Goal: Communication & Community: Answer question/provide support

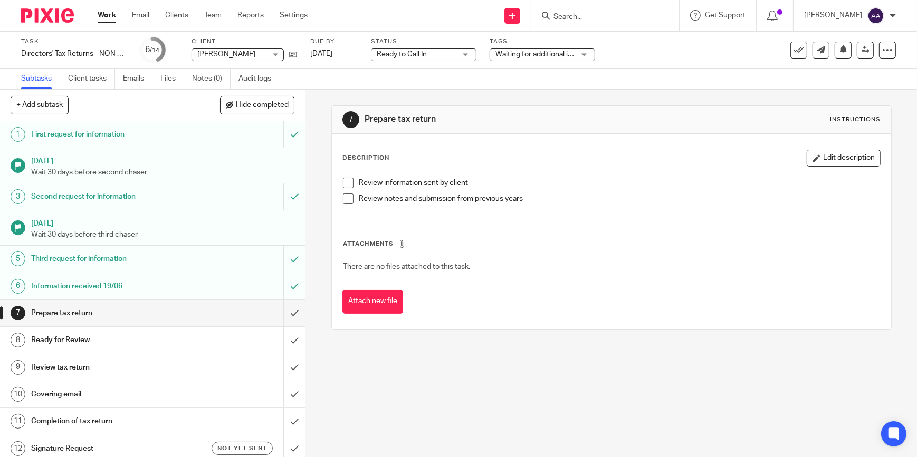
click at [614, 14] on input "Search" at bounding box center [599, 17] width 95 height 9
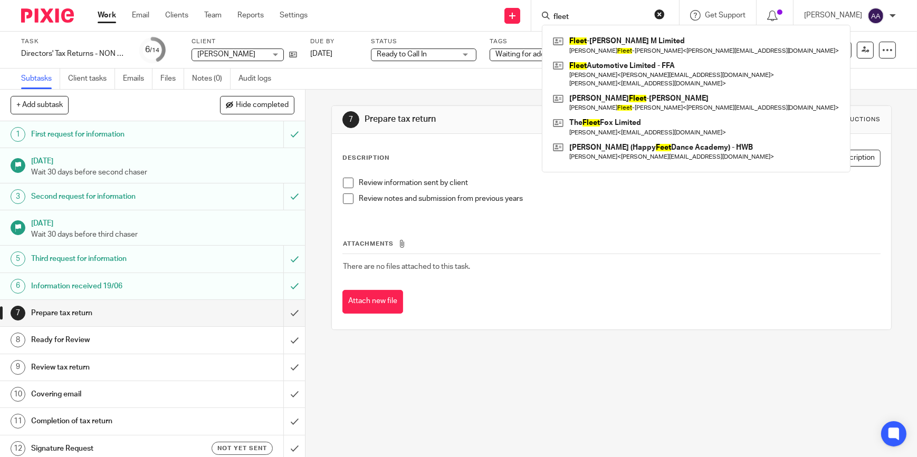
type input "fleet"
drag, startPoint x: 599, startPoint y: 11, endPoint x: 458, endPoint y: 23, distance: 141.3
click at [466, 21] on div "Send new email Create task Add client Request signature fleet Fleet -Chapman M …" at bounding box center [619, 15] width 593 height 31
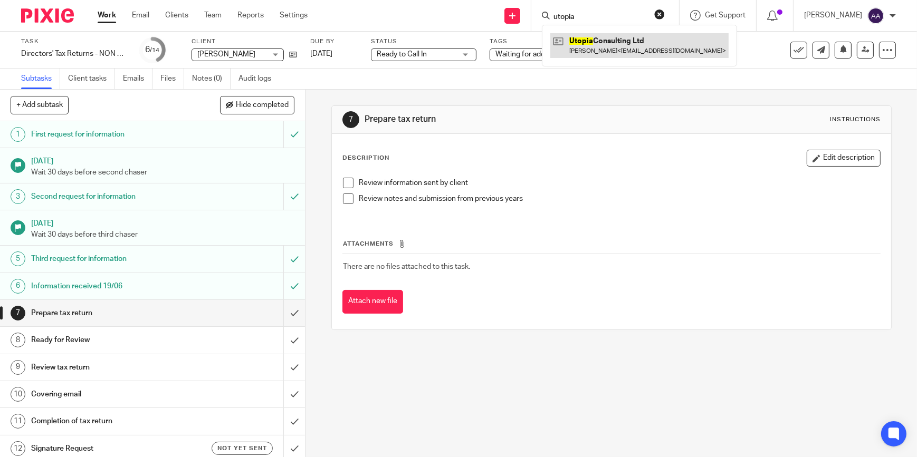
type input "utopia"
click at [669, 42] on link at bounding box center [639, 45] width 178 height 24
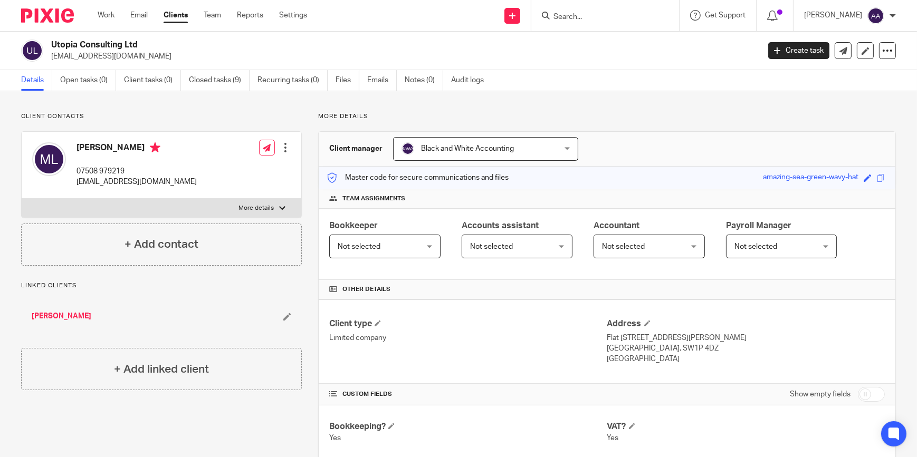
click at [619, 16] on input "Search" at bounding box center [599, 17] width 95 height 9
click at [615, 15] on input "Search" at bounding box center [599, 17] width 95 height 9
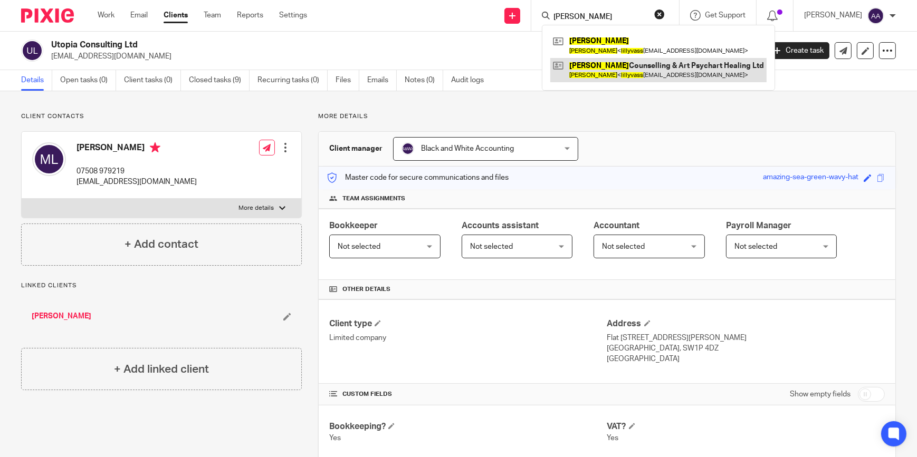
type input "[PERSON_NAME]"
click at [606, 63] on link at bounding box center [658, 70] width 216 height 24
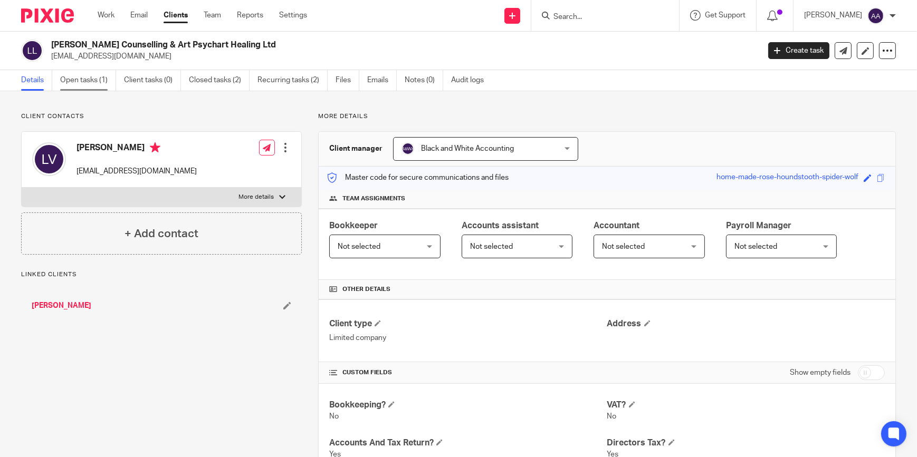
click at [93, 88] on link "Open tasks (1)" at bounding box center [88, 80] width 56 height 21
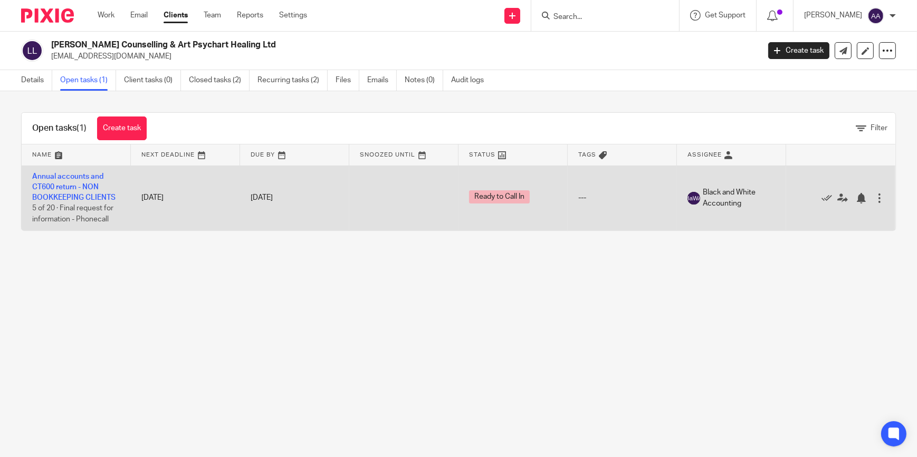
click at [80, 183] on td "Annual accounts and CT600 return - NON BOOKKEEPING CLIENTS 5 of 20 · Final requ…" at bounding box center [76, 198] width 109 height 65
click at [76, 180] on td "Annual accounts and CT600 return - NON BOOKKEEPING CLIENTS 5 of 20 · Final requ…" at bounding box center [76, 198] width 109 height 65
click at [77, 177] on link "Annual accounts and CT600 return - NON BOOKKEEPING CLIENTS" at bounding box center [73, 187] width 83 height 29
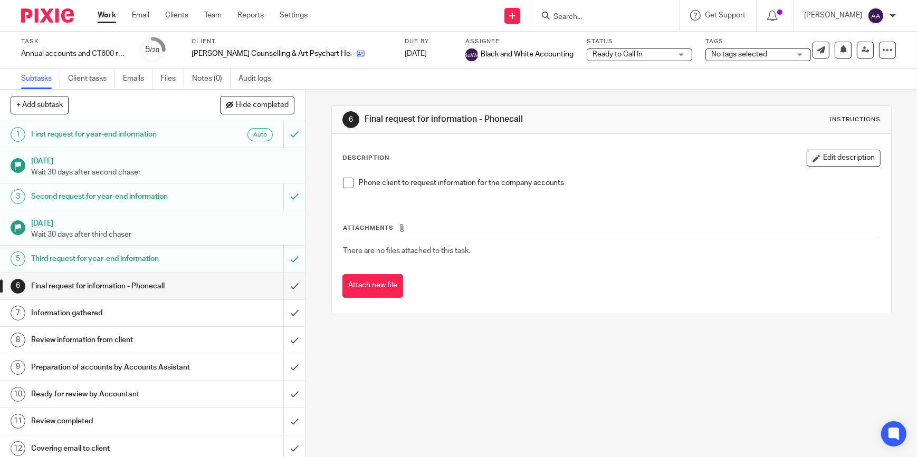
click at [357, 56] on icon at bounding box center [361, 54] width 8 height 8
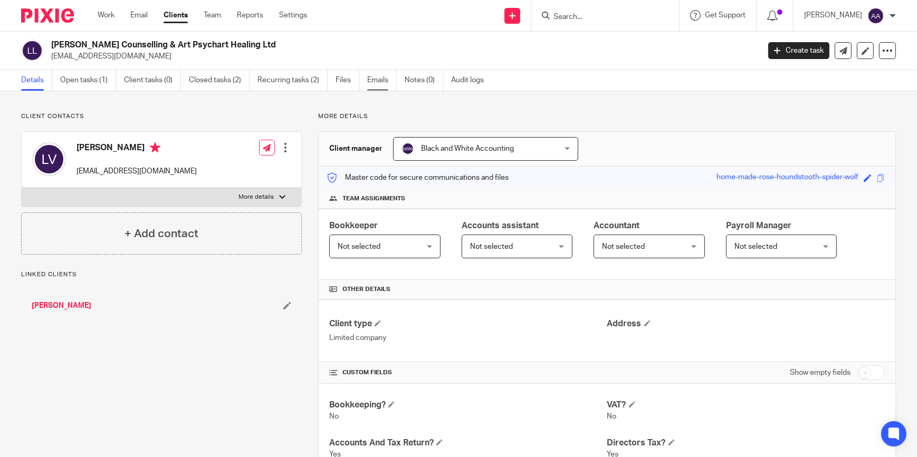
click at [387, 76] on link "Emails" at bounding box center [382, 80] width 30 height 21
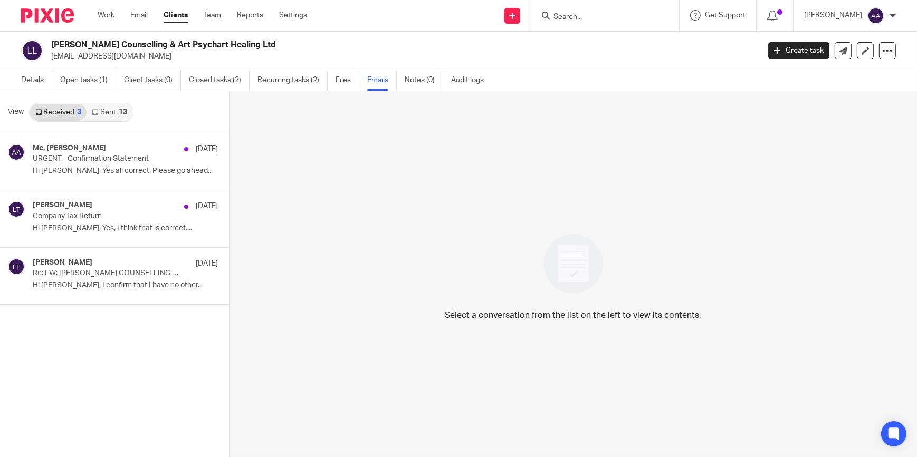
click at [115, 116] on link "Sent 13" at bounding box center [109, 112] width 45 height 17
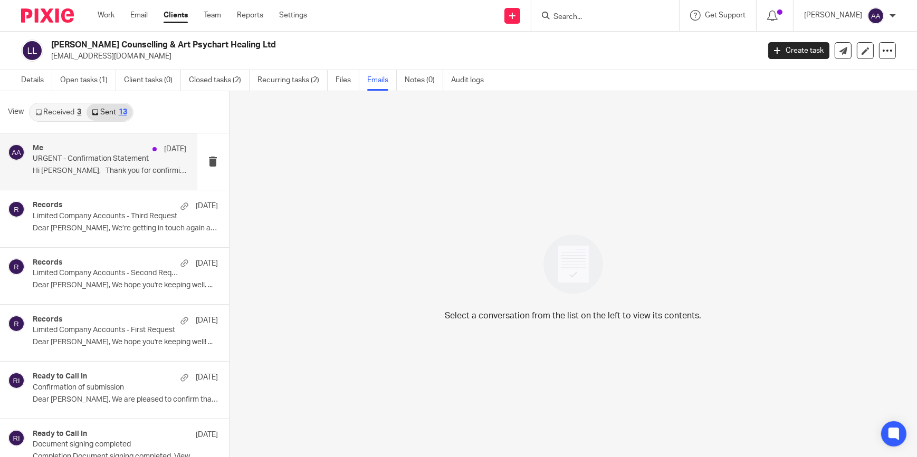
click at [109, 157] on p "URGENT - Confirmation Statement" at bounding box center [94, 159] width 123 height 9
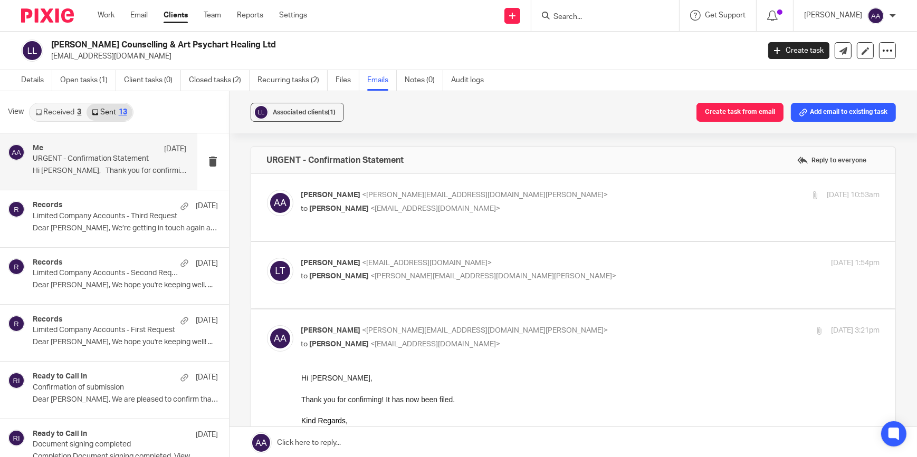
click at [450, 180] on label at bounding box center [573, 207] width 645 height 67
click at [267, 189] on input "checkbox" at bounding box center [266, 189] width 1 height 1
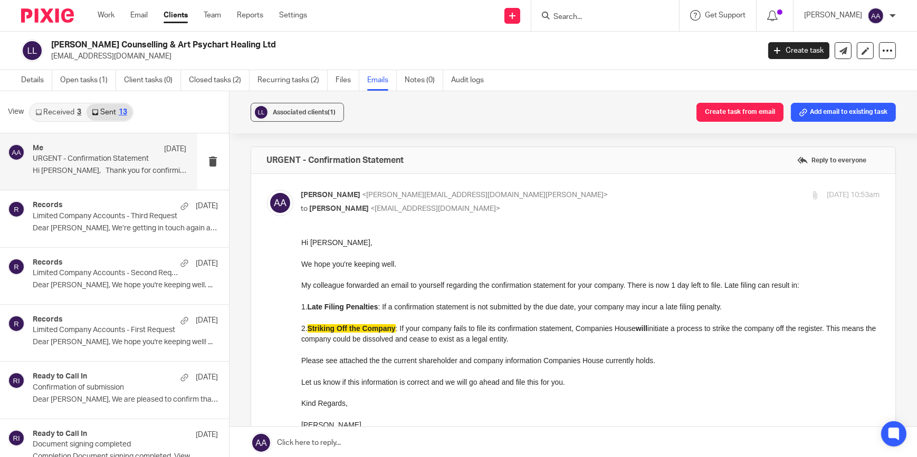
click at [465, 206] on p "to Lilly Vass <lillyvasstherapy@gmail.com>" at bounding box center [494, 209] width 386 height 11
checkbox input "false"
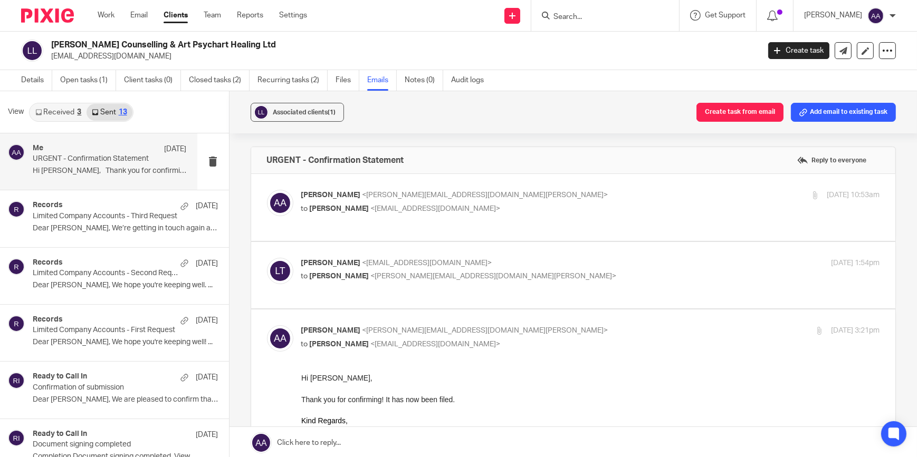
click at [442, 265] on span "<[EMAIL_ADDRESS][DOMAIN_NAME]>" at bounding box center [427, 263] width 130 height 7
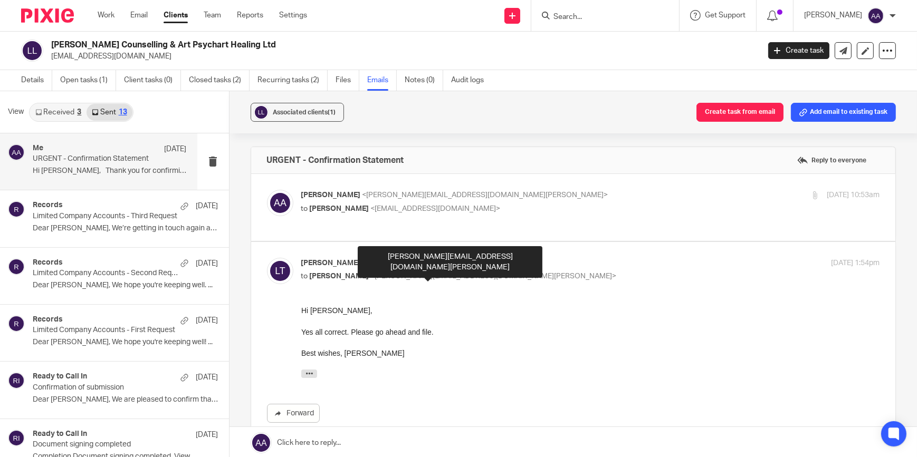
click at [429, 274] on span "<adam@blackandwhiteaccounting.co.uk>" at bounding box center [494, 276] width 246 height 7
checkbox input "false"
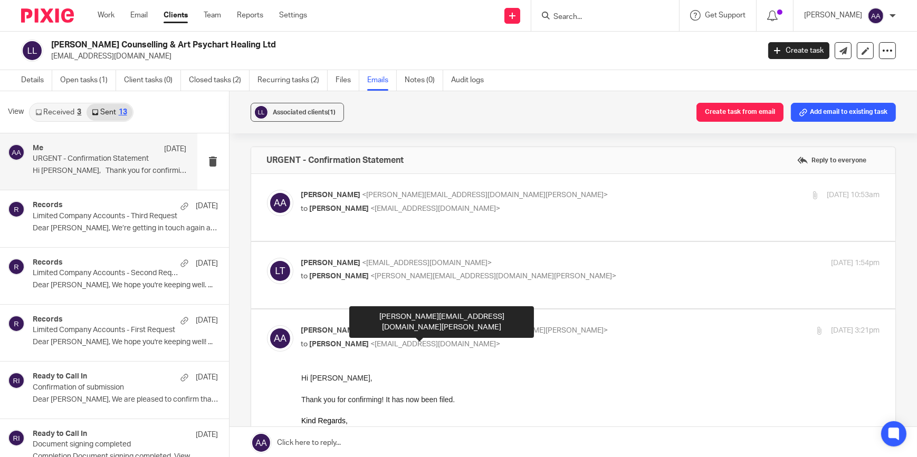
scroll to position [159, 0]
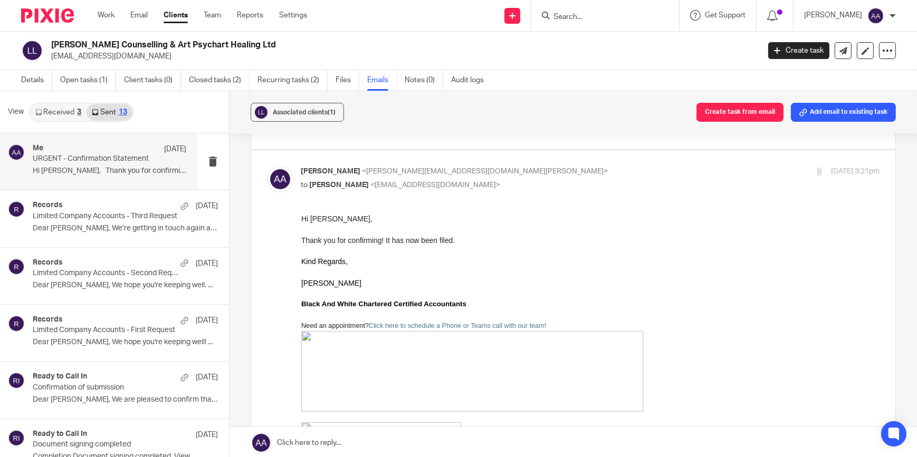
click at [433, 193] on div "Adam Abdulla <adam@blackandwhiteaccounting.co.uk> to Lillian Vassallo Thompson …" at bounding box center [590, 179] width 579 height 26
checkbox input "false"
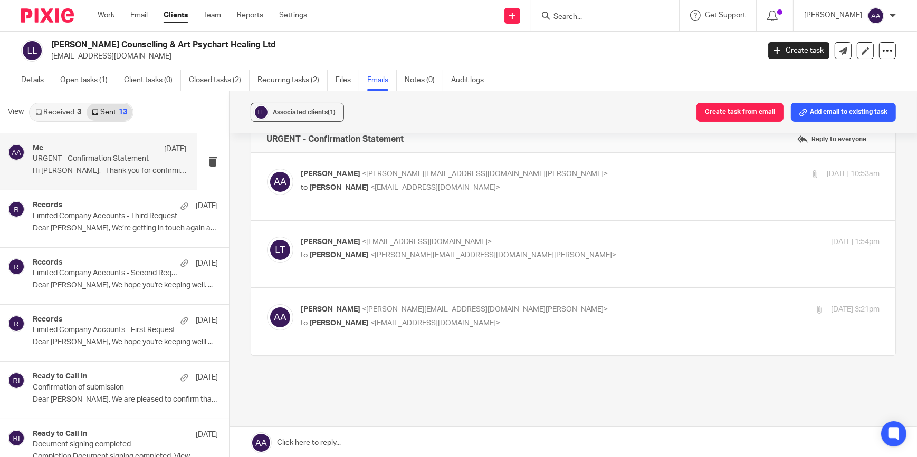
scroll to position [0, 0]
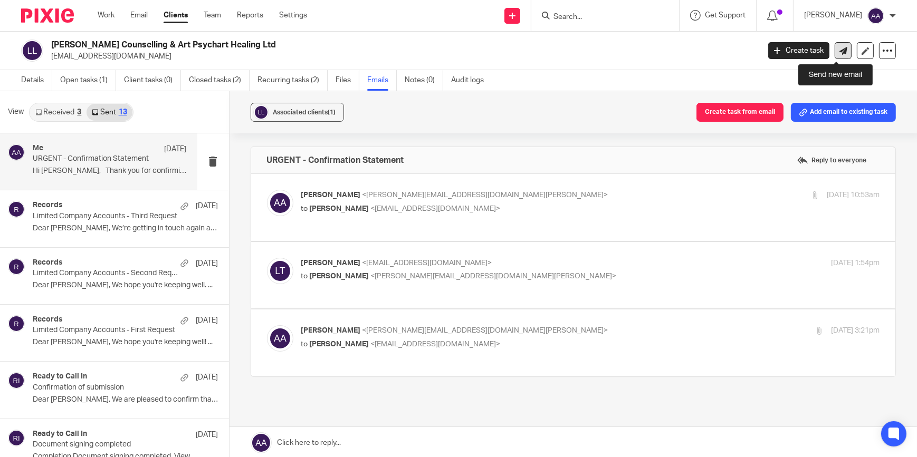
click at [840, 47] on link at bounding box center [842, 50] width 17 height 17
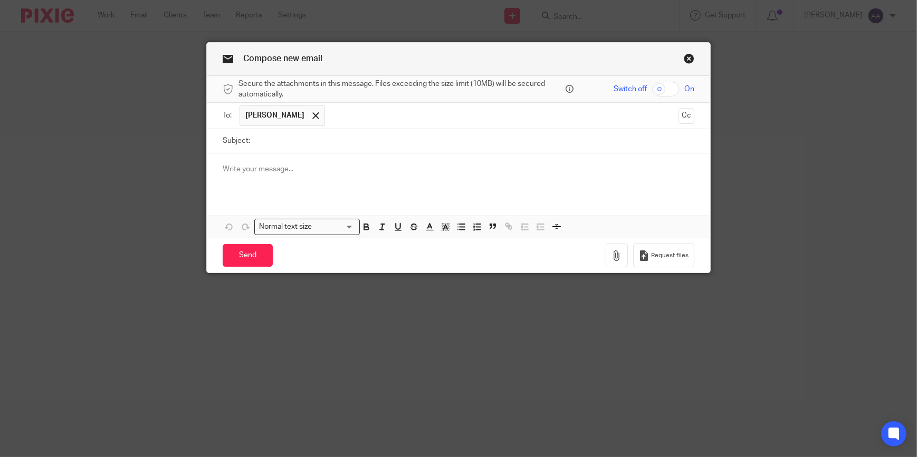
click at [443, 140] on input "Subject:" at bounding box center [474, 141] width 439 height 24
click at [689, 60] on link "Close this dialog window" at bounding box center [689, 60] width 11 height 14
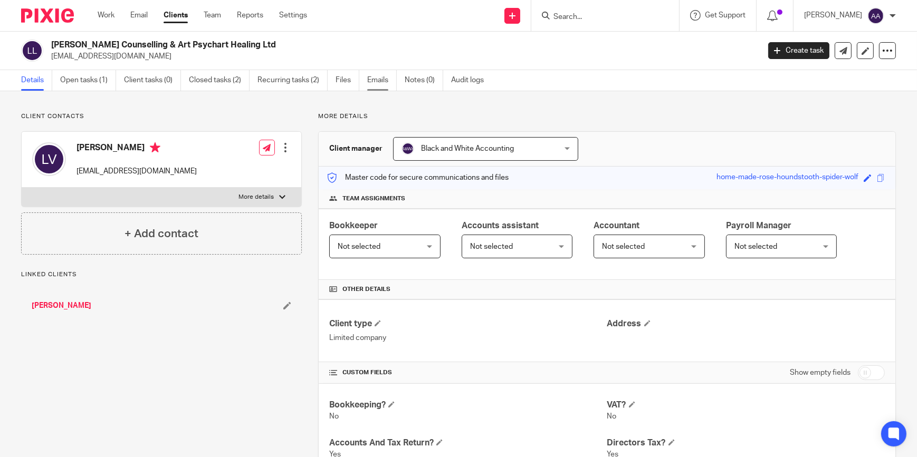
click at [376, 83] on link "Emails" at bounding box center [382, 80] width 30 height 21
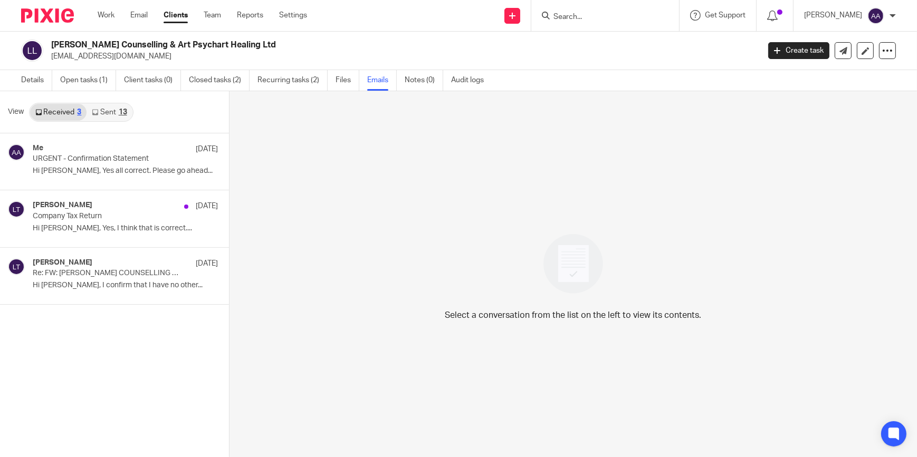
click at [98, 104] on link "Sent 13" at bounding box center [109, 112] width 45 height 17
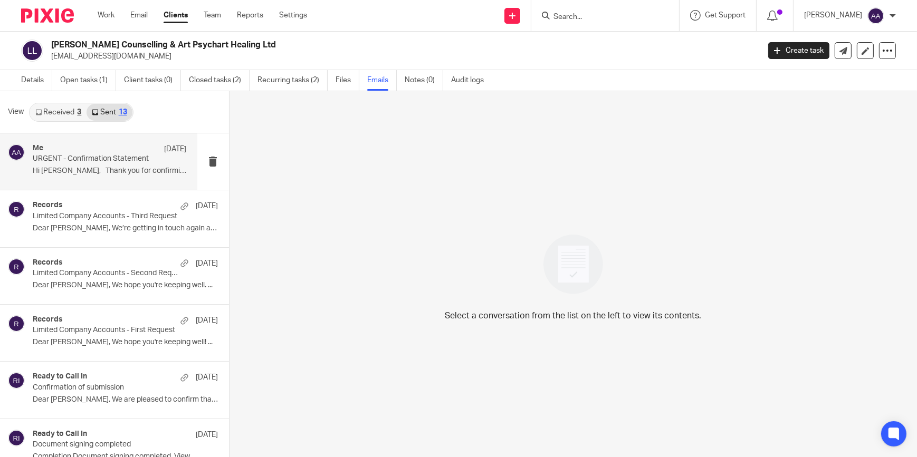
click at [127, 172] on p "Hi Lillian, Thank you for confirming!..." at bounding box center [110, 171] width 154 height 9
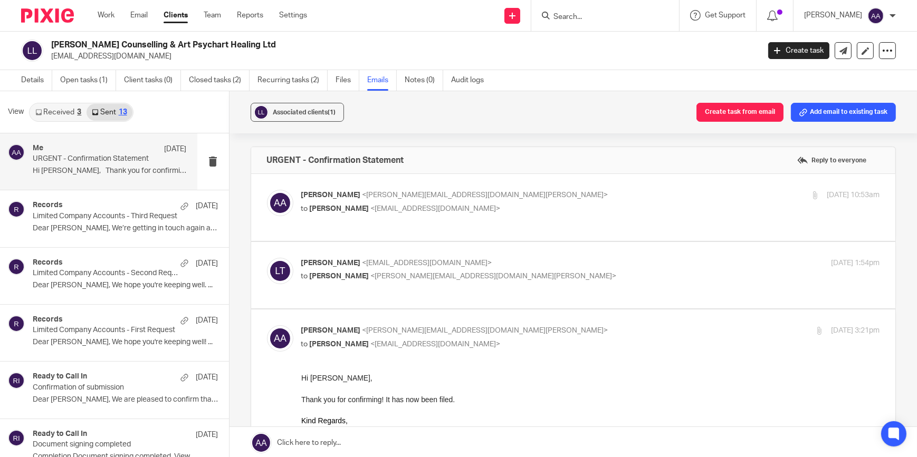
click at [417, 282] on div "Lillian Vassallo Thompson <lillyvasstherapy@gmail.com> to Adam Abdulla <adam@bl…" at bounding box center [590, 271] width 579 height 26
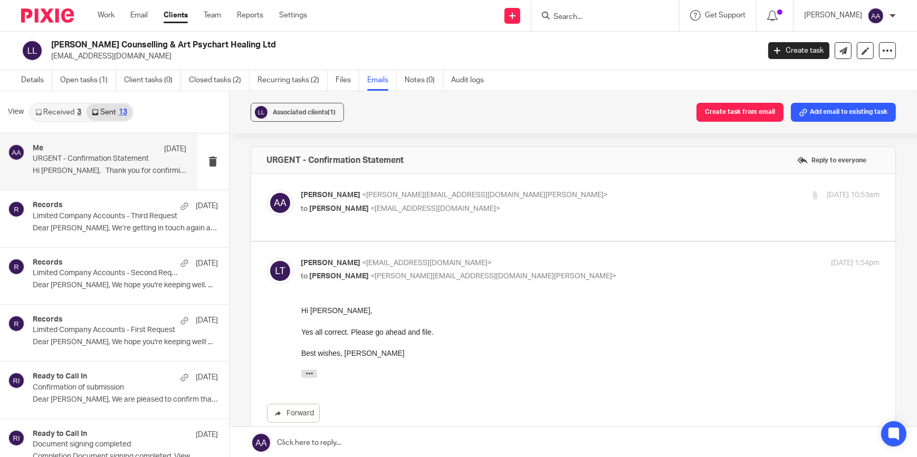
click at [417, 271] on p "to Adam Abdulla <adam@blackandwhiteaccounting.co.uk>" at bounding box center [494, 276] width 386 height 11
checkbox input "false"
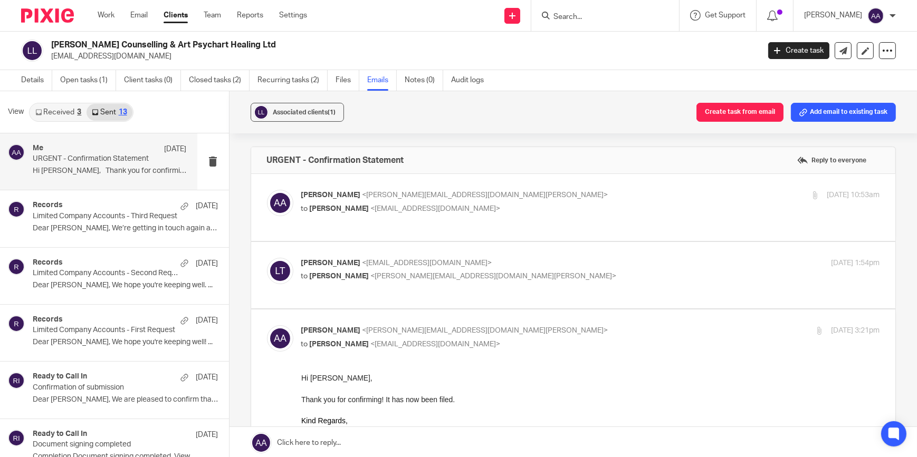
click at [385, 218] on div "Adam Abdulla <adam@blackandwhiteaccounting.co.uk> to Lilly Vass <lillyvassthera…" at bounding box center [573, 207] width 613 height 35
click at [383, 200] on div "Adam Abdulla <adam@blackandwhiteaccounting.co.uk> to Lilly Vass <lillyvassthera…" at bounding box center [494, 202] width 386 height 24
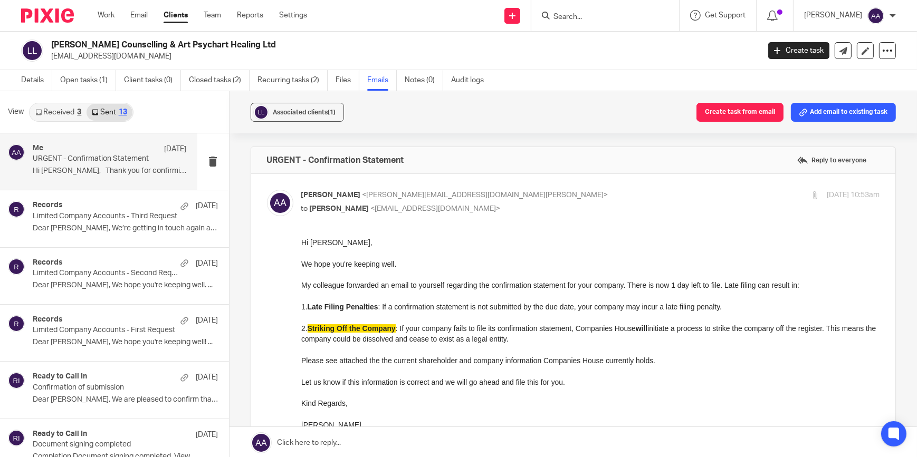
click at [383, 200] on div "Adam Abdulla <adam@blackandwhiteaccounting.co.uk> to Lilly Vass <lillyvassthera…" at bounding box center [494, 202] width 386 height 24
checkbox input "false"
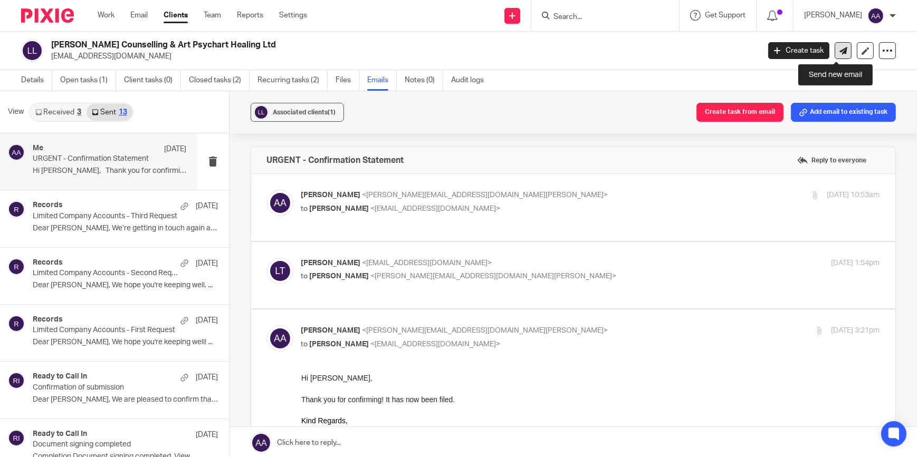
click at [836, 45] on link at bounding box center [842, 50] width 17 height 17
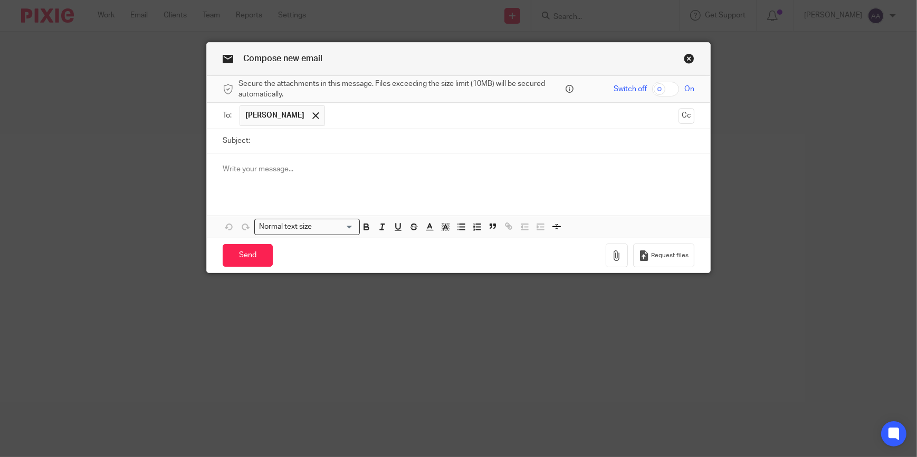
click at [295, 139] on input "Subject:" at bounding box center [474, 141] width 439 height 24
type input "Annual Accounts"
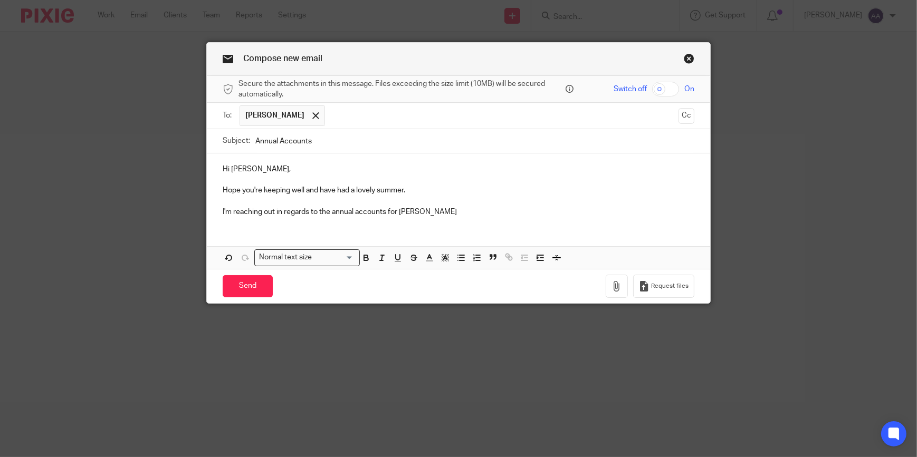
click at [435, 210] on p "I'm reaching out in regards to the annual accounts for Lilly Vass" at bounding box center [459, 212] width 472 height 11
click at [418, 190] on p "Hope you're keeping well and have had a lovely summer." at bounding box center [459, 190] width 472 height 11
click at [379, 213] on p "I'm reaching out in regards to the a" at bounding box center [459, 212] width 472 height 11
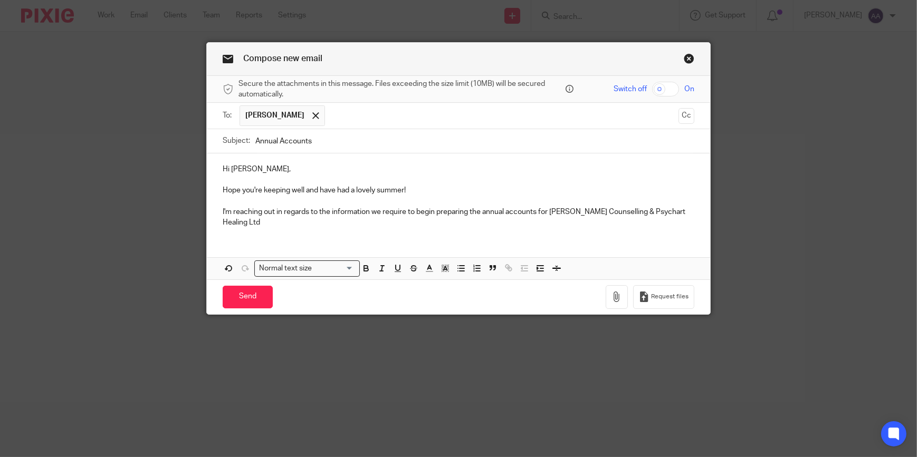
click at [644, 207] on p "I'm reaching out in regards to the information we require to begin preparing th…" at bounding box center [459, 218] width 472 height 22
click at [478, 236] on div "Hi Lillian, Hope you're keeping well and have had a lovely summer! I'm reaching…" at bounding box center [458, 216] width 503 height 126
click at [386, 218] on p "I'm reaching out in regards to the information we require to begin preparing th…" at bounding box center [459, 218] width 472 height 22
click at [371, 227] on p "I'm reaching out in regards to the information we require to begin preparing th…" at bounding box center [459, 218] width 472 height 22
click at [377, 224] on p "I'm reaching out in regards to the information we require to begin preparing th…" at bounding box center [459, 218] width 472 height 22
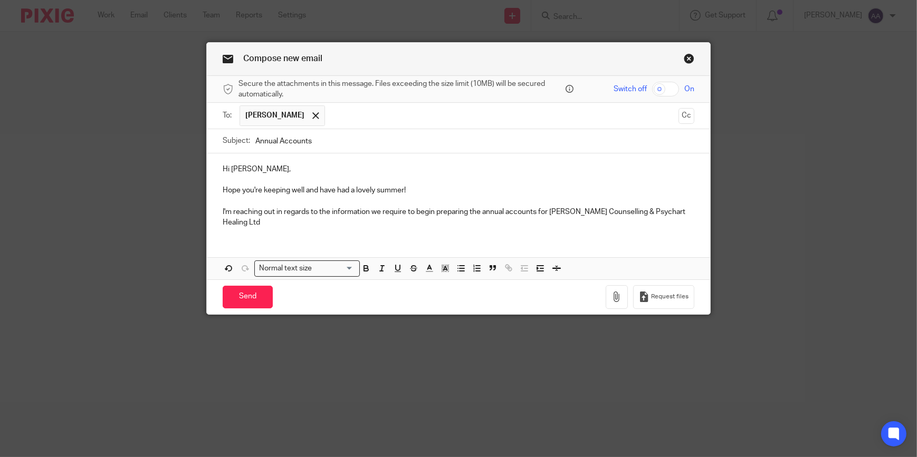
click at [630, 226] on p "I'm reaching out in regards to the information we require to begin preparing th…" at bounding box center [459, 218] width 472 height 22
click at [351, 223] on p "I'm reaching out in regards to the information we require to begin preparing th…" at bounding box center [459, 218] width 472 height 22
click at [297, 221] on p "I'm reaching out in regards to the information we require to begin preparing th…" at bounding box center [459, 218] width 472 height 22
click at [445, 228] on div "Hi Lillian, Hope you're keeping well and have had a lovely summer! I'm reaching…" at bounding box center [458, 194] width 503 height 83
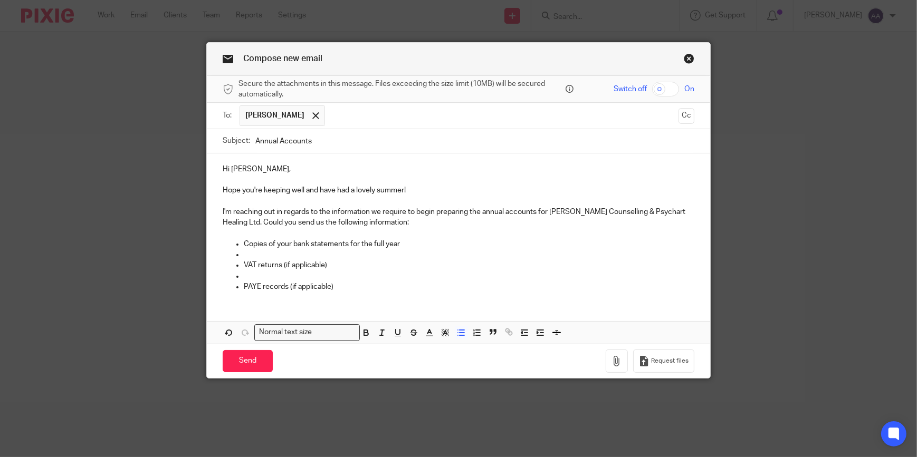
click at [324, 241] on p "Copies of your bank statements for the full year" at bounding box center [469, 244] width 450 height 11
click at [290, 256] on p at bounding box center [469, 254] width 450 height 11
click at [252, 276] on p at bounding box center [469, 276] width 450 height 11
click at [252, 253] on p at bounding box center [469, 254] width 450 height 11
click at [231, 250] on ul "Copies of your bank statements for the full year VAT returns (if applicable) PA…" at bounding box center [459, 265] width 472 height 53
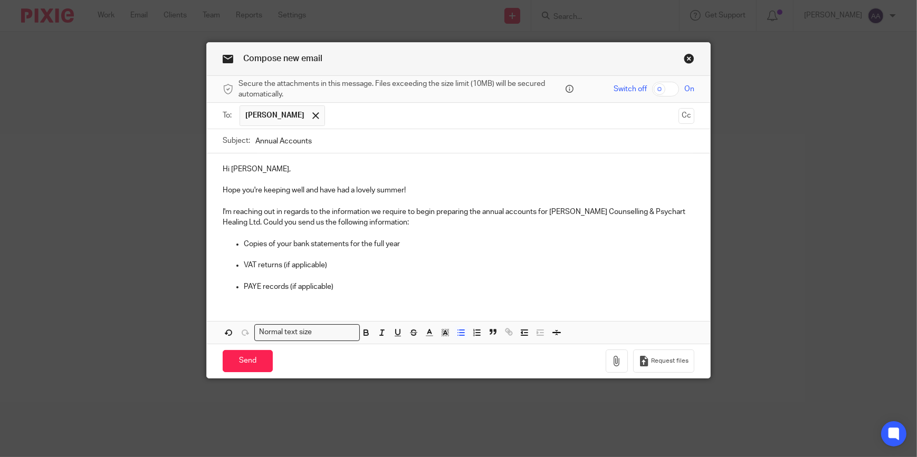
click at [230, 255] on ul "Copies of your bank statements for the full year VAT returns (if applicable) PA…" at bounding box center [459, 265] width 472 height 53
click at [413, 247] on p "Copies of your bank statements for the full year" at bounding box center [469, 244] width 450 height 11
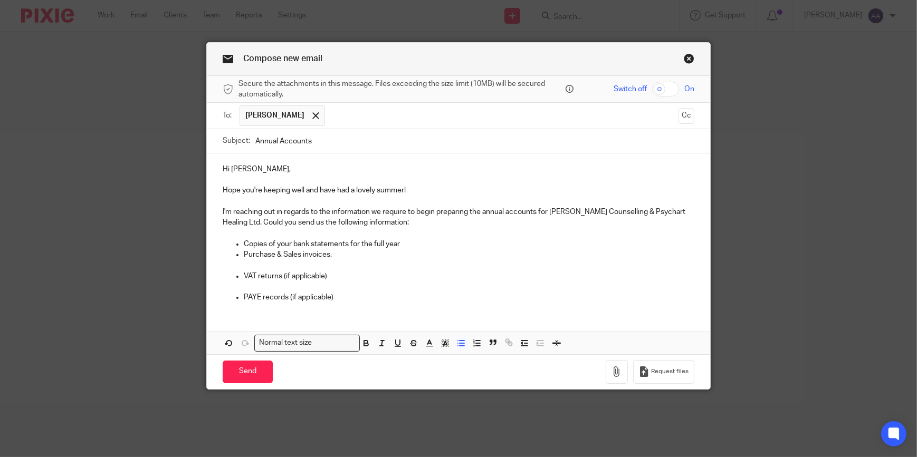
click at [413, 247] on p "Copies of your bank statements for the full year" at bounding box center [469, 244] width 450 height 11
click at [358, 276] on p "VAT returns (if applicable)" at bounding box center [469, 276] width 450 height 11
click at [341, 301] on p "PAYE records (if applicable)" at bounding box center [469, 297] width 450 height 11
click at [225, 271] on ul "Copies of your bank statements for the full year. Purchase & Sales invoices. VA…" at bounding box center [459, 271] width 472 height 64
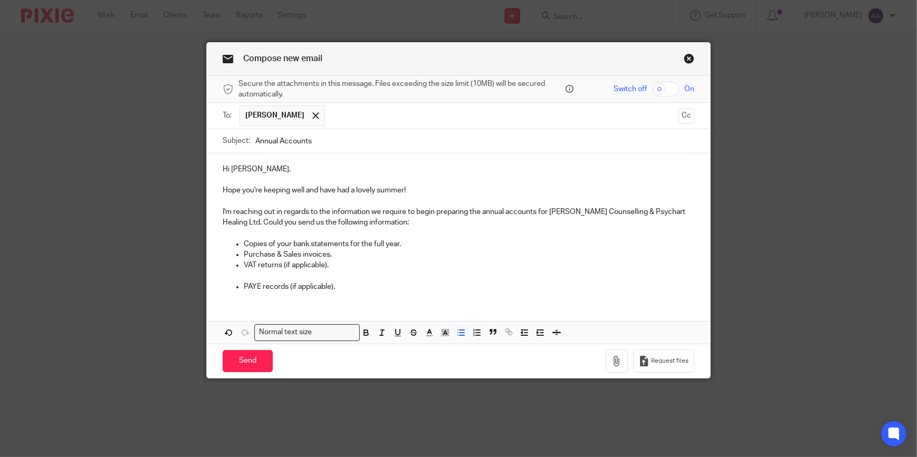
click at [244, 277] on p at bounding box center [469, 276] width 450 height 11
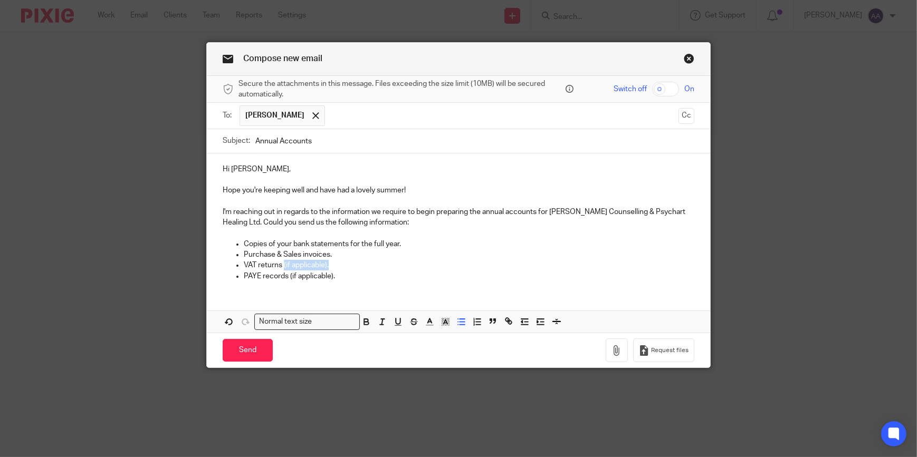
drag, startPoint x: 280, startPoint y: 264, endPoint x: 330, endPoint y: 264, distance: 50.6
click at [330, 264] on p "VAT returns (if applicable)." at bounding box center [469, 265] width 450 height 11
click at [365, 326] on icon "button" at bounding box center [365, 321] width 9 height 9
click at [322, 285] on div "Hi Lillian, Hope you're keeping well and have had a lovely summer! I'm reaching…" at bounding box center [458, 221] width 503 height 136
drag, startPoint x: 286, startPoint y: 275, endPoint x: 332, endPoint y: 279, distance: 46.6
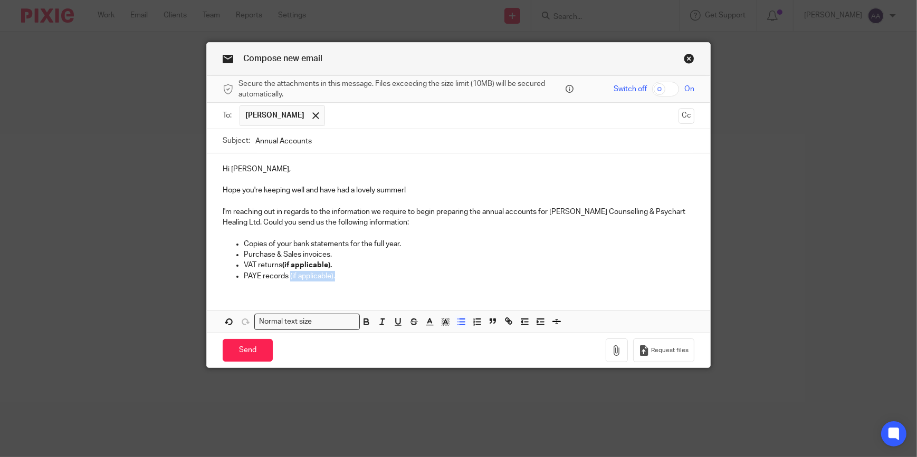
click at [332, 279] on p "PAYE records (if applicable)." at bounding box center [469, 276] width 450 height 11
click at [361, 318] on icon "button" at bounding box center [365, 321] width 9 height 9
click at [332, 285] on div "Hi Lillian, Hope you're keeping well and have had a lovely summer! I'm reaching…" at bounding box center [458, 221] width 503 height 136
click at [343, 275] on p "PAYE records (if applicable)." at bounding box center [469, 276] width 450 height 11
click at [356, 276] on p "PAYE records (if applicable)." at bounding box center [469, 276] width 450 height 11
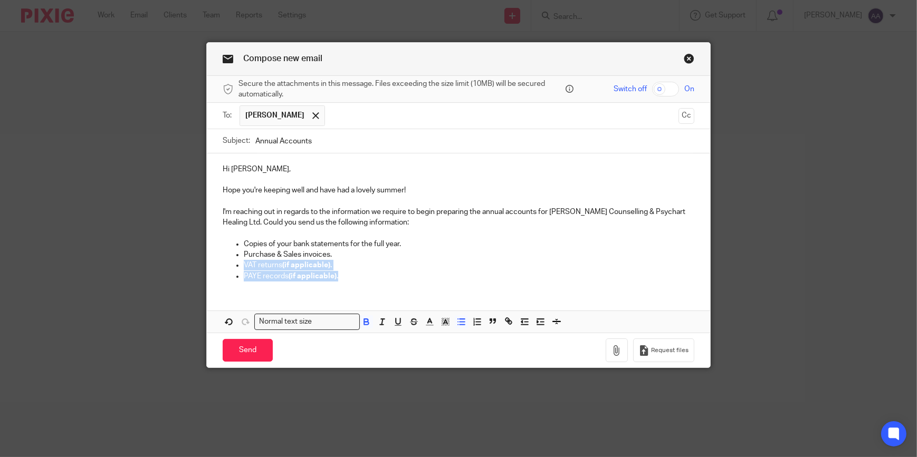
drag, startPoint x: 335, startPoint y: 275, endPoint x: 237, endPoint y: 263, distance: 99.4
click at [237, 263] on ul "Copies of your bank statements for the full year. Purchase & Sales invoices. VA…" at bounding box center [459, 260] width 472 height 43
click at [396, 224] on p "I'm reaching out in regards to the information we require to begin preparing th…" at bounding box center [459, 218] width 472 height 22
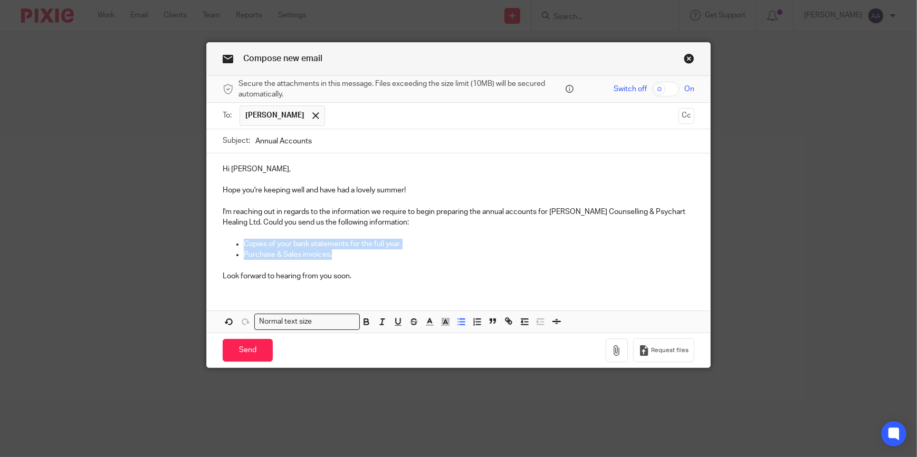
drag, startPoint x: 237, startPoint y: 241, endPoint x: 352, endPoint y: 256, distance: 116.1
click at [352, 256] on ul "Copies of your bank statements for the full year. Purchase & Sales invoices." at bounding box center [459, 250] width 472 height 22
click at [361, 322] on icon "button" at bounding box center [365, 321] width 9 height 9
click at [396, 270] on p at bounding box center [459, 265] width 472 height 11
click at [341, 282] on div "Hi Lillian, Hope you're keeping well and have had a lovely summer! I'm reaching…" at bounding box center [458, 221] width 503 height 136
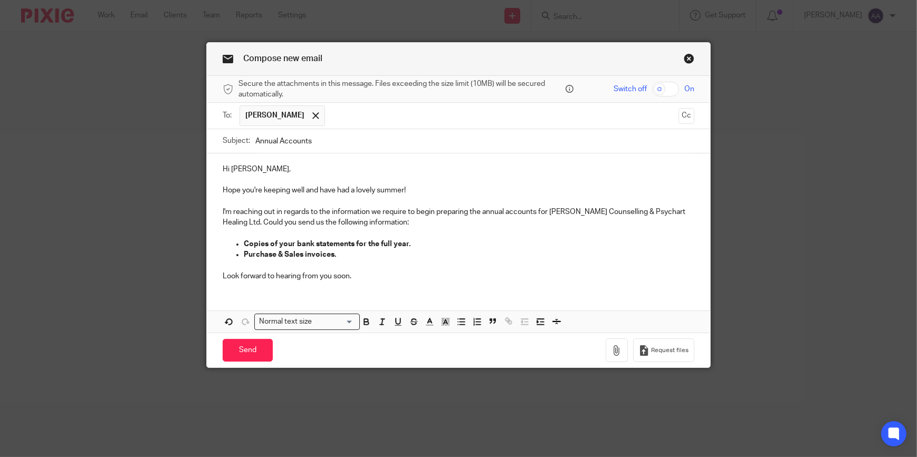
click at [243, 289] on div "Hi Lillian, Hope you're keeping well and have had a lovely summer! I'm reaching…" at bounding box center [458, 221] width 503 height 136
click at [214, 293] on div "Hi Lillian, Hope you're keeping well and have had a lovely summer! I'm reaching…" at bounding box center [458, 242] width 503 height 179
click at [379, 270] on p at bounding box center [459, 265] width 472 height 11
click at [343, 280] on p "Look forward to hearing from you soon." at bounding box center [459, 276] width 472 height 11
click at [356, 274] on p "Look forward to hearing from you soon." at bounding box center [459, 276] width 472 height 11
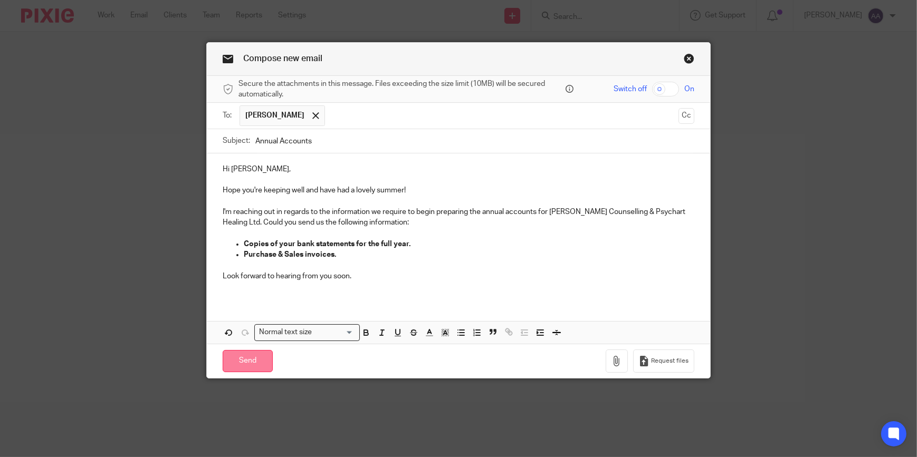
click at [247, 361] on input "Send" at bounding box center [248, 361] width 50 height 23
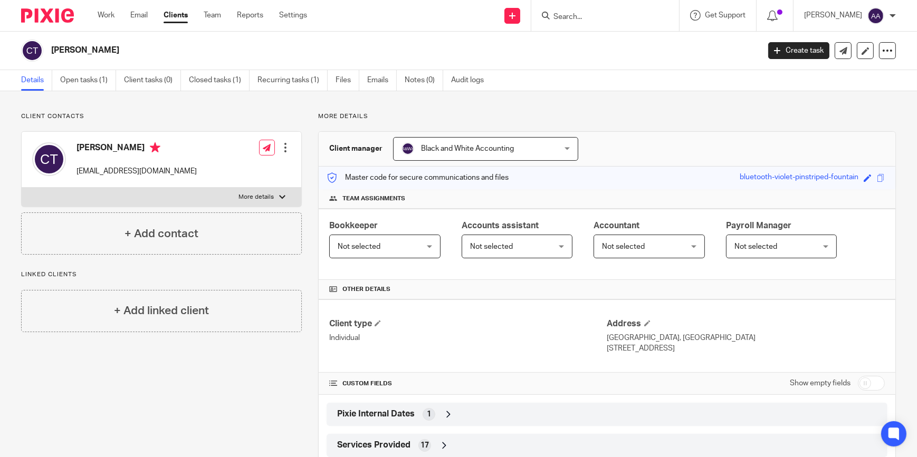
click at [585, 18] on input "Search" at bounding box center [599, 17] width 95 height 9
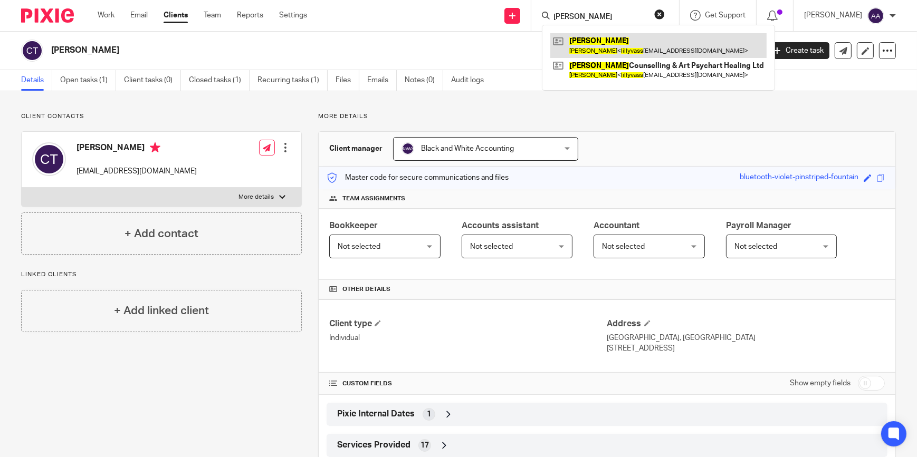
type input "[PERSON_NAME]"
click at [621, 57] on link at bounding box center [658, 45] width 216 height 24
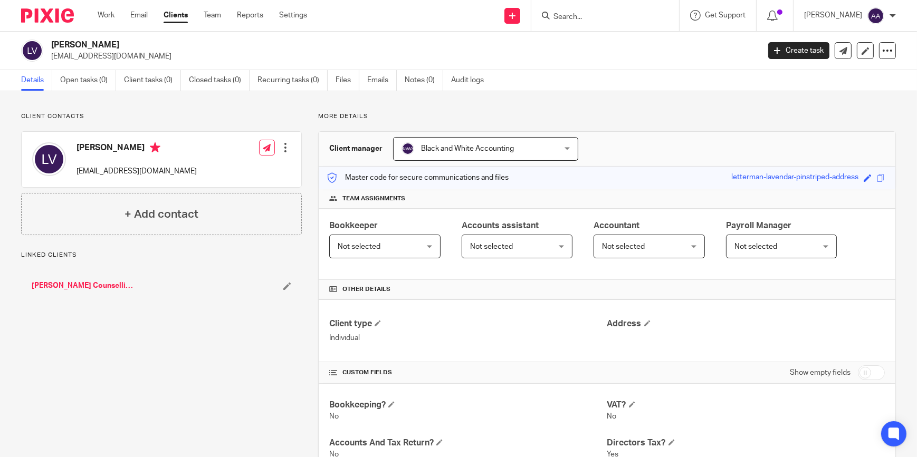
click at [75, 285] on link "[PERSON_NAME] Counselling & Art Psychart Healing Ltd" at bounding box center [84, 286] width 104 height 11
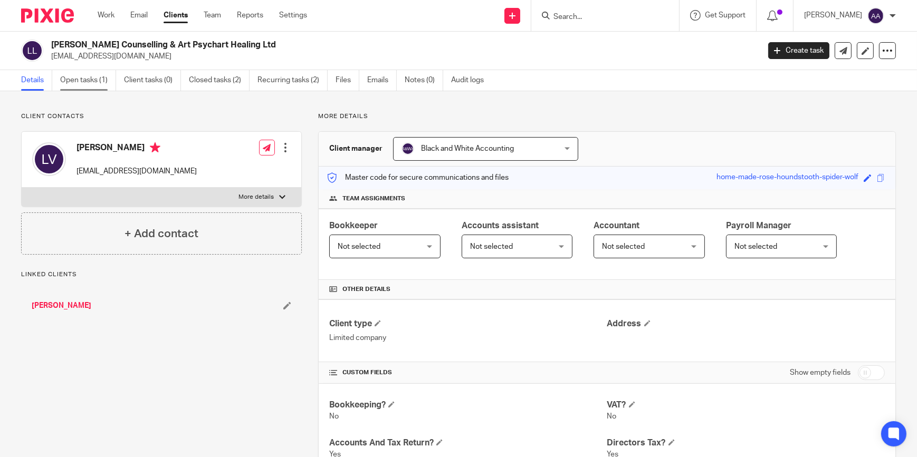
click at [87, 79] on link "Open tasks (1)" at bounding box center [88, 80] width 56 height 21
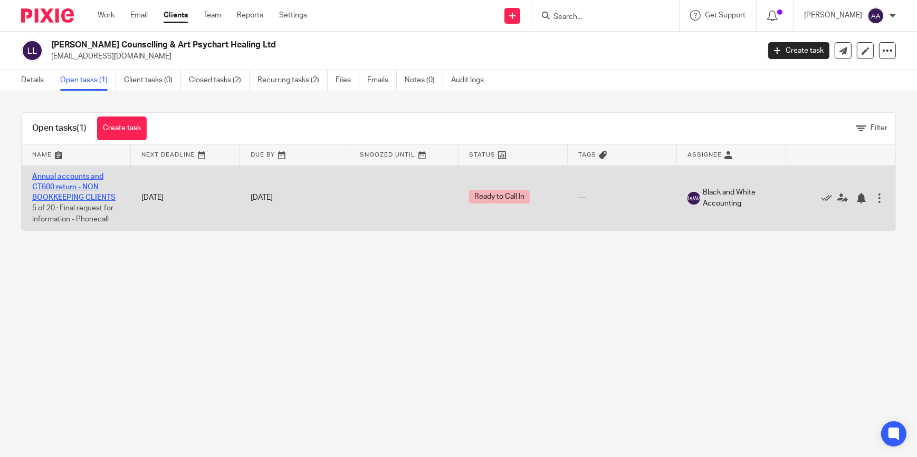
click at [82, 196] on link "Annual accounts and CT600 return - NON BOOKKEEPING CLIENTS" at bounding box center [73, 187] width 83 height 29
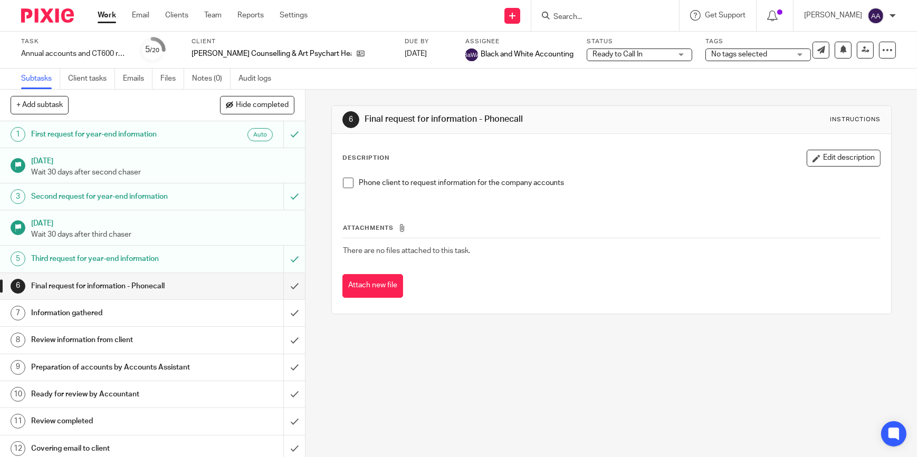
click at [149, 136] on h1 "First request for year-end information" at bounding box center [111, 135] width 161 height 16
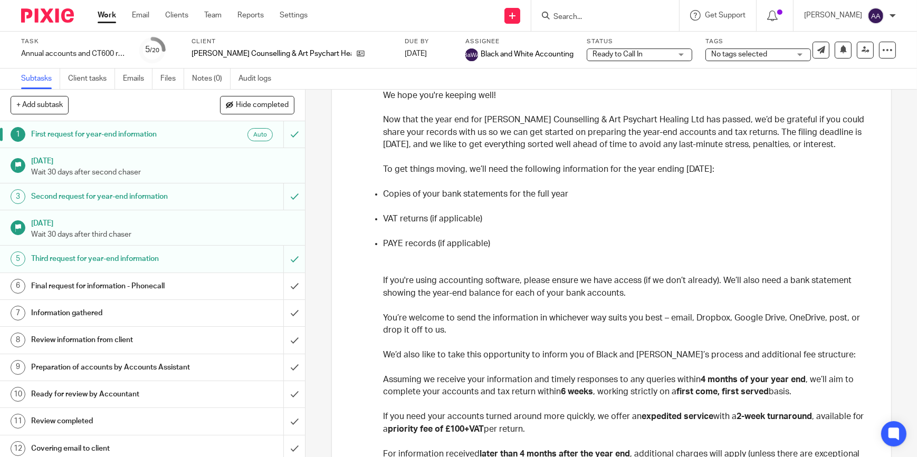
scroll to position [159, 0]
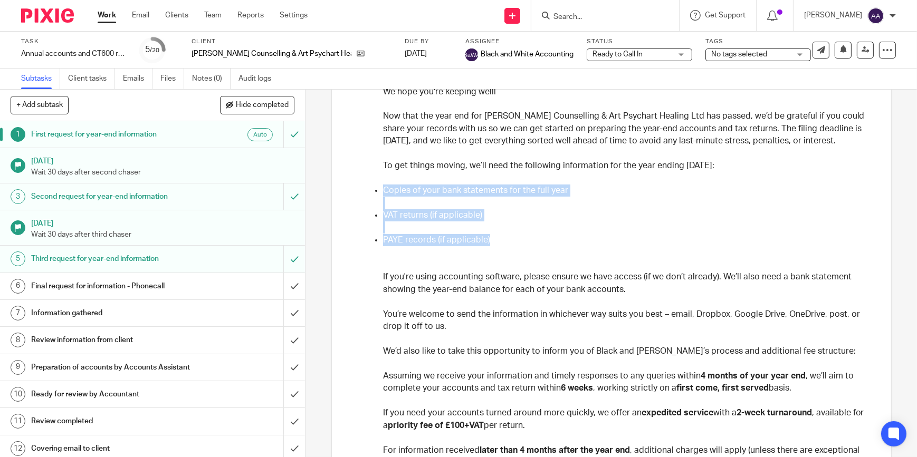
drag, startPoint x: 378, startPoint y: 185, endPoint x: 506, endPoint y: 241, distance: 139.6
copy ul "Copies of your bank statements for the full year VAT returns (if applicable) PA…"
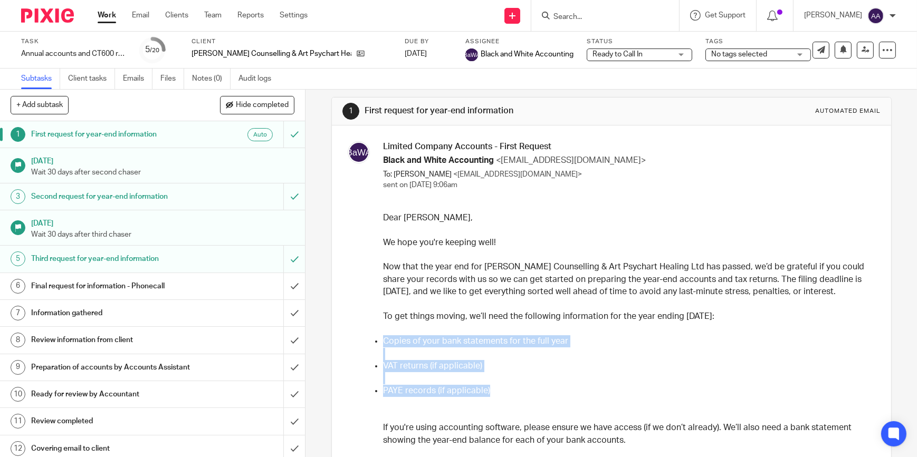
scroll to position [0, 0]
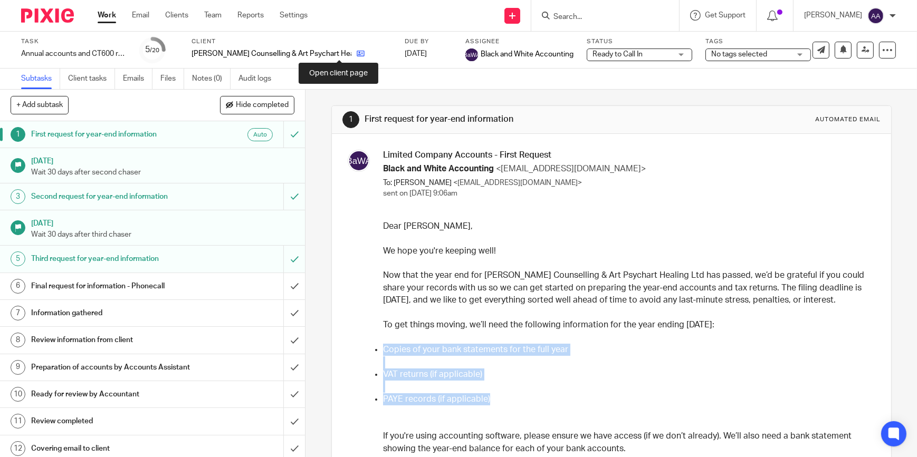
click at [357, 53] on icon at bounding box center [361, 54] width 8 height 8
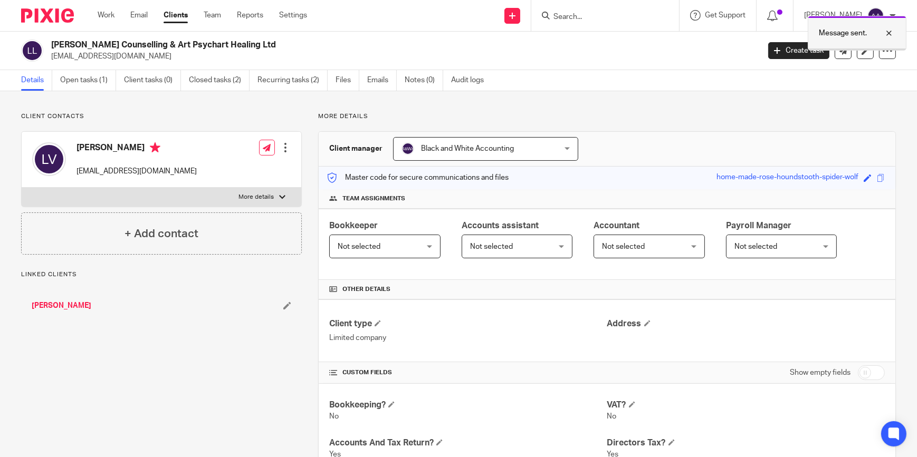
click at [889, 33] on div at bounding box center [881, 33] width 28 height 13
click at [603, 89] on div "Details Open tasks (1) Client tasks (0) Closed tasks (2) Recurring tasks (2) Fi…" at bounding box center [458, 80] width 917 height 21
click at [606, 16] on input "Search" at bounding box center [599, 17] width 95 height 9
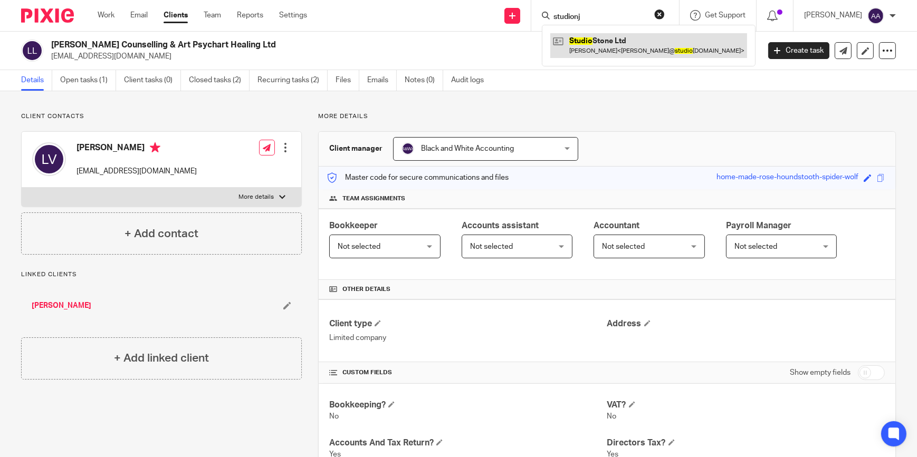
type input "studionj"
click at [624, 42] on link at bounding box center [648, 45] width 197 height 24
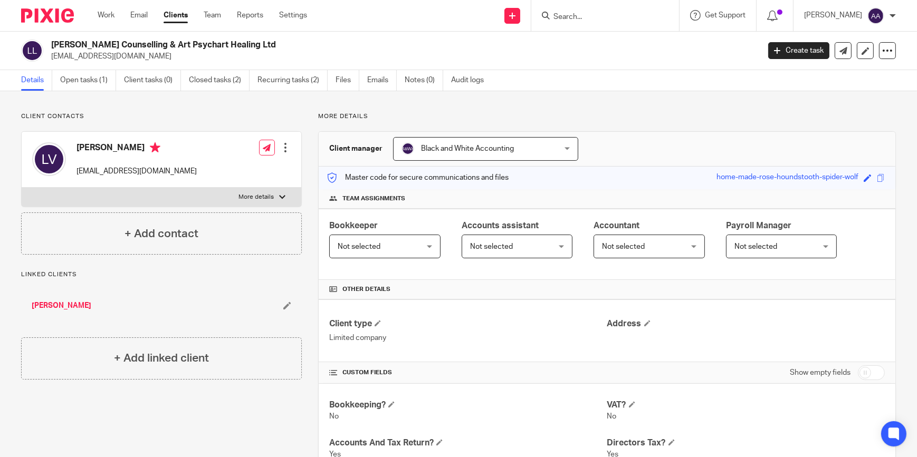
click at [638, 13] on input "Search" at bounding box center [599, 17] width 95 height 9
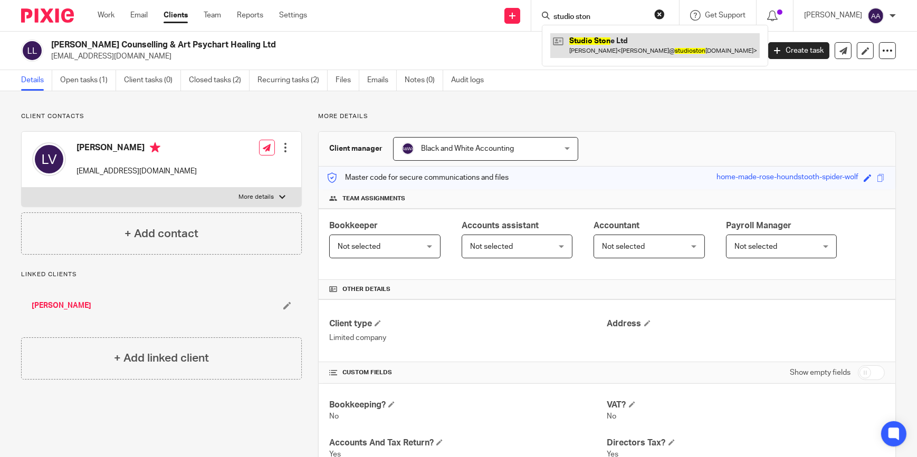
type input "studio ston"
click at [640, 42] on link at bounding box center [654, 45] width 209 height 24
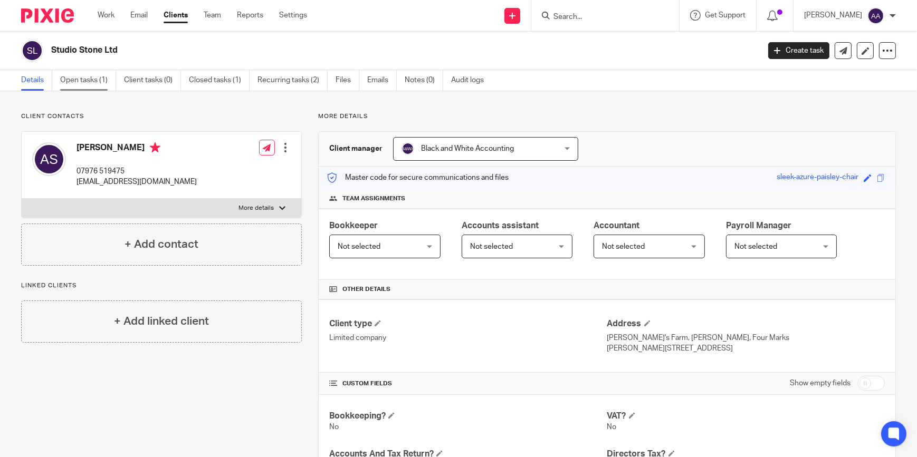
click at [76, 83] on link "Open tasks (1)" at bounding box center [88, 80] width 56 height 21
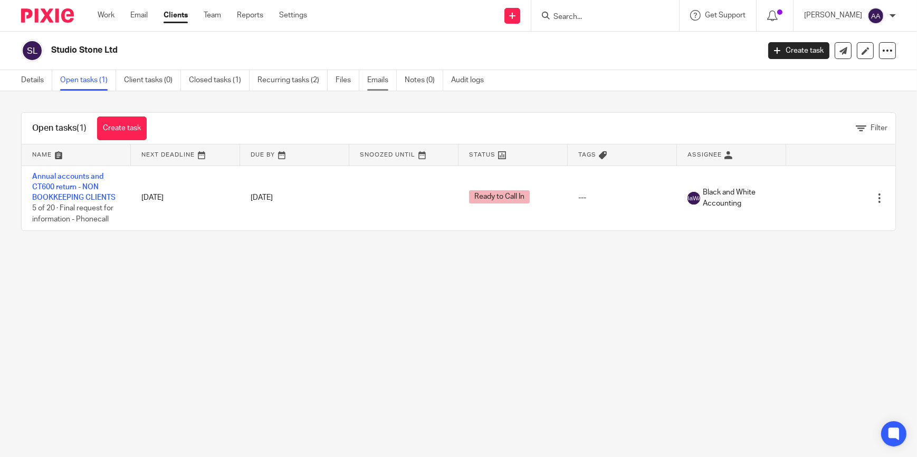
click at [388, 76] on link "Emails" at bounding box center [382, 80] width 30 height 21
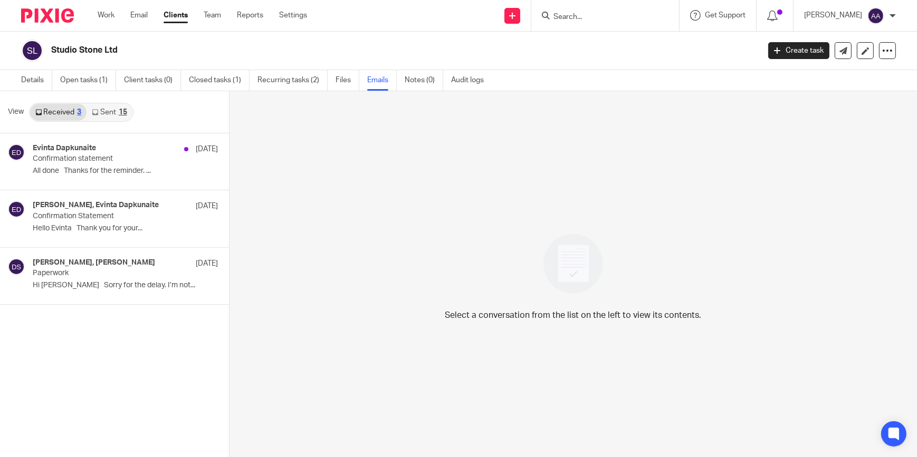
click at [620, 18] on input "Search" at bounding box center [599, 17] width 95 height 9
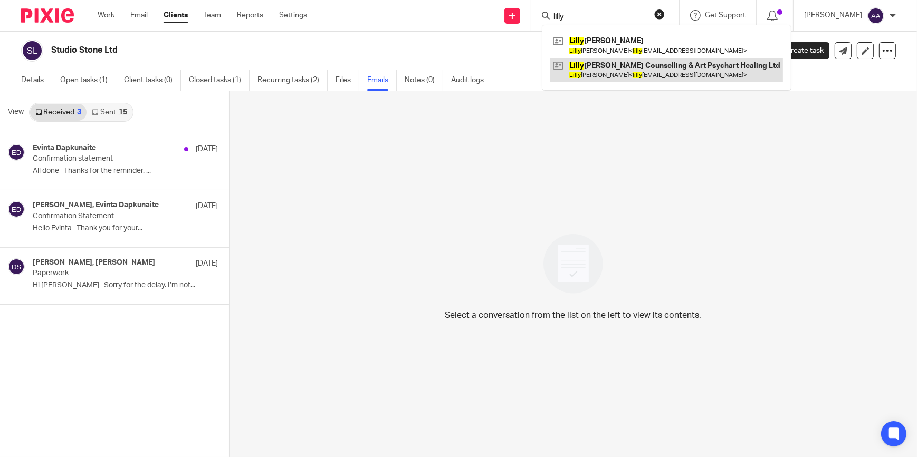
type input "lilly"
click at [665, 69] on link at bounding box center [666, 70] width 233 height 24
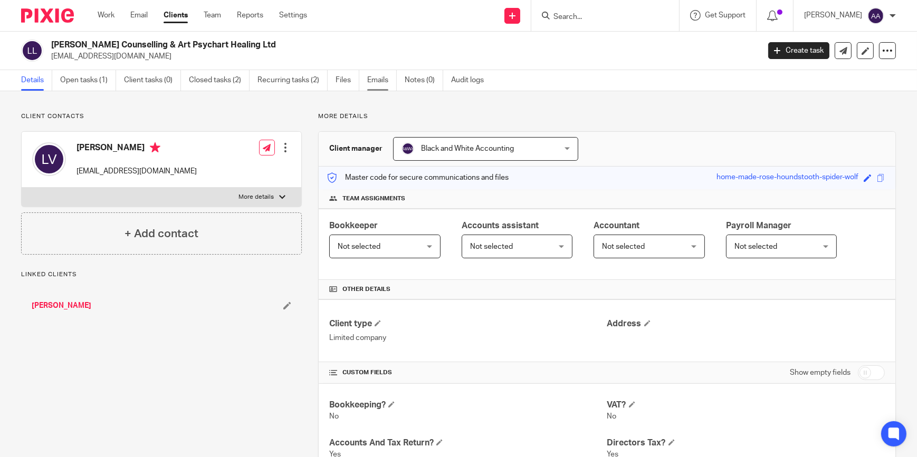
click at [385, 77] on link "Emails" at bounding box center [382, 80] width 30 height 21
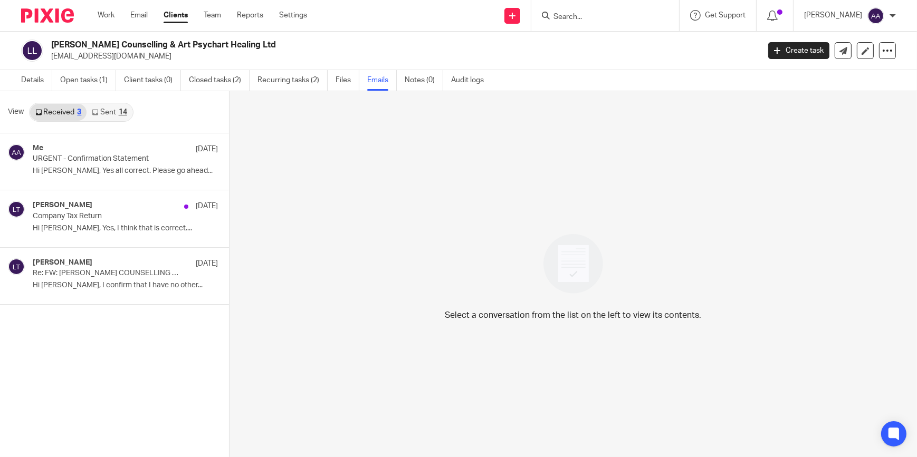
click at [113, 108] on link "Sent 14" at bounding box center [109, 112] width 45 height 17
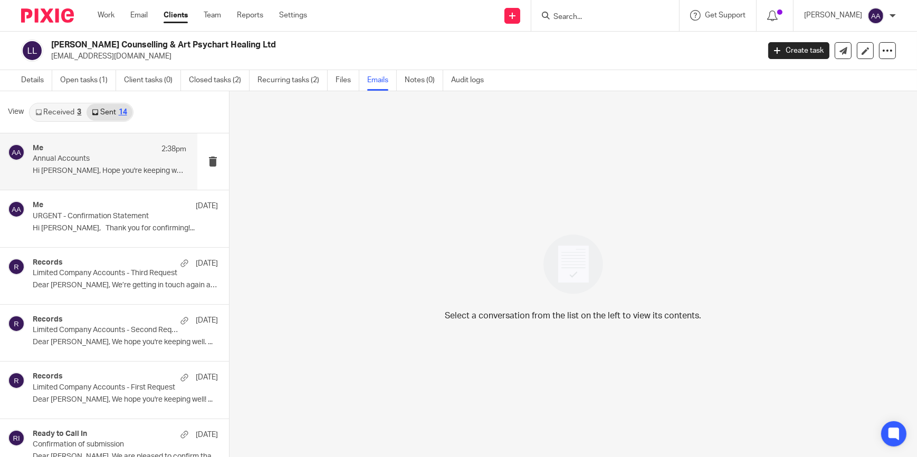
click at [98, 161] on p "Annual Accounts" at bounding box center [94, 159] width 123 height 9
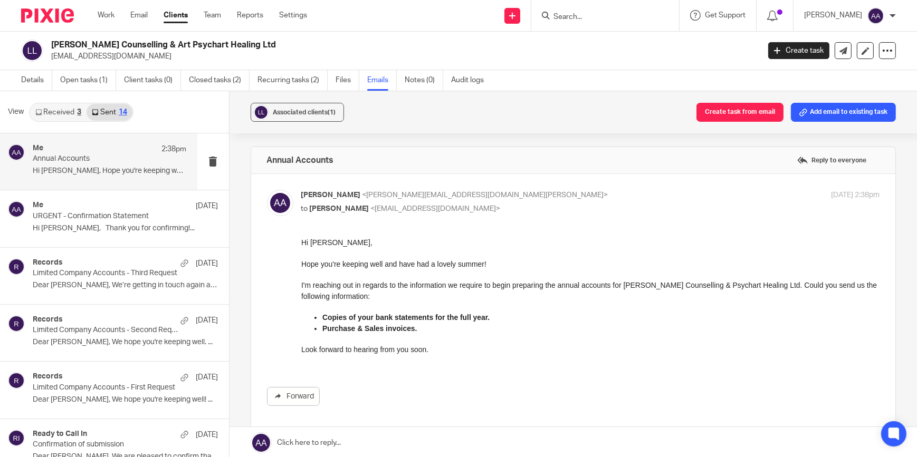
drag, startPoint x: 353, startPoint y: 281, endPoint x: 404, endPoint y: 331, distance: 72.0
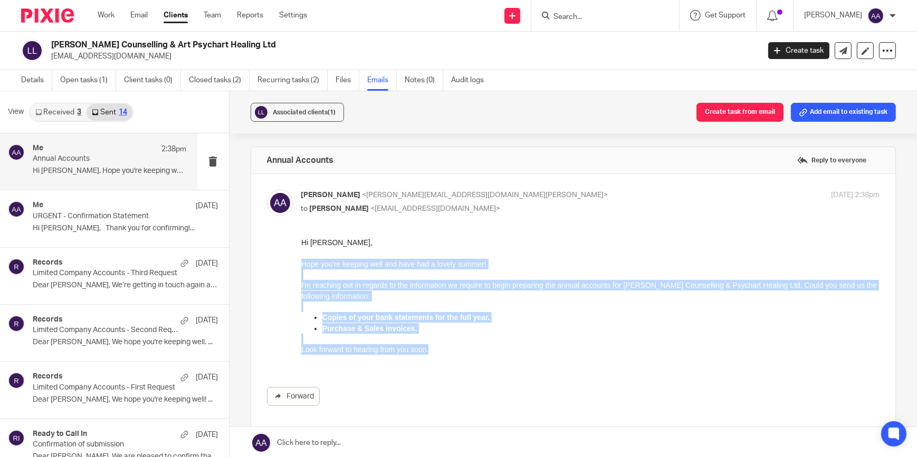
drag, startPoint x: 302, startPoint y: 261, endPoint x: 449, endPoint y: 346, distance: 169.9
click at [449, 346] on div "Hi Lillian, Hope you're keeping well and have had a lovely summer! I'm reaching…" at bounding box center [590, 301] width 579 height 129
copy div "Hope you're keeping well and have had a lovely summer! I'm reaching out in rega…"
click at [386, 276] on div "Hi Lillian, Hope you're keeping well and have had a lovely summer! I'm reaching…" at bounding box center [590, 301] width 579 height 129
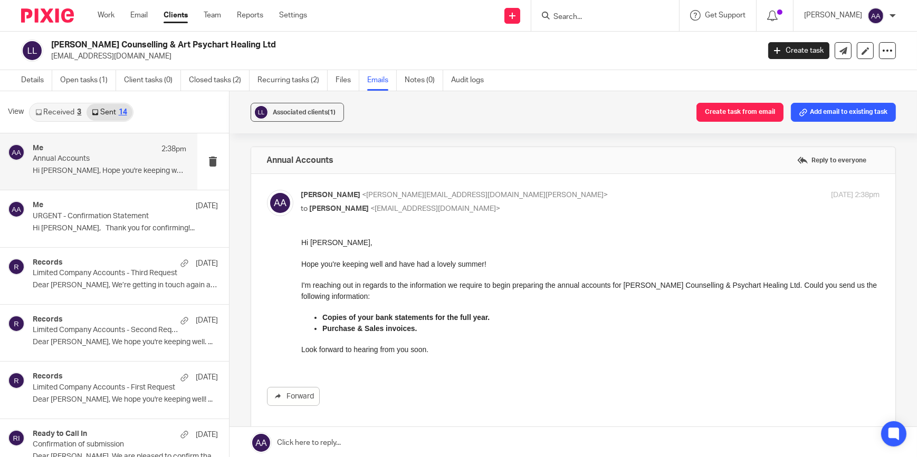
click at [590, 22] on div at bounding box center [605, 15] width 148 height 31
click at [592, 18] on input "Search" at bounding box center [599, 17] width 95 height 9
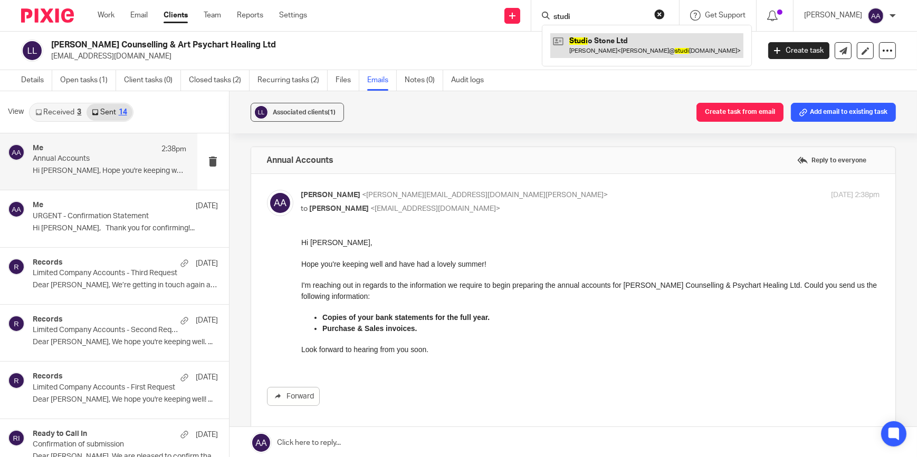
type input "studi"
click at [607, 37] on link at bounding box center [646, 45] width 193 height 24
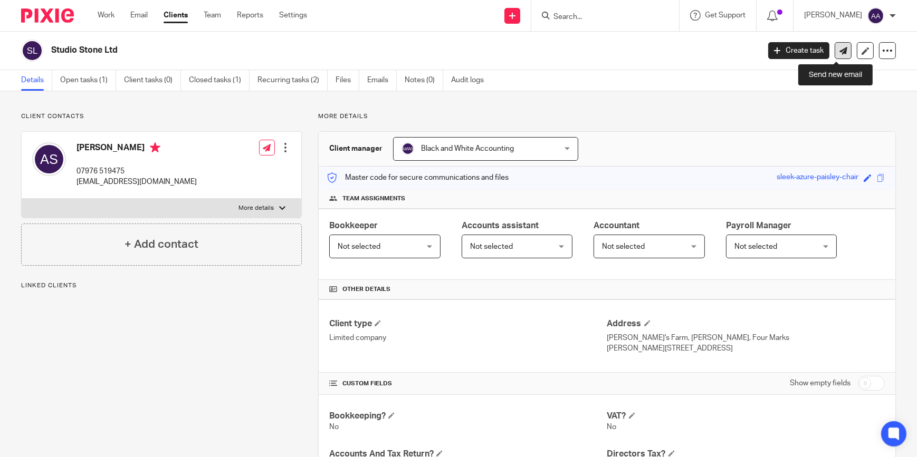
click at [834, 46] on link at bounding box center [842, 50] width 17 height 17
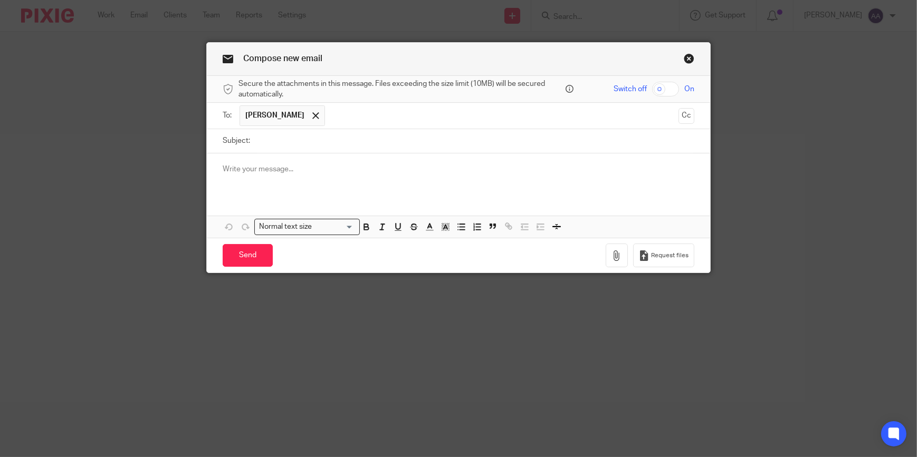
click at [290, 139] on input "Subject:" at bounding box center [474, 141] width 439 height 24
type input "Annual Accounts"
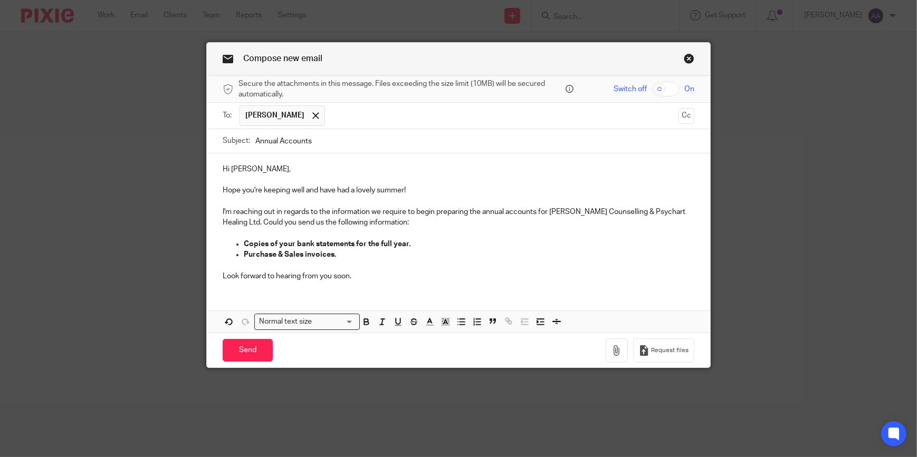
click at [431, 249] on p "Purchase & Sales invoices." at bounding box center [469, 254] width 450 height 11
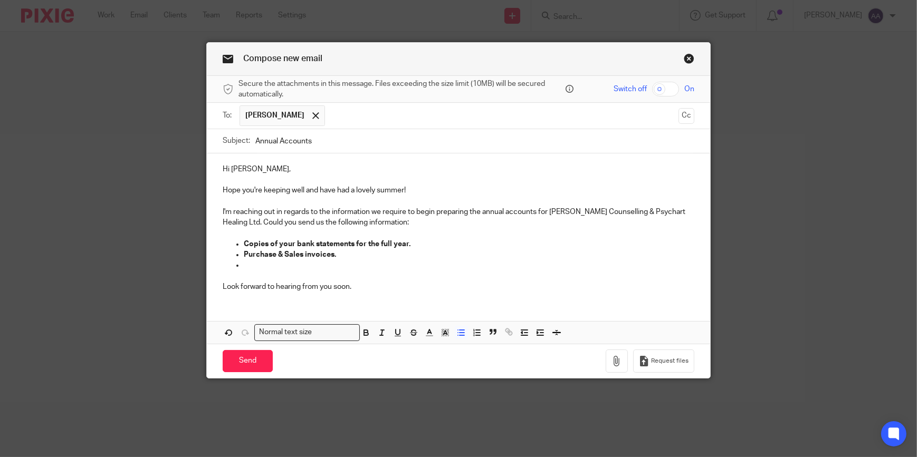
click at [239, 253] on ul "Copies of your bank statements for the full year. Purchase & Sales invoices." at bounding box center [459, 255] width 472 height 32
click at [258, 261] on p at bounding box center [469, 265] width 450 height 11
click at [279, 251] on strong "Copies of Purchase & Sales invoices." at bounding box center [308, 254] width 128 height 7
click at [319, 254] on strong "Copies of purchase & Sales invoices." at bounding box center [308, 254] width 128 height 7
click at [306, 264] on p at bounding box center [469, 265] width 450 height 11
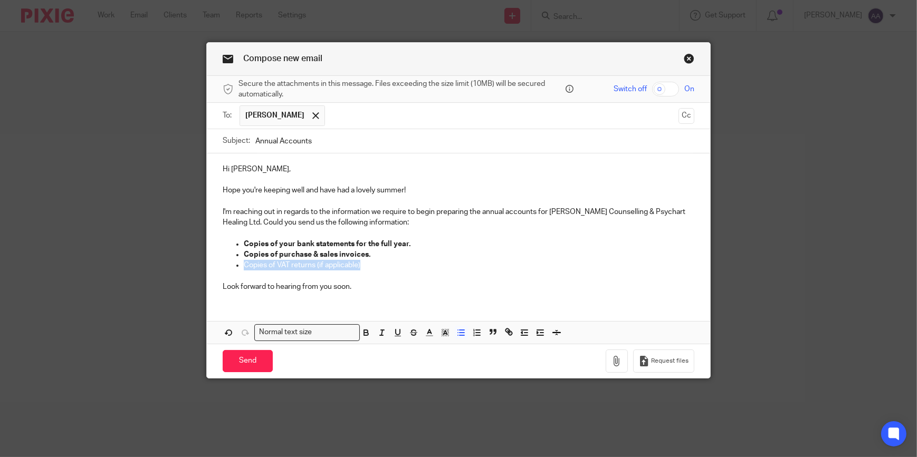
drag, startPoint x: 242, startPoint y: 264, endPoint x: 379, endPoint y: 263, distance: 137.1
click at [379, 263] on p "Copies of VAT returns (if applicable)" at bounding box center [469, 265] width 450 height 11
click at [365, 337] on icon "button" at bounding box center [365, 332] width 9 height 9
click at [354, 290] on p "Look forward to hearing from you soon." at bounding box center [459, 287] width 472 height 11
click at [391, 264] on p "Copies of VAT returns (if applicable)" at bounding box center [469, 265] width 450 height 11
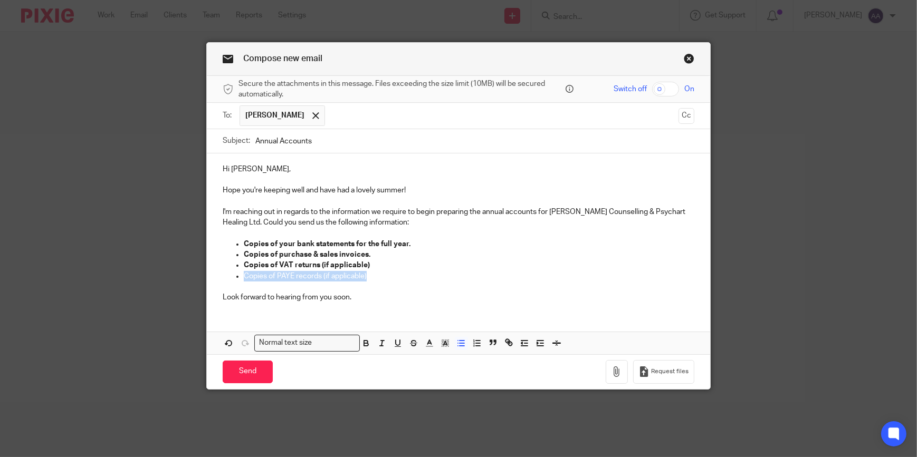
drag, startPoint x: 381, startPoint y: 273, endPoint x: 236, endPoint y: 276, distance: 145.1
click at [236, 276] on ul "Copies of your bank statements for the full year. Copies of purchase & sales in…" at bounding box center [459, 260] width 472 height 43
click at [367, 344] on icon "button" at bounding box center [365, 343] width 9 height 9
click at [378, 301] on p "Look forward to hearing from you soon." at bounding box center [459, 297] width 472 height 11
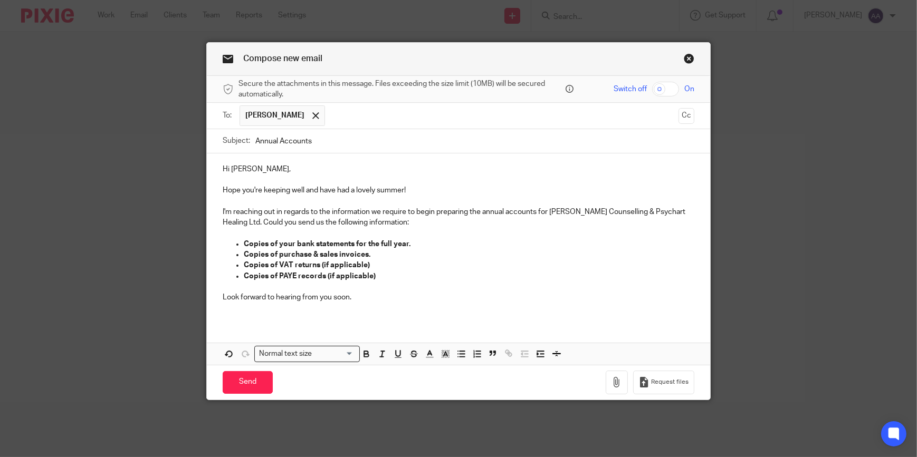
click at [220, 323] on div "Hi Alexis, Hope you're keeping well and have had a lovely summer! I'm reaching …" at bounding box center [458, 259] width 503 height 212
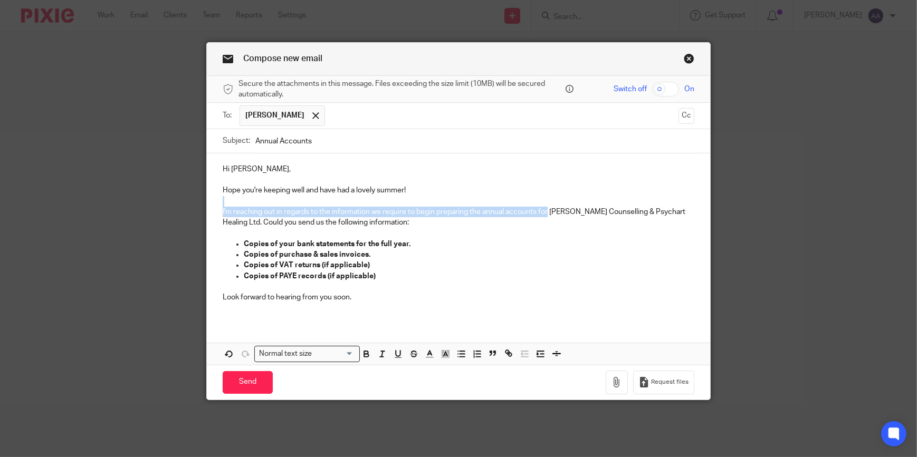
drag, startPoint x: 545, startPoint y: 213, endPoint x: 659, endPoint y: 205, distance: 114.7
click at [659, 205] on div "Hi Alexis, Hope you're keeping well and have had a lovely summer! I'm reaching …" at bounding box center [458, 237] width 503 height 168
click at [228, 221] on p "I'm reaching out in regards to the information we require to begin preparing th…" at bounding box center [459, 218] width 472 height 22
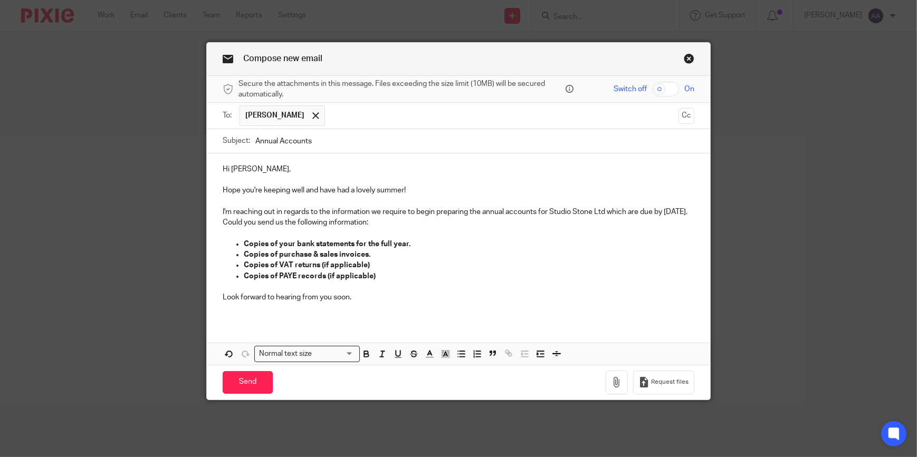
click at [380, 296] on p "Look forward to hearing from you soon." at bounding box center [459, 297] width 472 height 11
click at [259, 374] on input "Send" at bounding box center [248, 382] width 50 height 23
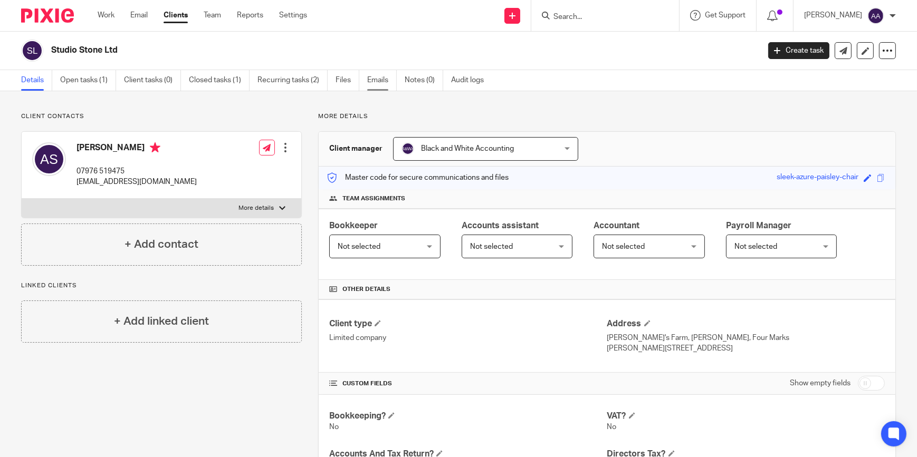
click at [372, 76] on link "Emails" at bounding box center [382, 80] width 30 height 21
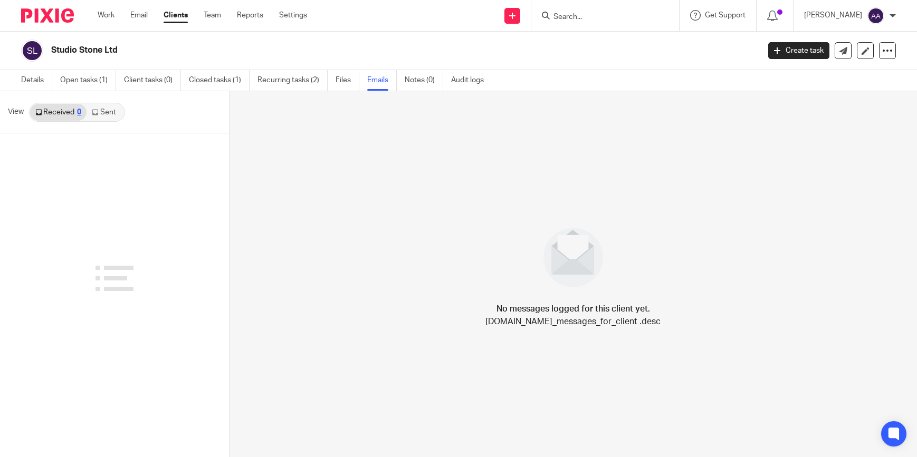
click at [116, 105] on link "Sent" at bounding box center [105, 112] width 37 height 17
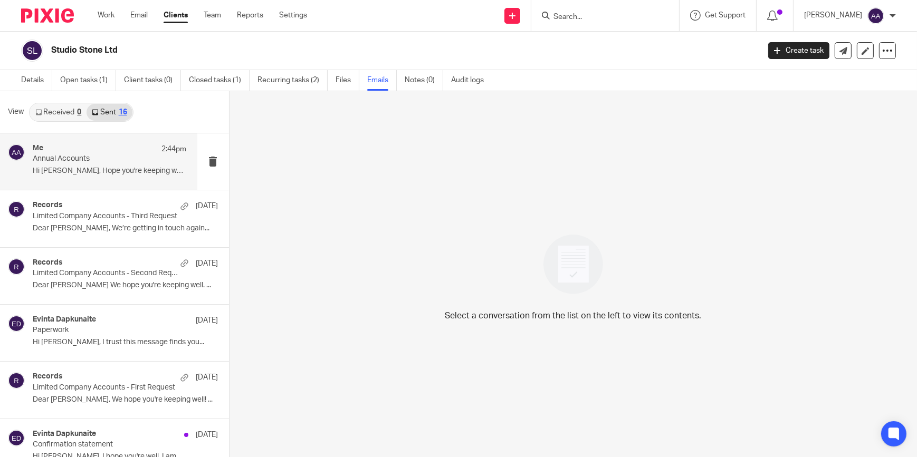
click at [107, 139] on div "Me 2:44pm Annual Accounts Hi [PERSON_NAME], Hope you're keeping well and have..." at bounding box center [98, 161] width 197 height 56
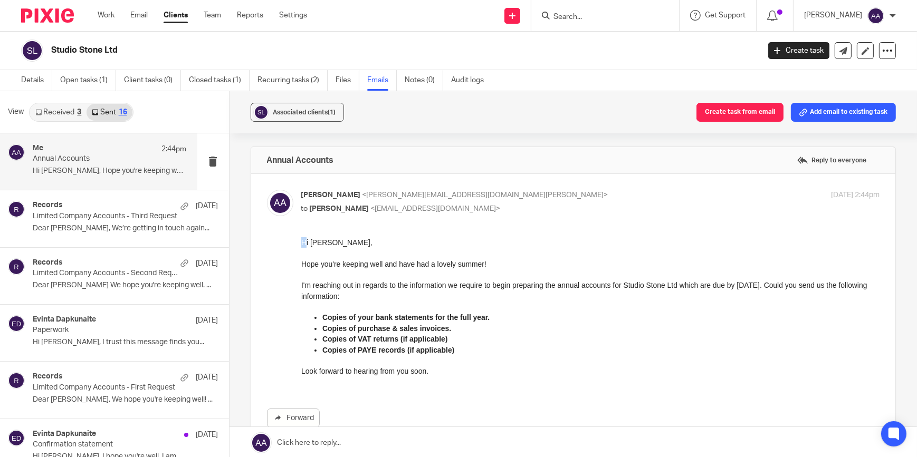
click at [304, 246] on p "Hi [PERSON_NAME]," at bounding box center [590, 242] width 579 height 11
drag, startPoint x: 304, startPoint y: 246, endPoint x: 306, endPoint y: 262, distance: 16.0
click at [306, 262] on p "Hope you're keeping well and have had a lovely summer!" at bounding box center [590, 263] width 579 height 11
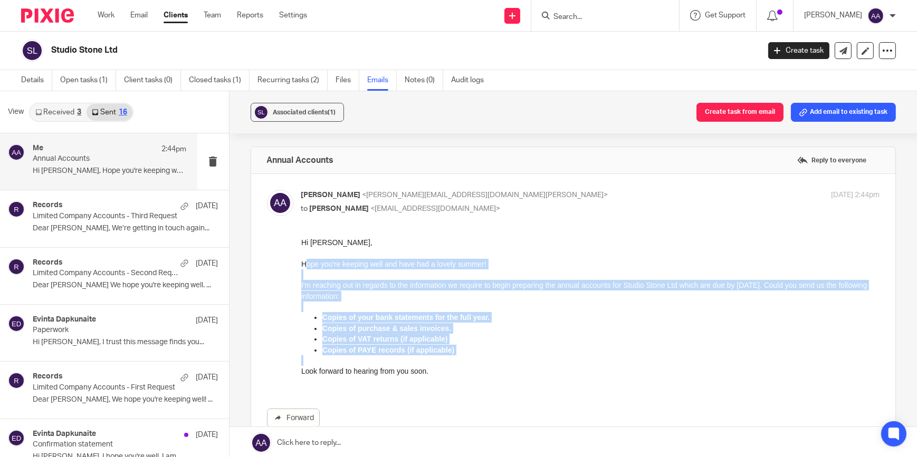
drag, startPoint x: 305, startPoint y: 261, endPoint x: 428, endPoint y: 379, distance: 170.5
click at [428, 379] on div "Hi [PERSON_NAME], Hope you're keeping well and have had a lovely summer! I'm re…" at bounding box center [590, 312] width 579 height 150
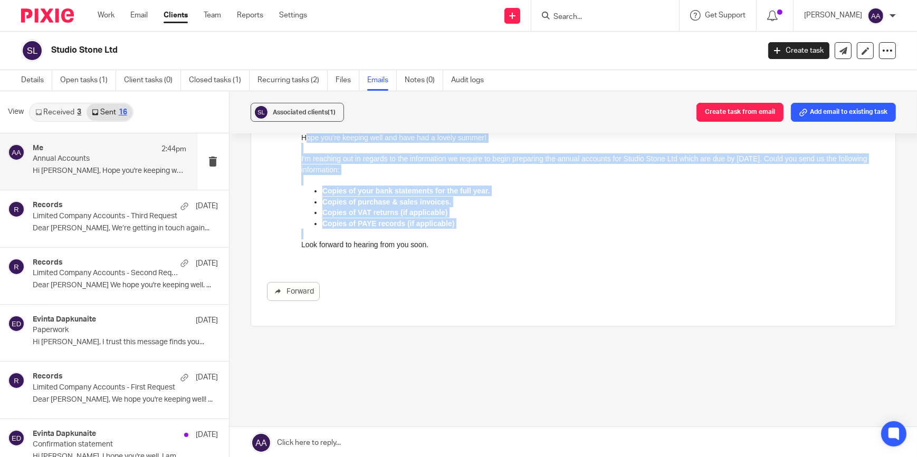
scroll to position [131, 0]
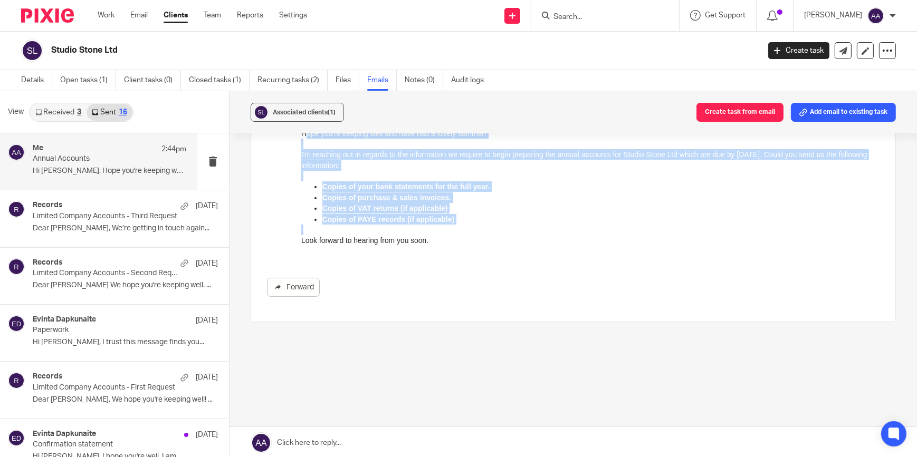
copy div "ope you're keeping well and have had a lovely summer! I'm reaching out in regar…"
click at [428, 239] on p "Look forward to hearing from you soon." at bounding box center [590, 240] width 579 height 11
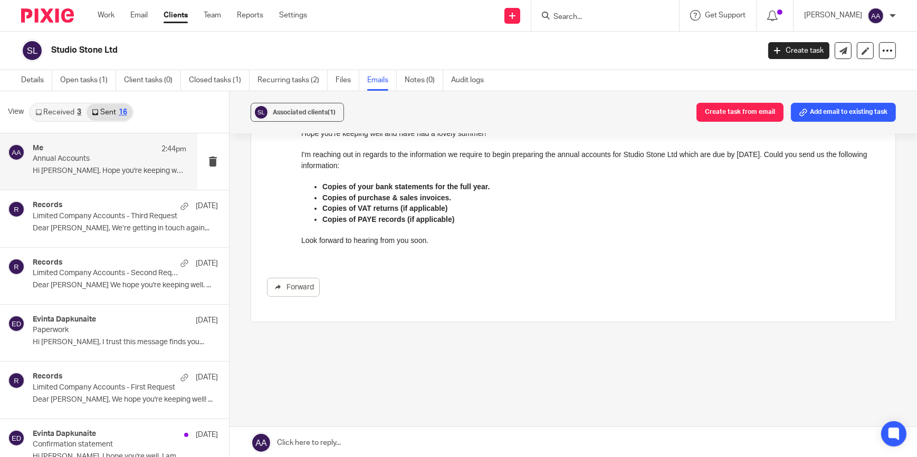
scroll to position [0, 0]
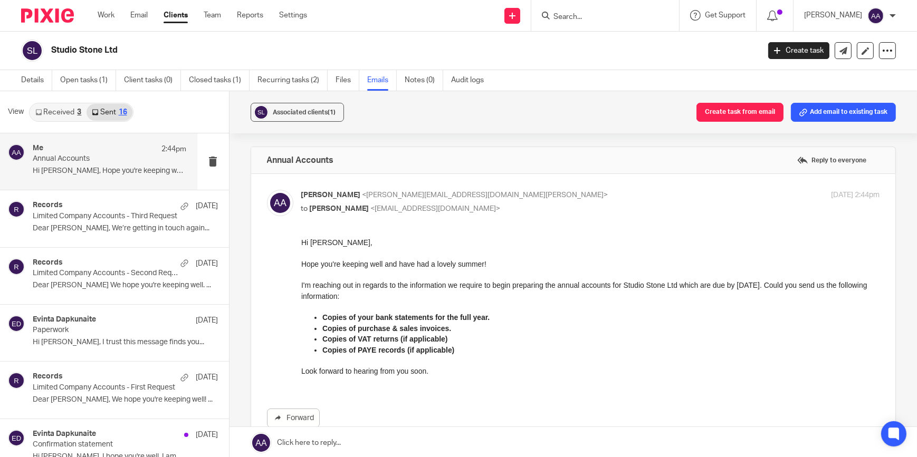
click at [595, 21] on input "Search" at bounding box center [599, 17] width 95 height 9
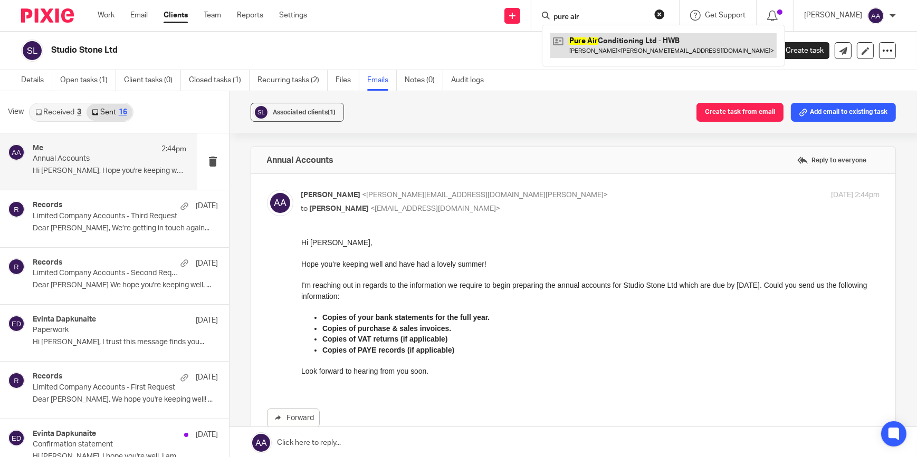
type input "pure air"
click at [607, 38] on link at bounding box center [663, 45] width 226 height 24
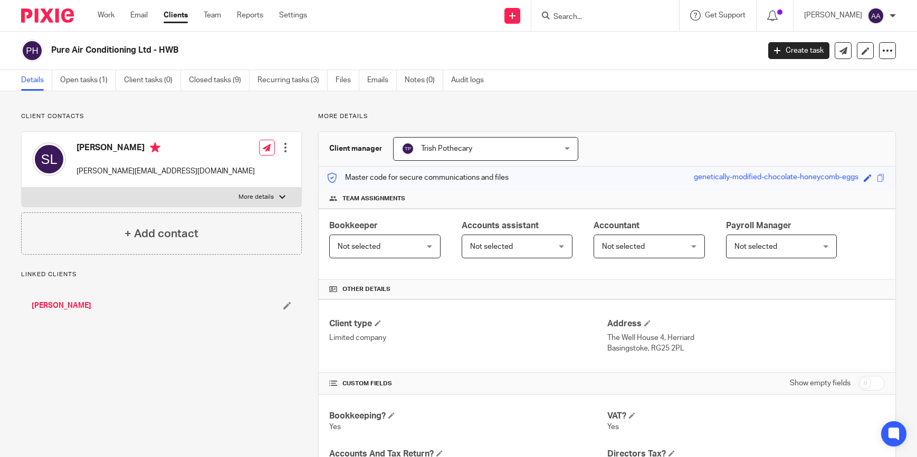
click at [90, 85] on link "Open tasks (1)" at bounding box center [88, 80] width 56 height 21
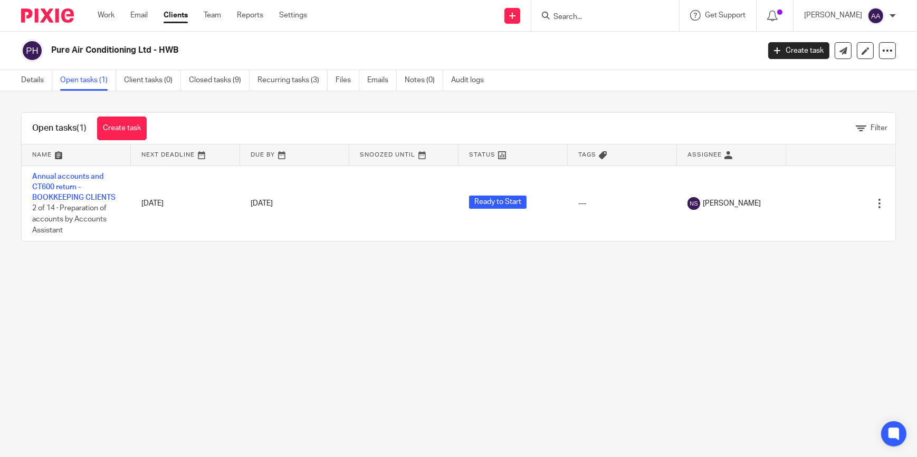
click at [576, 11] on form at bounding box center [608, 15] width 112 height 13
click at [578, 16] on input "Search" at bounding box center [599, 17] width 95 height 9
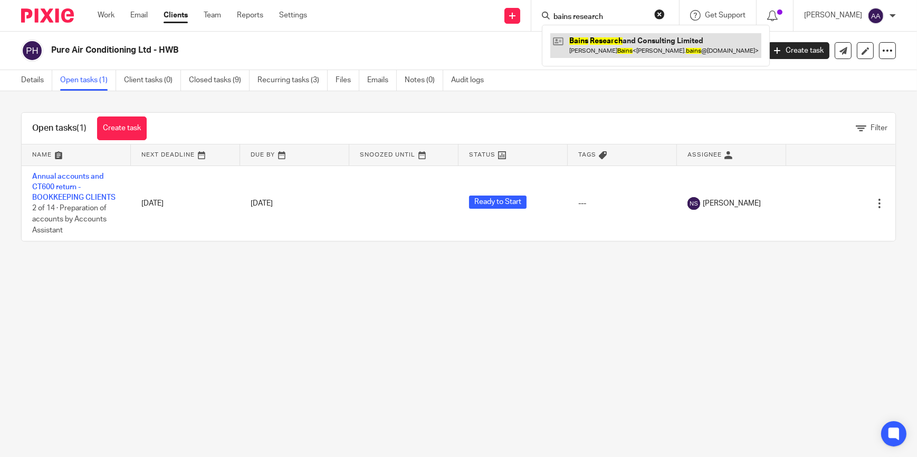
type input "bains research"
click at [659, 47] on link at bounding box center [655, 45] width 211 height 24
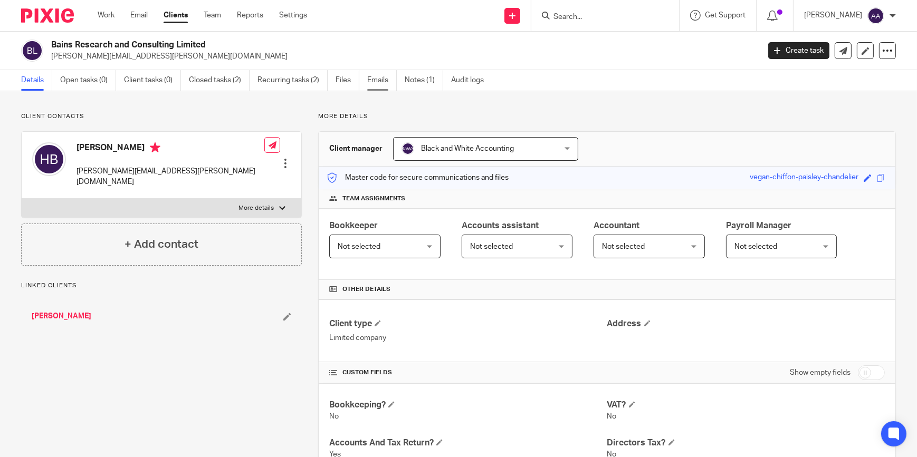
click at [386, 76] on link "Emails" at bounding box center [382, 80] width 30 height 21
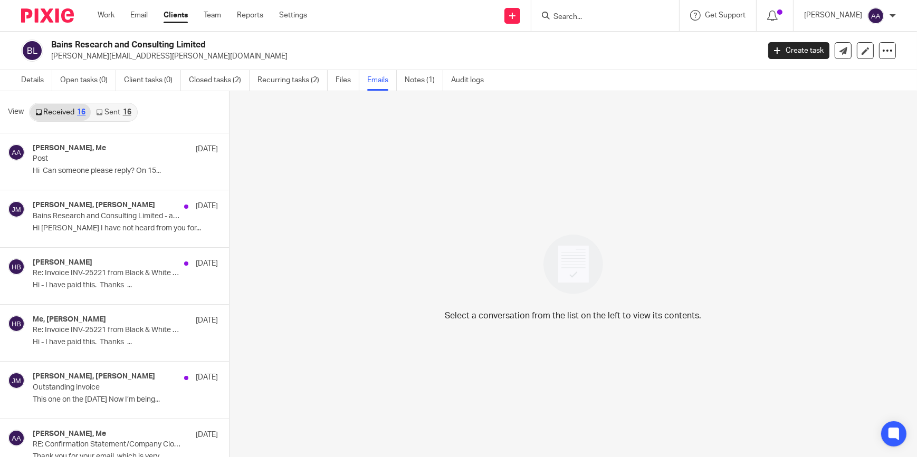
click at [113, 111] on link "Sent 16" at bounding box center [113, 112] width 45 height 17
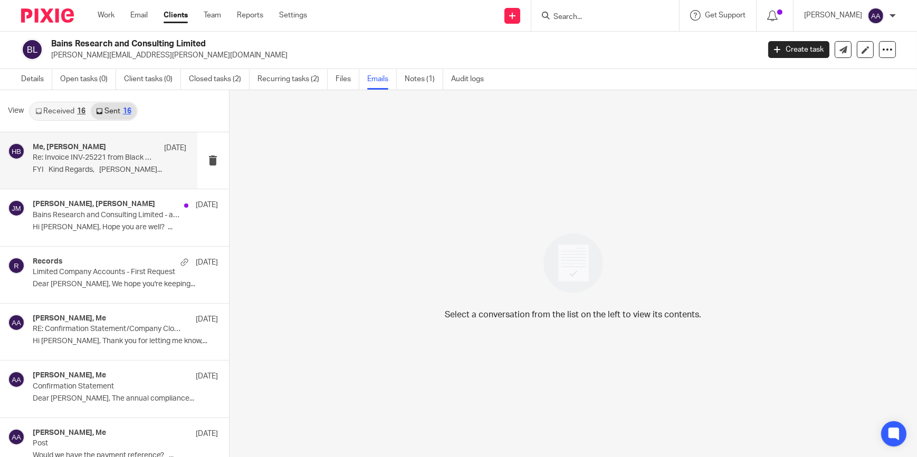
click at [63, 150] on h4 "Me, Herminder Bains" at bounding box center [69, 147] width 73 height 9
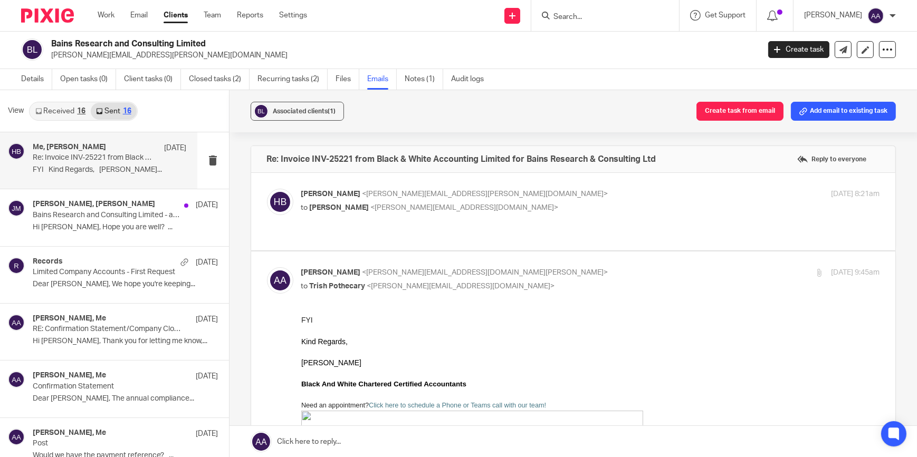
scroll to position [0, 0]
click at [406, 206] on span "<donna@blackandwhiteaccounting.co.uk>" at bounding box center [465, 207] width 188 height 7
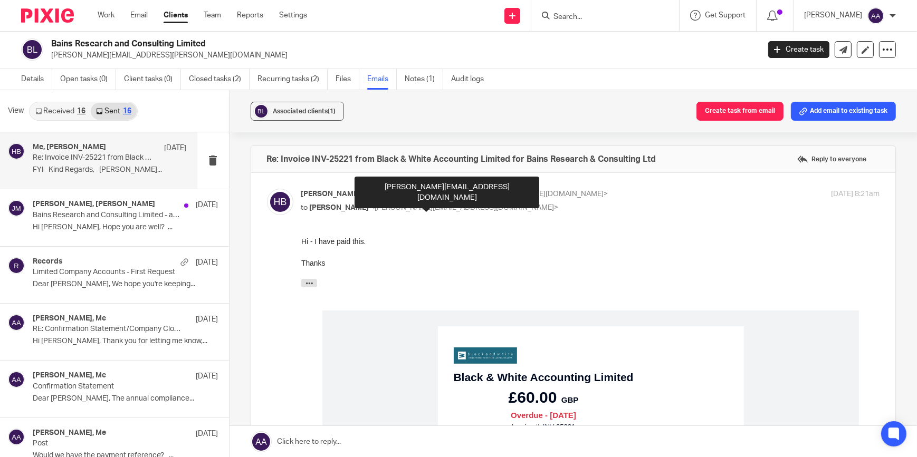
click at [379, 208] on span "<donna@blackandwhiteaccounting.co.uk>" at bounding box center [465, 207] width 188 height 7
checkbox input "false"
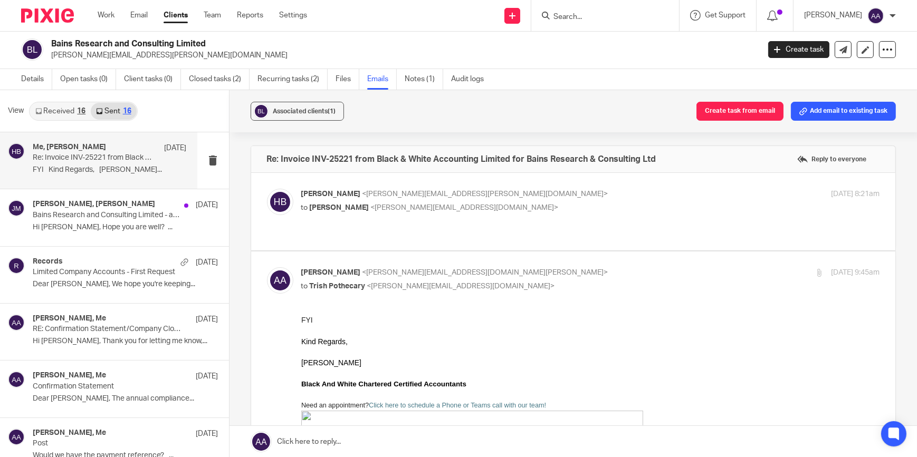
click at [393, 269] on span "<adam@blackandwhiteaccounting.co.uk>" at bounding box center [485, 272] width 246 height 7
checkbox input "false"
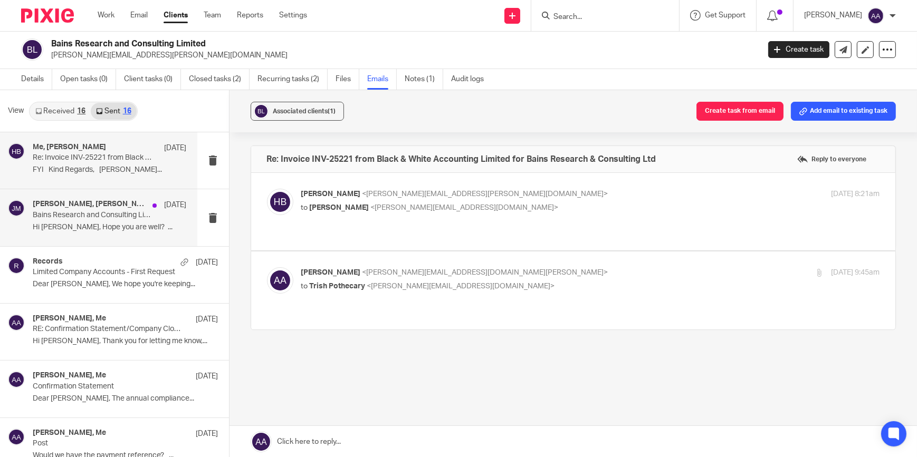
click at [103, 214] on p "Bains Research and Consulting Limited - accounts for year ended 30/04/2024" at bounding box center [94, 215] width 123 height 9
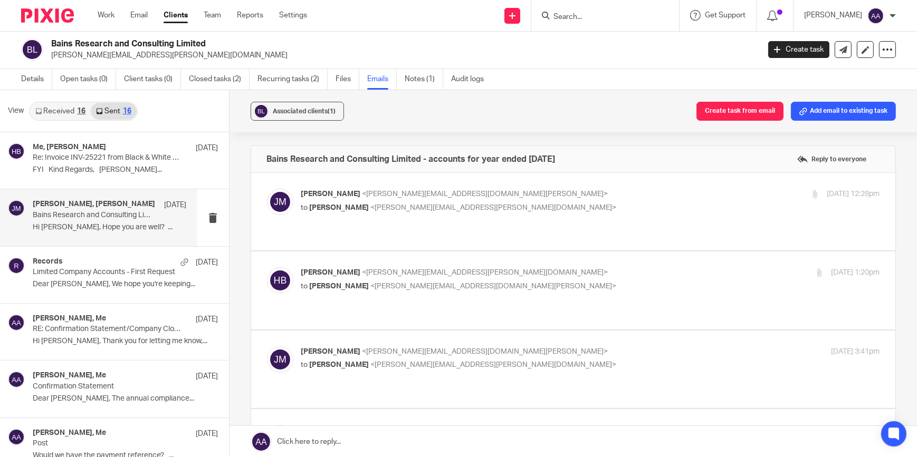
click at [397, 205] on span "<herminder.bains@outlook.com>" at bounding box center [494, 207] width 246 height 7
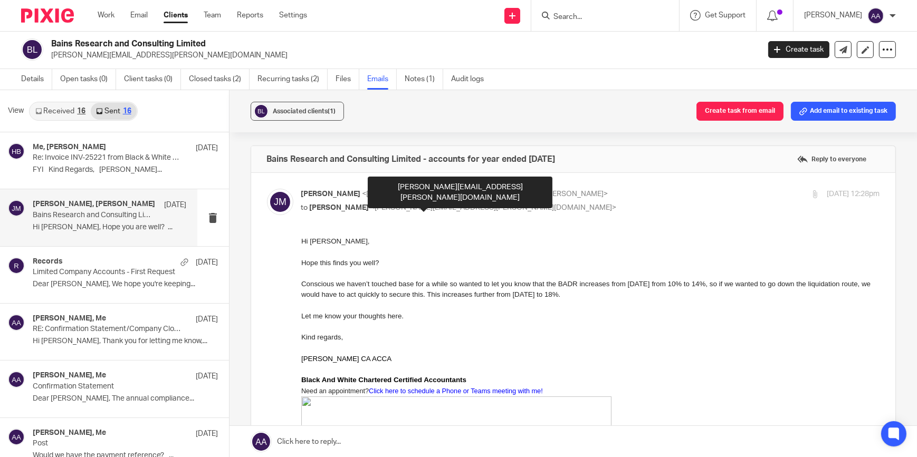
click at [391, 208] on span "<herminder.bains@outlook.com>" at bounding box center [494, 207] width 246 height 7
checkbox input "false"
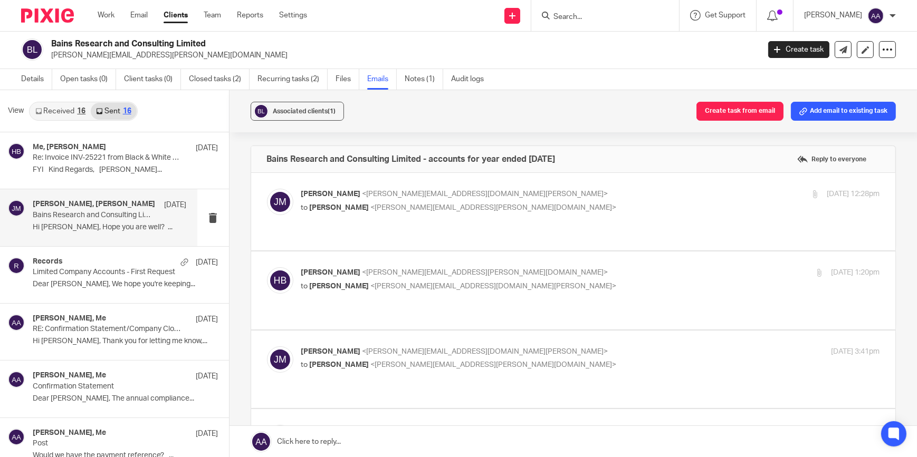
click at [390, 269] on span "<herminder.bains@outlook.com>" at bounding box center [485, 272] width 246 height 7
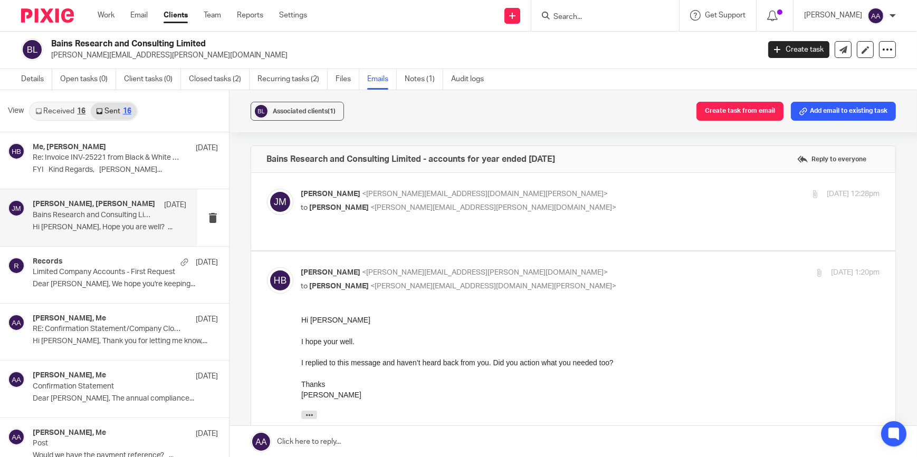
click at [372, 268] on div "Herminder Bains <herminder.bains@outlook.com> to Jon Mills <jon@blackandwhiteac…" at bounding box center [494, 279] width 386 height 24
checkbox input "false"
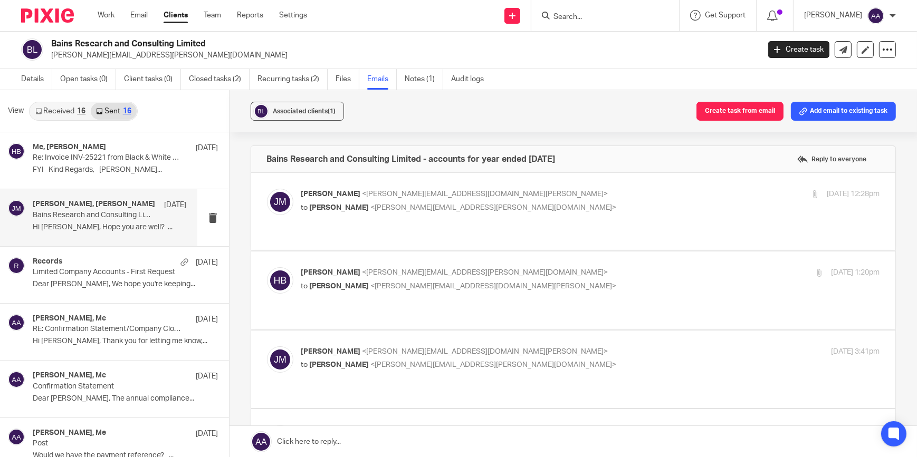
click at [366, 331] on label at bounding box center [573, 370] width 645 height 78
click at [267, 346] on input "checkbox" at bounding box center [266, 346] width 1 height 1
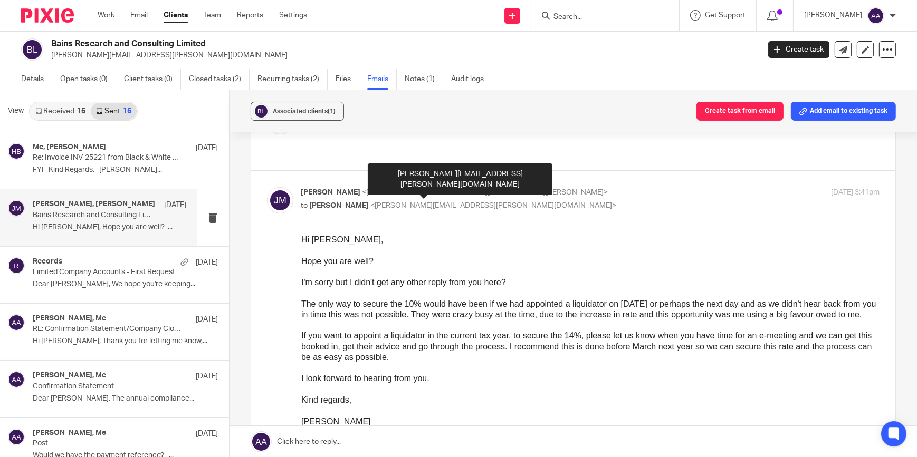
click at [374, 202] on span "<herminder.bains@outlook.com>" at bounding box center [494, 205] width 246 height 7
checkbox input "false"
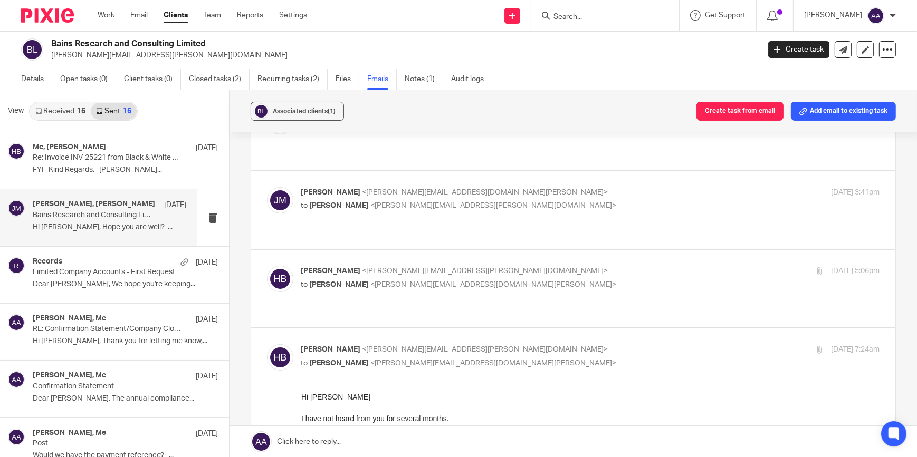
click at [267, 344] on input "checkbox" at bounding box center [266, 344] width 1 height 1
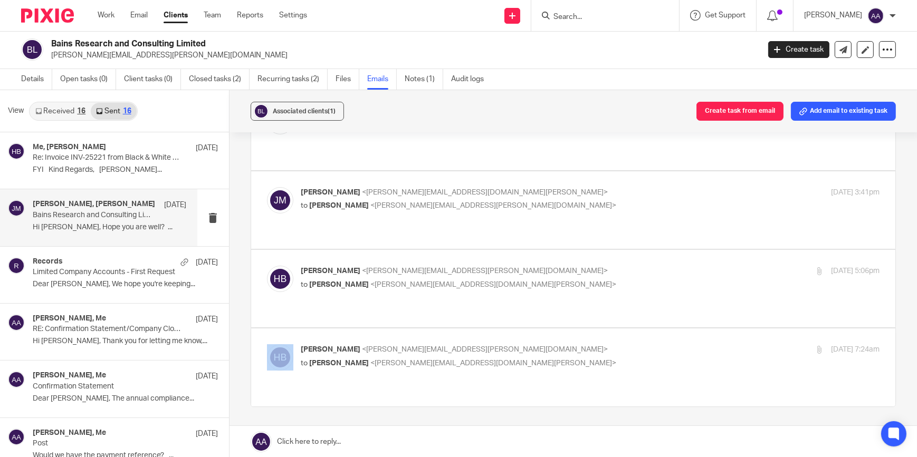
click at [391, 329] on label at bounding box center [573, 368] width 645 height 78
click at [267, 344] on input "checkbox" at bounding box center [266, 344] width 1 height 1
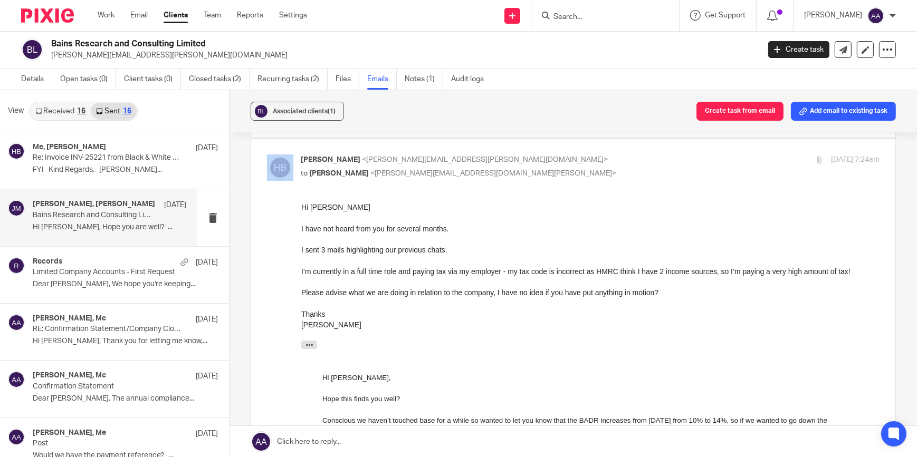
scroll to position [351, 0]
click at [415, 153] on div "Herminder Bains <herminder.bains@outlook.com> to Jon Mills <jon@blackandwhiteac…" at bounding box center [494, 165] width 386 height 24
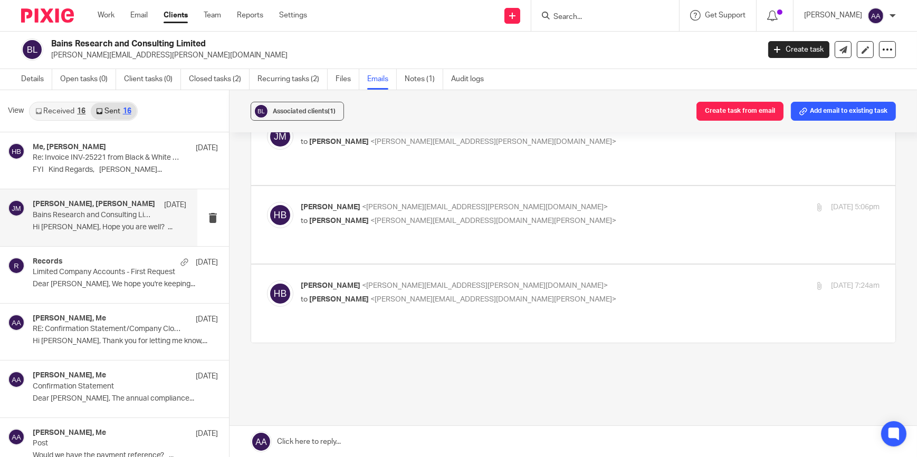
click at [430, 282] on span "<herminder.bains@outlook.com>" at bounding box center [485, 285] width 246 height 7
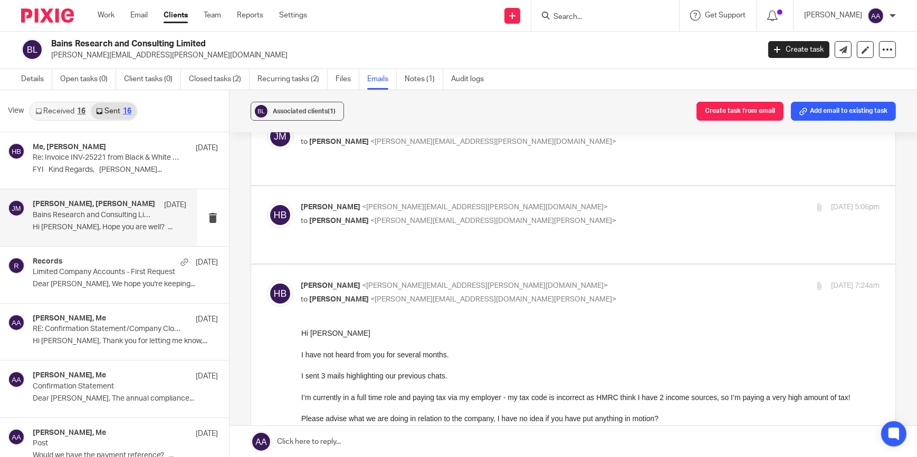
scroll to position [0, 0]
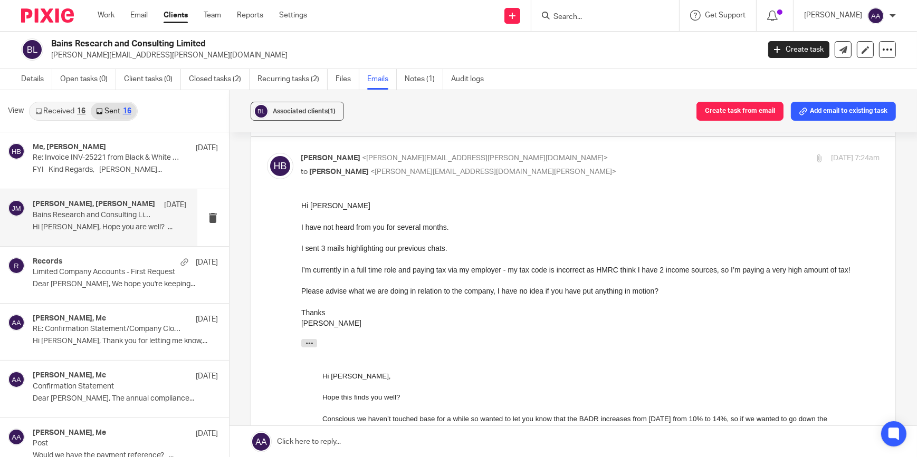
click at [415, 167] on p "to Jon Mills <jon@blackandwhiteaccounting.co.uk>" at bounding box center [494, 172] width 386 height 11
checkbox input "false"
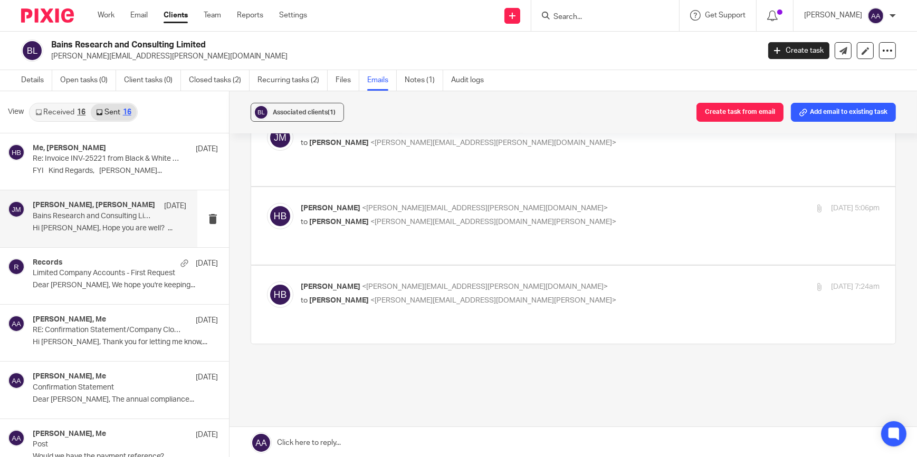
click at [88, 111] on link "Received 16" at bounding box center [60, 112] width 61 height 17
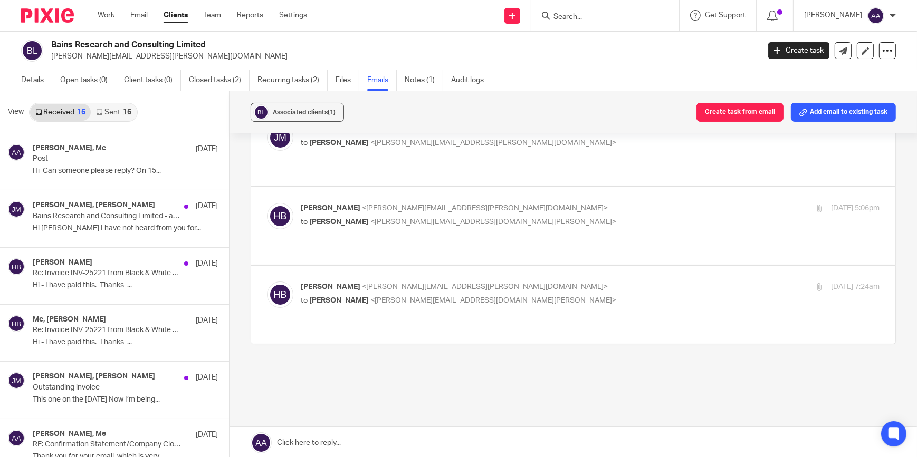
scroll to position [1, 0]
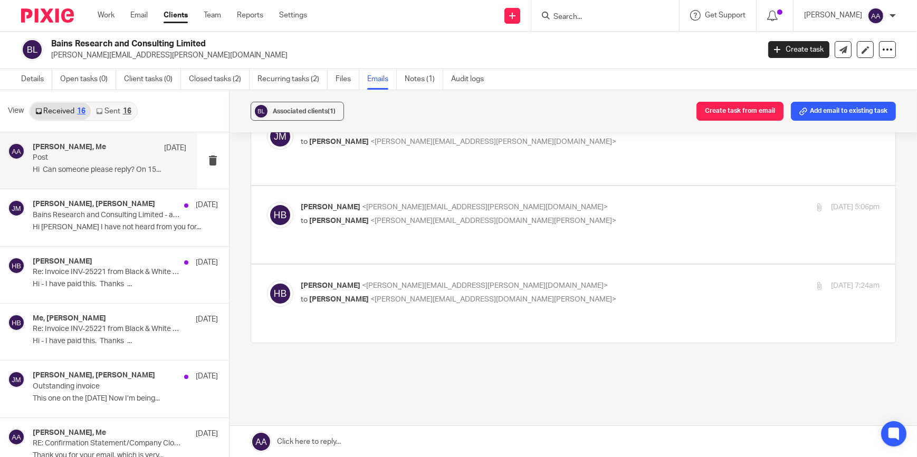
click at [128, 157] on p "Post" at bounding box center [94, 157] width 123 height 9
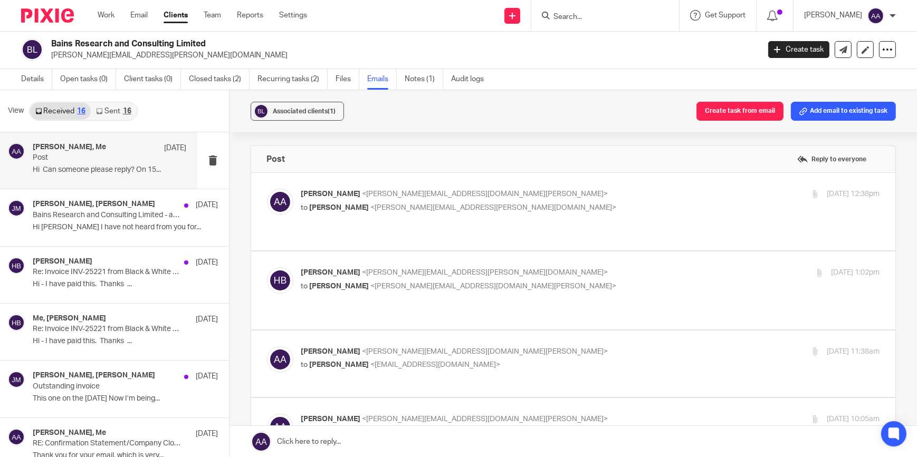
scroll to position [0, 0]
click at [417, 206] on span "<herminder.bains@outlook.com>" at bounding box center [494, 207] width 246 height 7
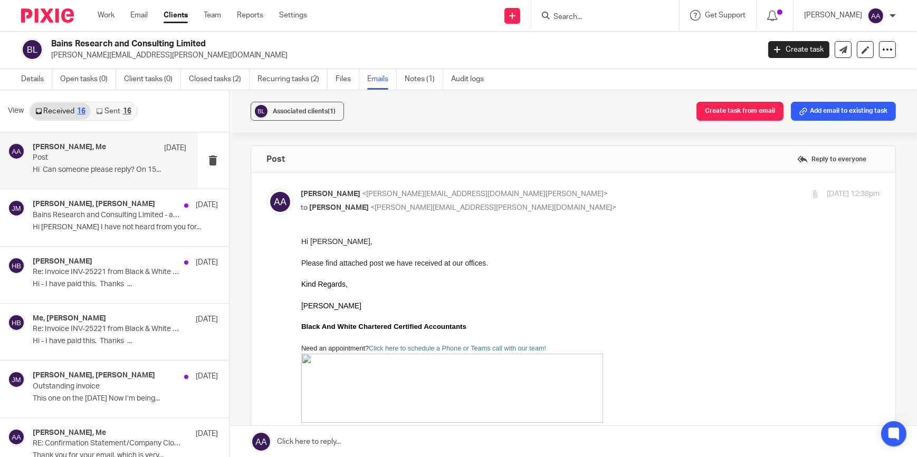
click at [393, 197] on span "<adam@blackandwhiteaccounting.co.uk>" at bounding box center [485, 193] width 246 height 7
checkbox input "false"
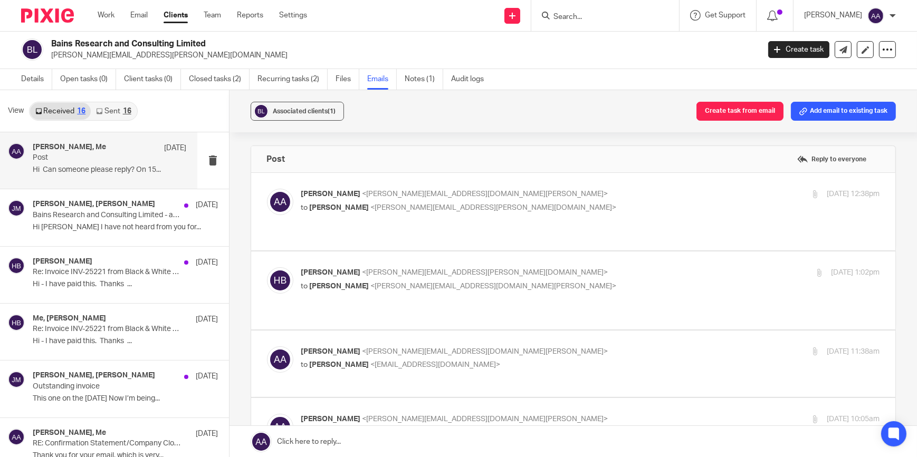
click at [407, 283] on span "<adam@blackandwhiteaccounting.co.uk>" at bounding box center [494, 286] width 246 height 7
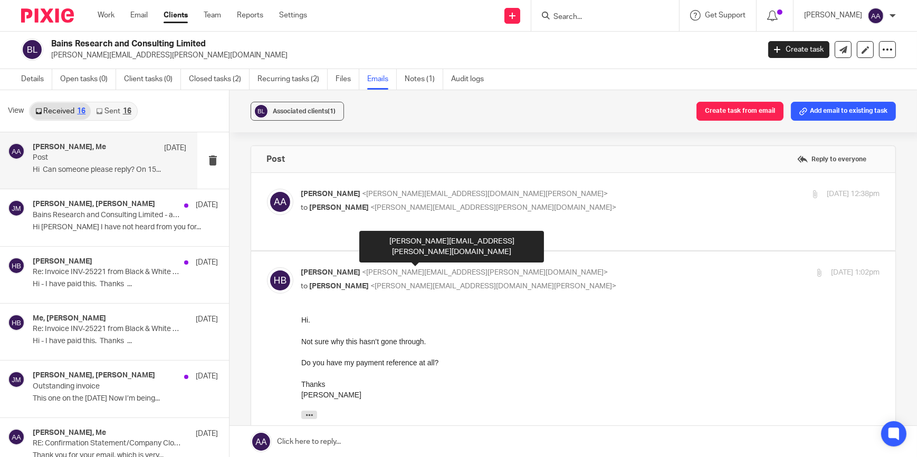
click at [390, 269] on span "<herminder.bains@outlook.com>" at bounding box center [485, 272] width 246 height 7
checkbox input "false"
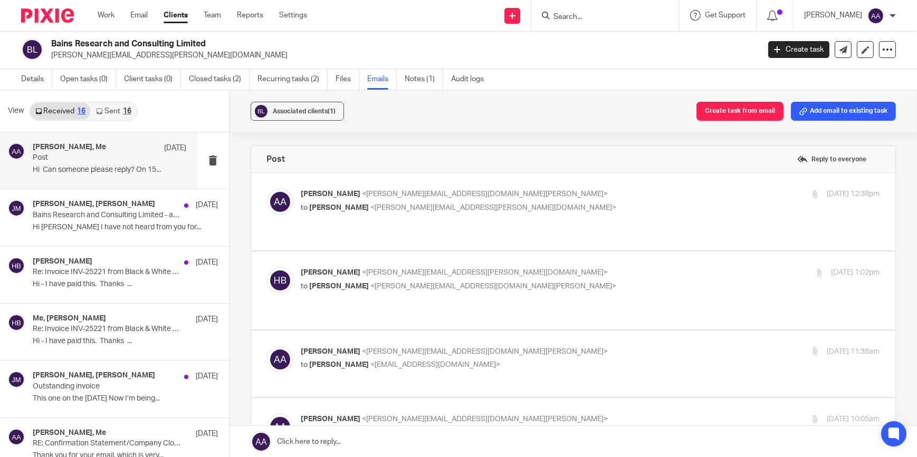
click at [388, 331] on label at bounding box center [573, 364] width 645 height 67
click at [267, 346] on input "checkbox" at bounding box center [266, 346] width 1 height 1
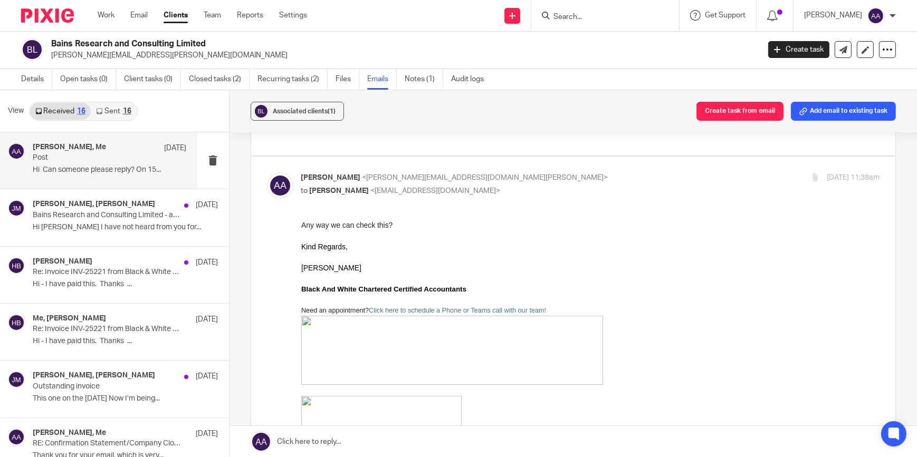
scroll to position [180, 0]
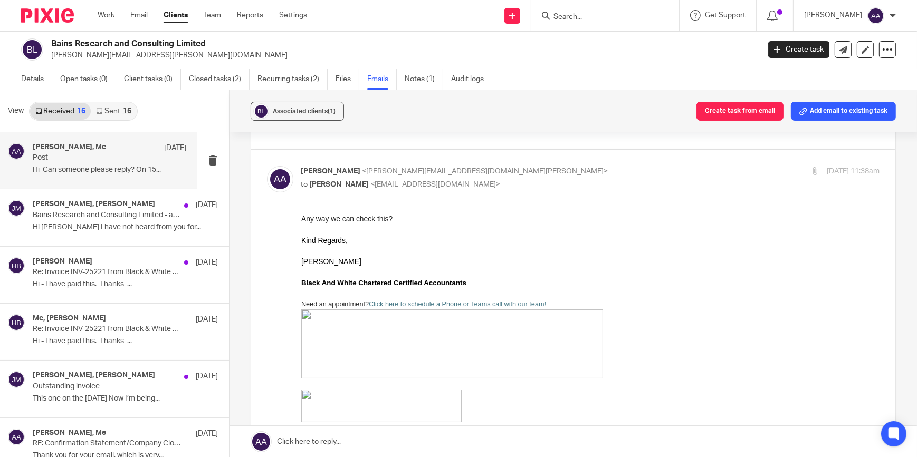
click at [542, 179] on p "to Mehreen Ajaz <mehreen@blackandwhiteaccounting.co.uk>" at bounding box center [494, 184] width 386 height 11
checkbox input "false"
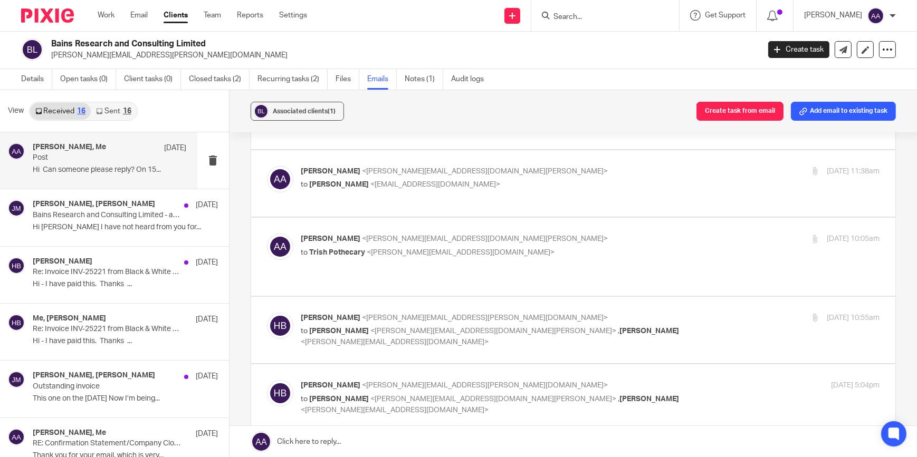
click at [397, 249] on span "<trish@blackandwhiteaccounting.co.uk>" at bounding box center [461, 252] width 188 height 7
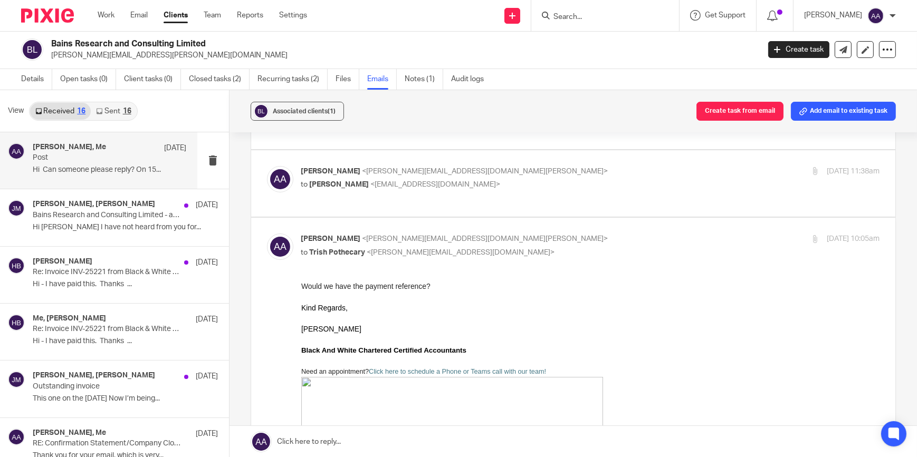
scroll to position [0, 0]
click at [430, 249] on span "<trish@blackandwhiteaccounting.co.uk>" at bounding box center [461, 252] width 188 height 7
checkbox input "false"
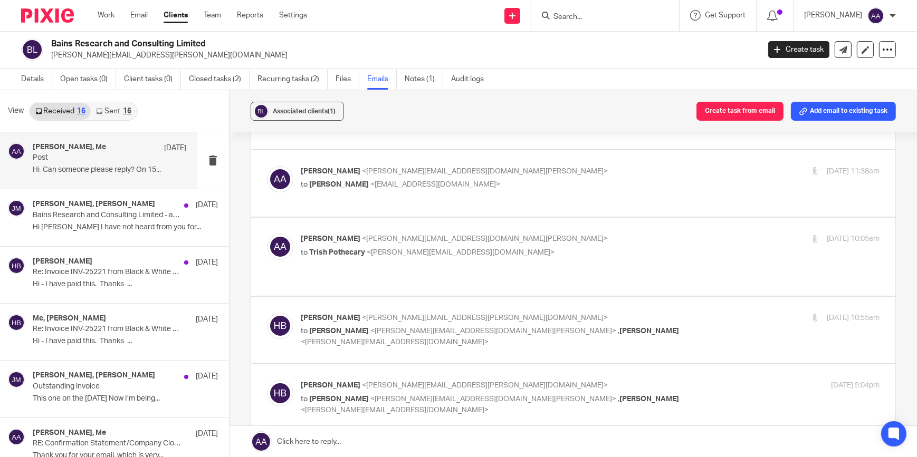
click at [437, 313] on p "Herminder Bains <herminder.bains@outlook.com>" at bounding box center [494, 318] width 386 height 11
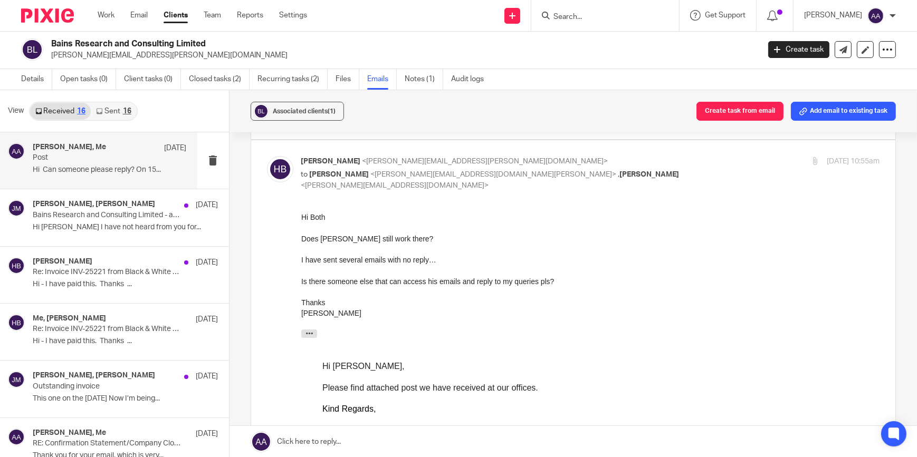
scroll to position [356, 0]
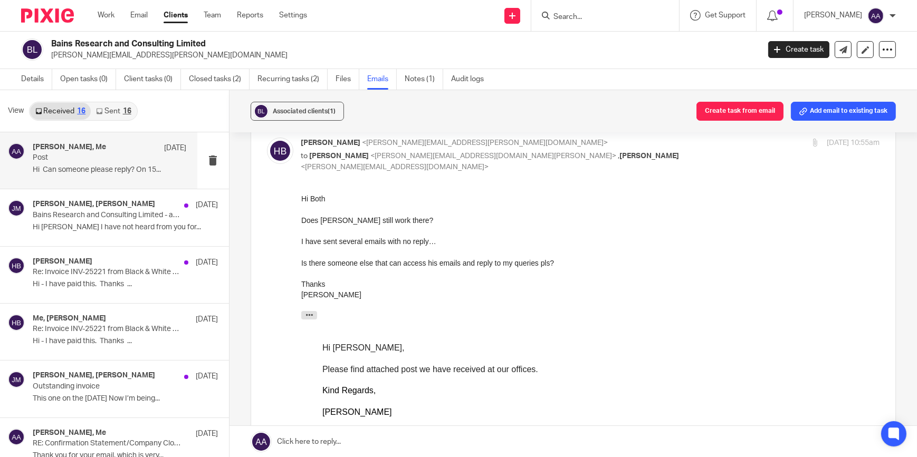
click at [424, 151] on p "to Adam Abdulla <adam@blackandwhiteaccounting.co.uk> , Donna Sharp <donna@black…" at bounding box center [494, 162] width 386 height 22
checkbox input "false"
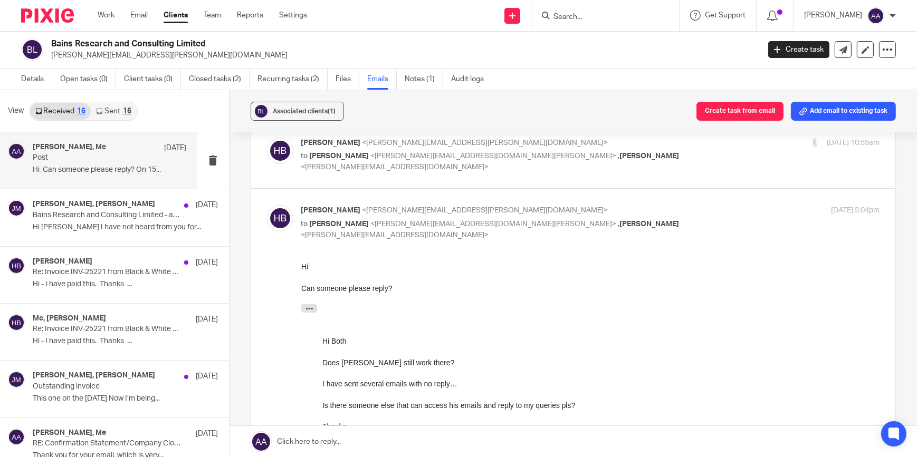
click at [606, 205] on p "Herminder Bains <herminder.bains@outlook.com>" at bounding box center [494, 210] width 386 height 11
checkbox input "false"
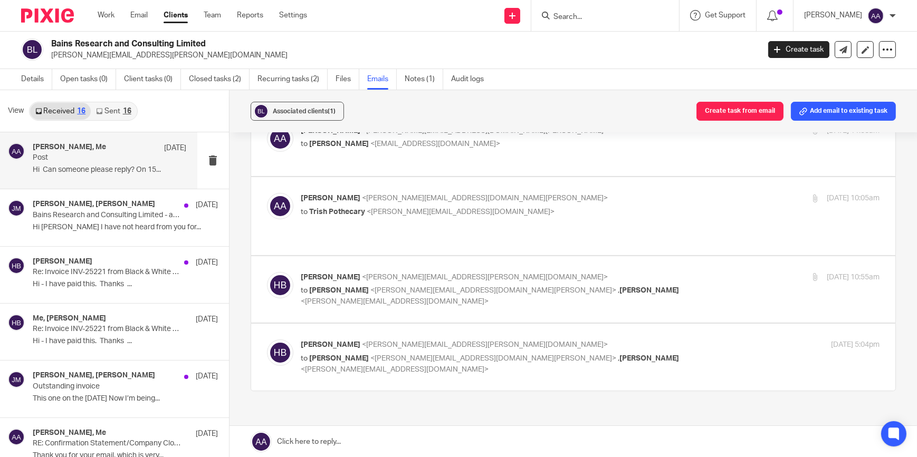
scroll to position [258, 0]
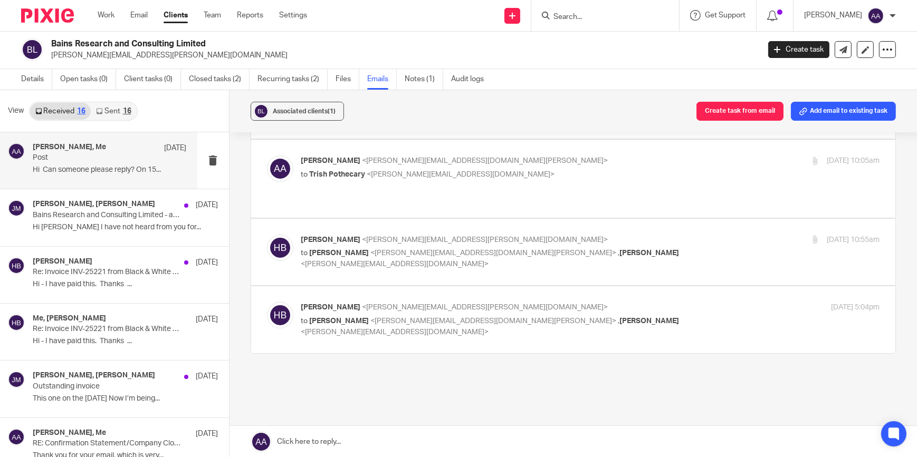
click at [605, 15] on input "Search" at bounding box center [599, 17] width 95 height 9
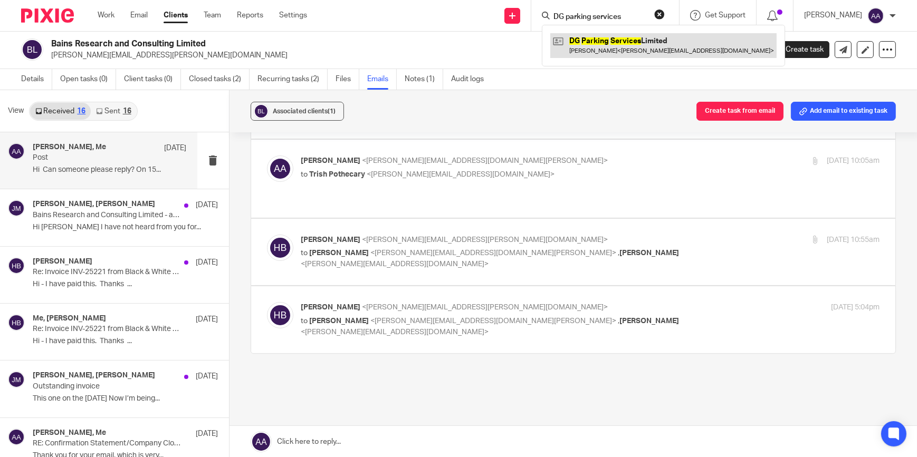
type input "DG parking services"
click at [650, 39] on link at bounding box center [663, 45] width 226 height 24
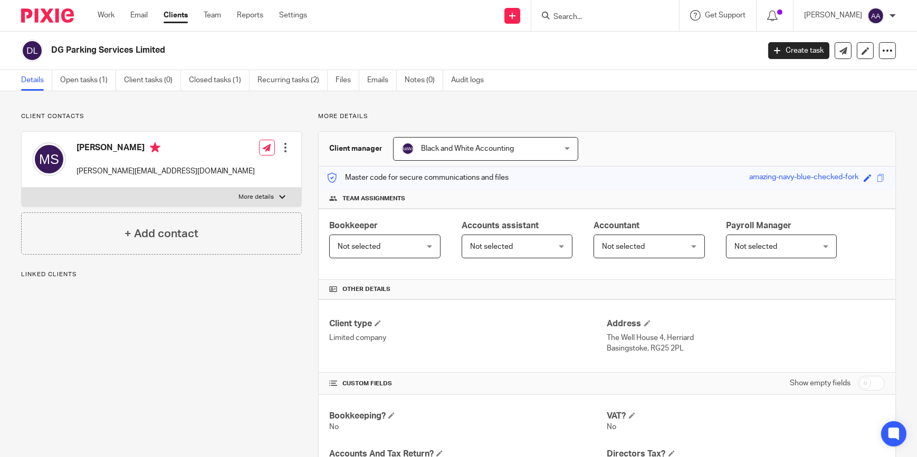
drag, startPoint x: 106, startPoint y: 91, endPoint x: 107, endPoint y: 105, distance: 13.7
click at [94, 80] on link "Open tasks (1)" at bounding box center [88, 80] width 56 height 21
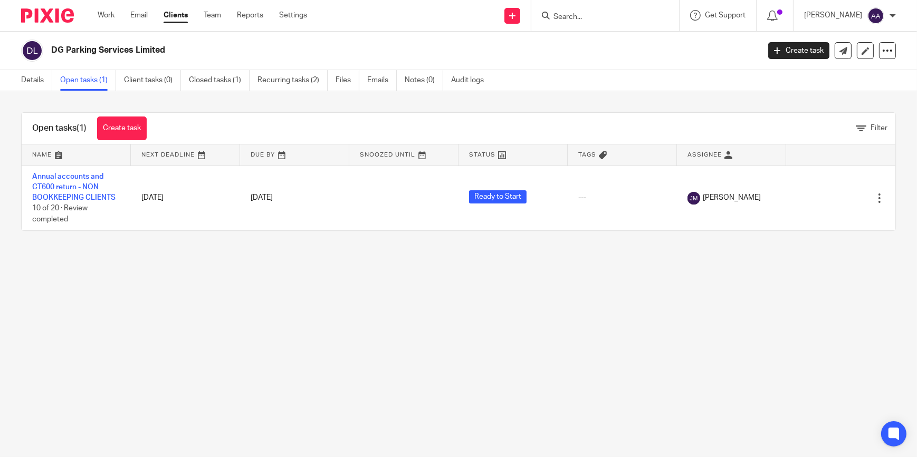
click at [599, 22] on form at bounding box center [608, 15] width 112 height 13
click at [599, 17] on input "Search" at bounding box center [599, 17] width 95 height 9
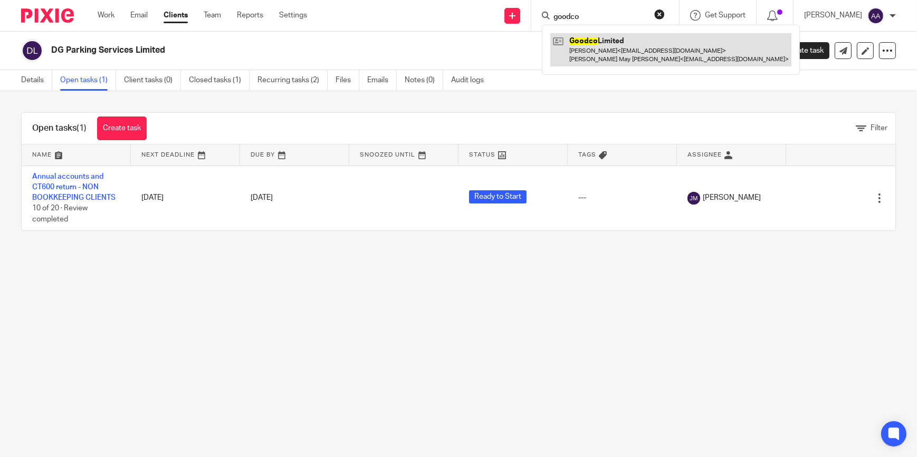
type input "goodco"
click at [635, 56] on link at bounding box center [670, 49] width 241 height 33
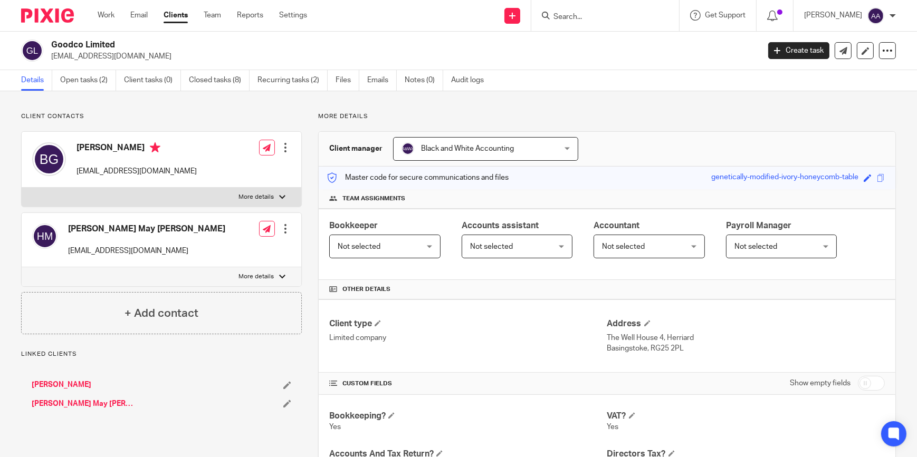
drag, startPoint x: 280, startPoint y: 190, endPoint x: 293, endPoint y: 249, distance: 61.2
click at [287, 237] on div "[PERSON_NAME] [EMAIL_ADDRESS][DOMAIN_NAME] Edit contact Create client from cont…" at bounding box center [161, 211] width 281 height 161
click at [268, 188] on label "More details" at bounding box center [162, 197] width 280 height 19
click at [22, 188] on input "More details" at bounding box center [21, 187] width 1 height 1
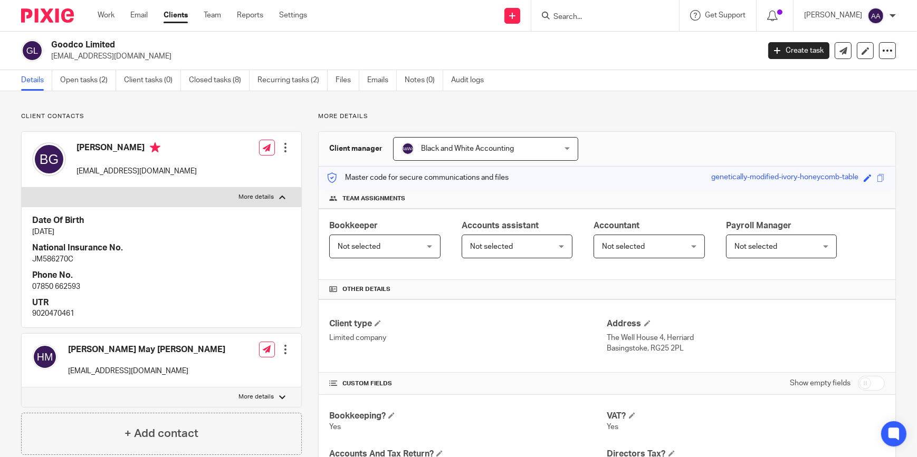
click at [271, 191] on label "More details" at bounding box center [162, 197] width 280 height 19
click at [22, 188] on input "More details" at bounding box center [21, 187] width 1 height 1
checkbox input "false"
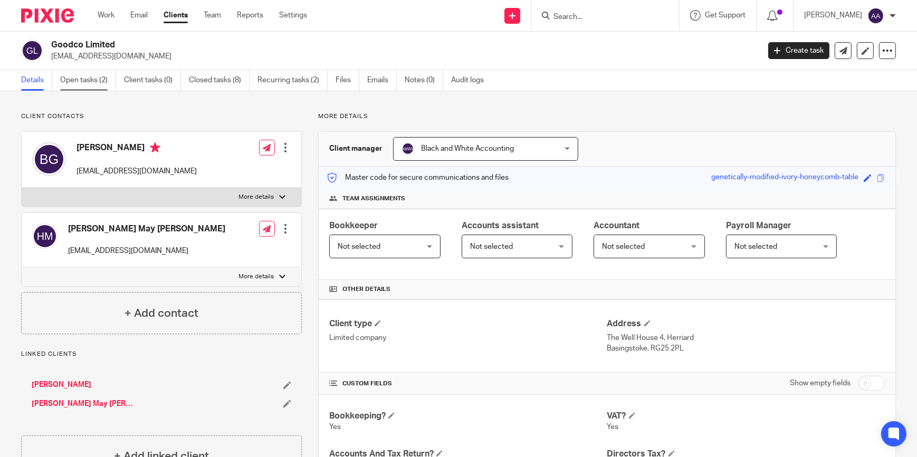
click at [91, 79] on link "Open tasks (2)" at bounding box center [88, 80] width 56 height 21
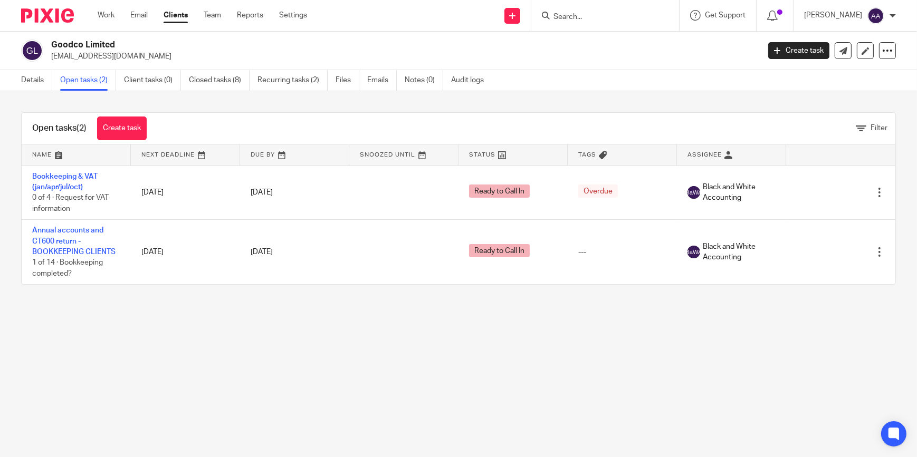
click at [622, 18] on input "Search" at bounding box center [599, 17] width 95 height 9
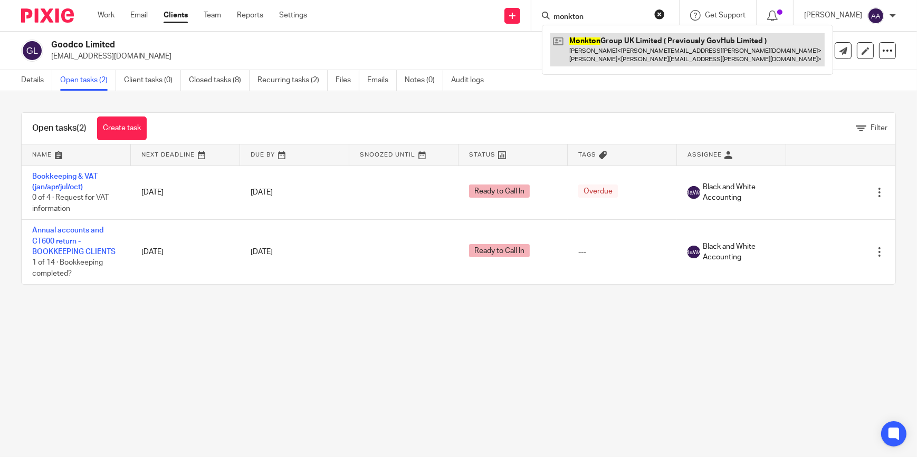
type input "monkton"
click at [622, 43] on link at bounding box center [687, 49] width 274 height 33
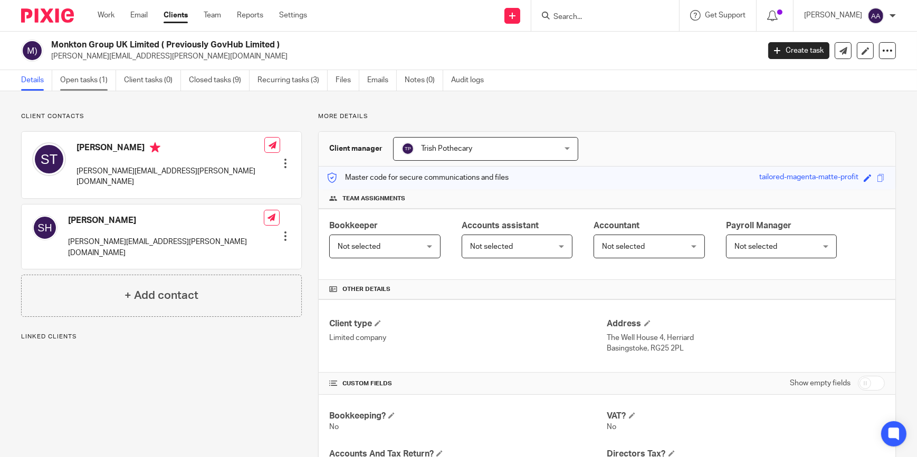
click at [84, 81] on link "Open tasks (1)" at bounding box center [88, 80] width 56 height 21
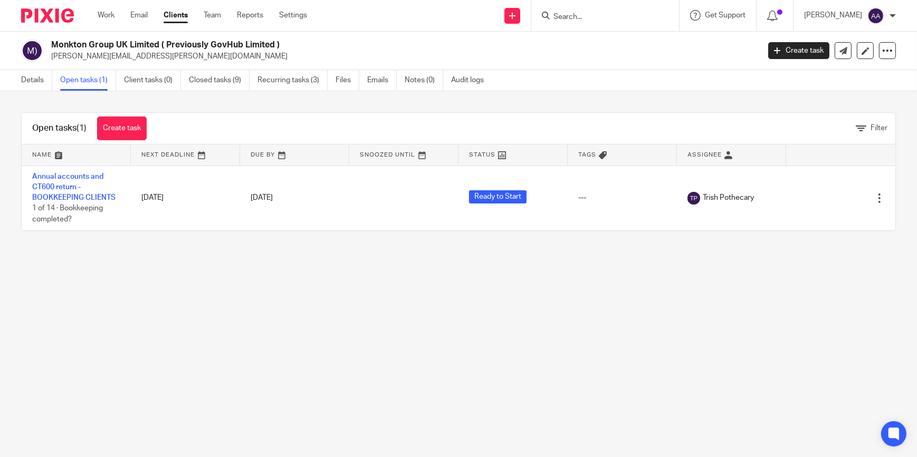
click at [590, 15] on input "Search" at bounding box center [599, 17] width 95 height 9
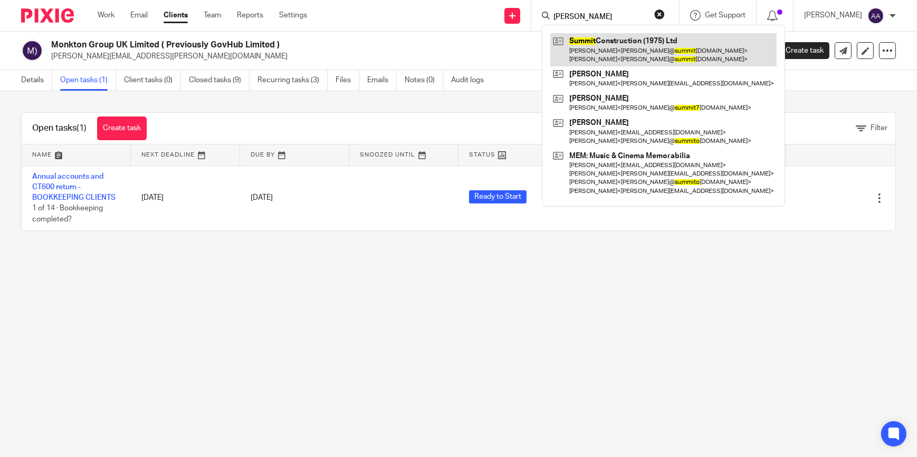
type input "[PERSON_NAME]"
click at [619, 57] on link at bounding box center [663, 49] width 226 height 33
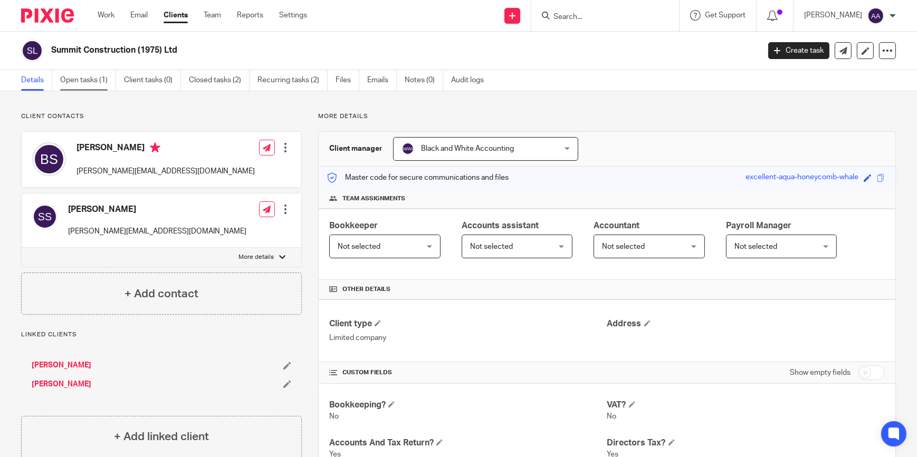
click at [94, 79] on link "Open tasks (1)" at bounding box center [88, 80] width 56 height 21
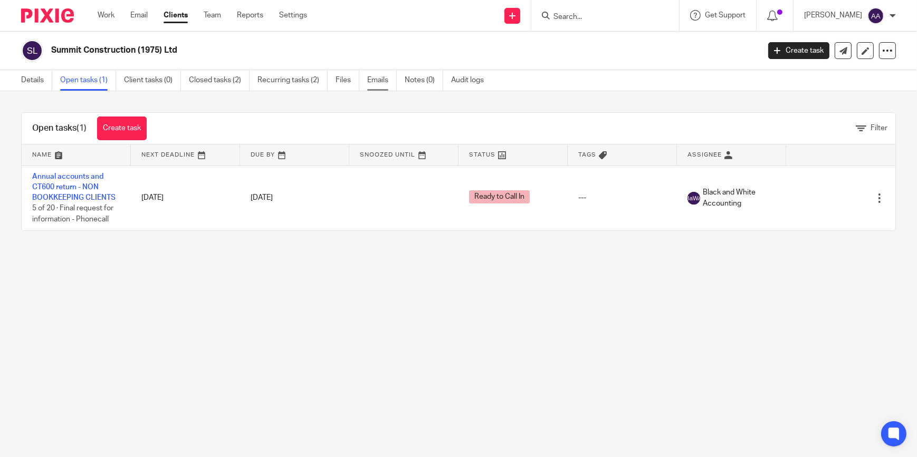
click at [378, 81] on link "Emails" at bounding box center [382, 80] width 30 height 21
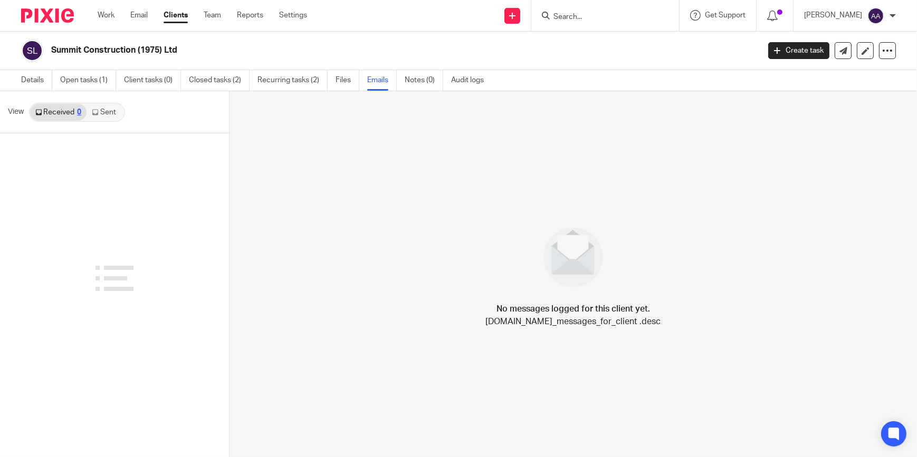
click at [91, 106] on link "Sent" at bounding box center [105, 112] width 37 height 17
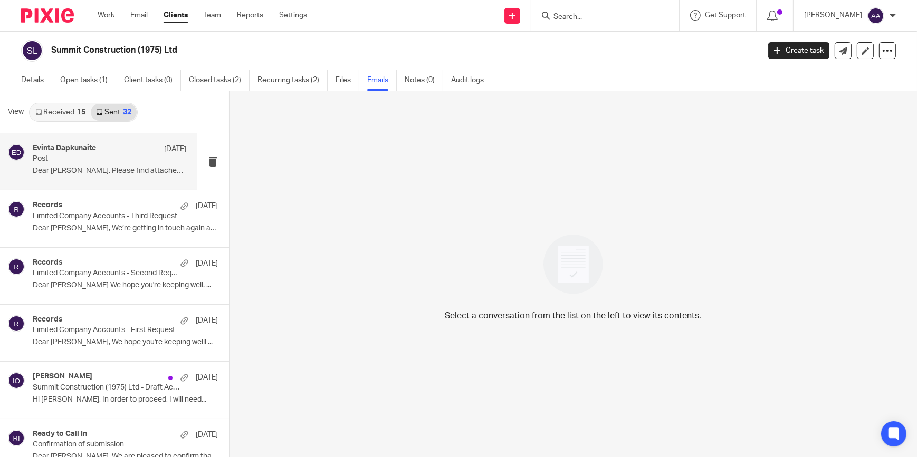
click at [84, 148] on h4 "Evinta Dapkunaite" at bounding box center [64, 148] width 63 height 9
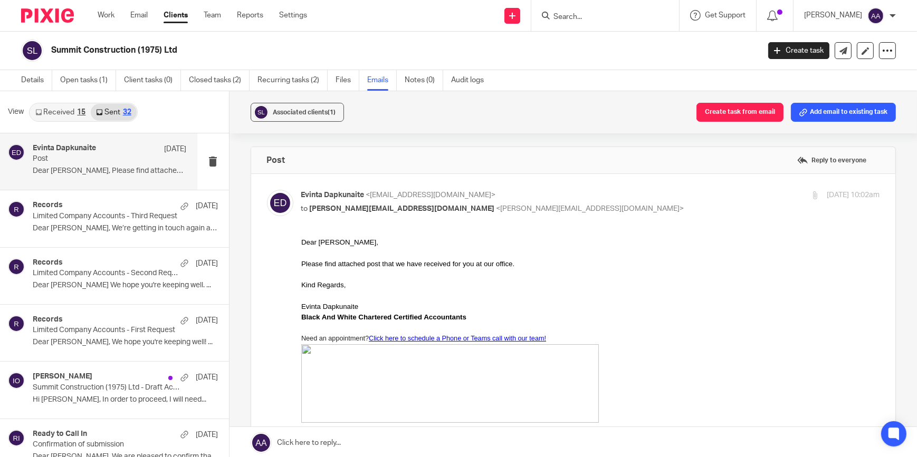
click at [49, 115] on link "Received 15" at bounding box center [60, 112] width 61 height 17
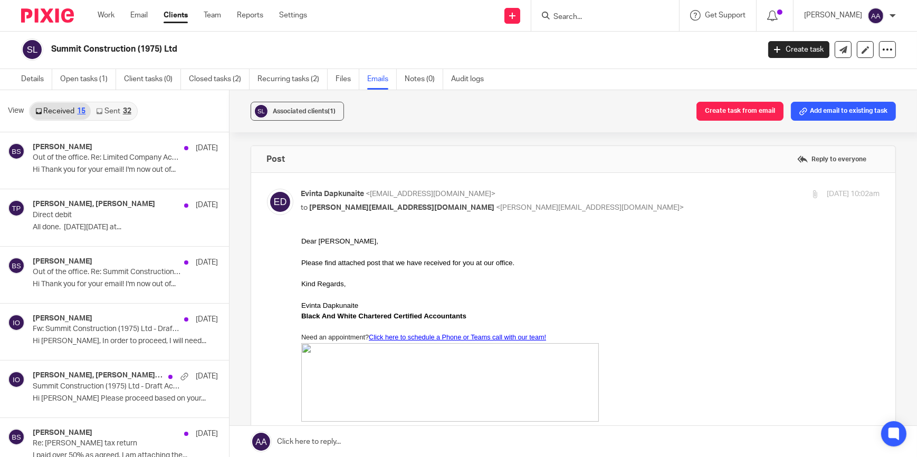
click at [18, 76] on div "Details Open tasks (1) Client tasks (0) Closed tasks (2) Recurring tasks (2) Fi…" at bounding box center [255, 79] width 510 height 21
click at [37, 77] on link "Details" at bounding box center [36, 79] width 31 height 21
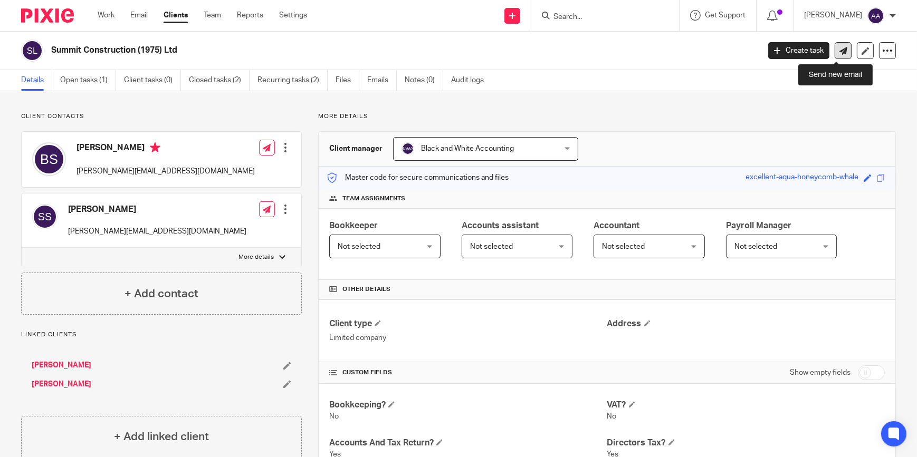
click at [834, 45] on link at bounding box center [842, 50] width 17 height 17
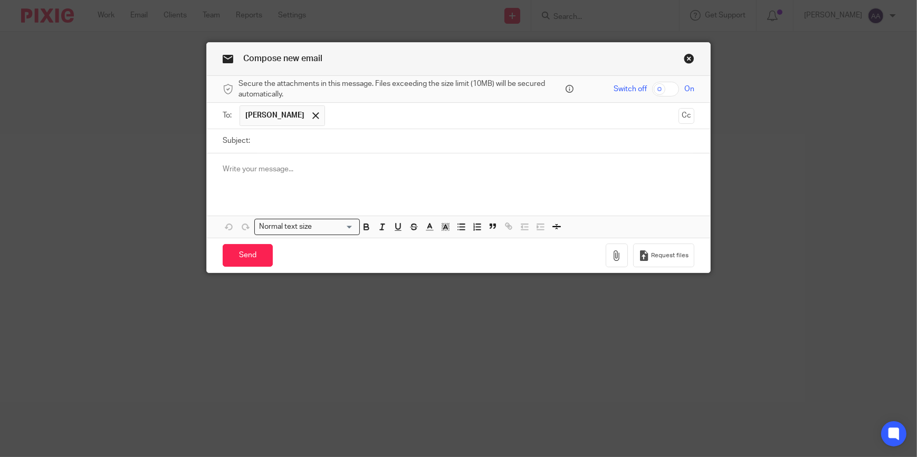
click at [299, 151] on input "Subject:" at bounding box center [474, 141] width 439 height 24
type input "Annual Accounts"
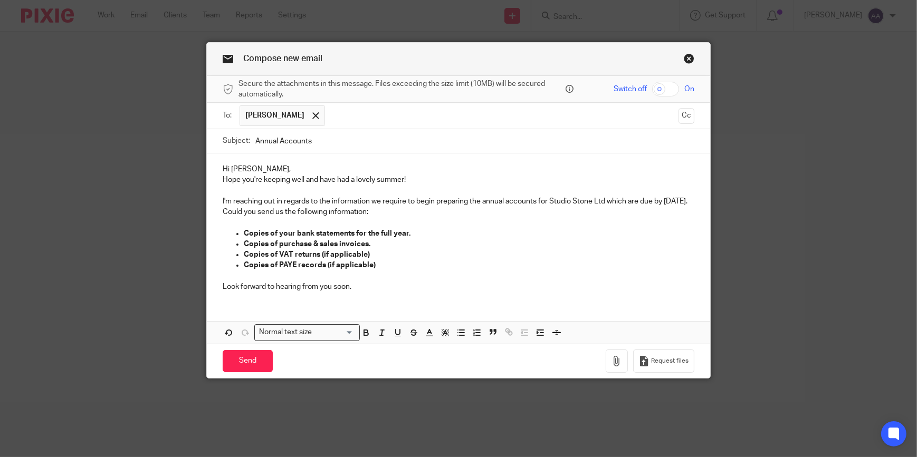
click at [267, 171] on p "Hi Barry," at bounding box center [459, 169] width 472 height 11
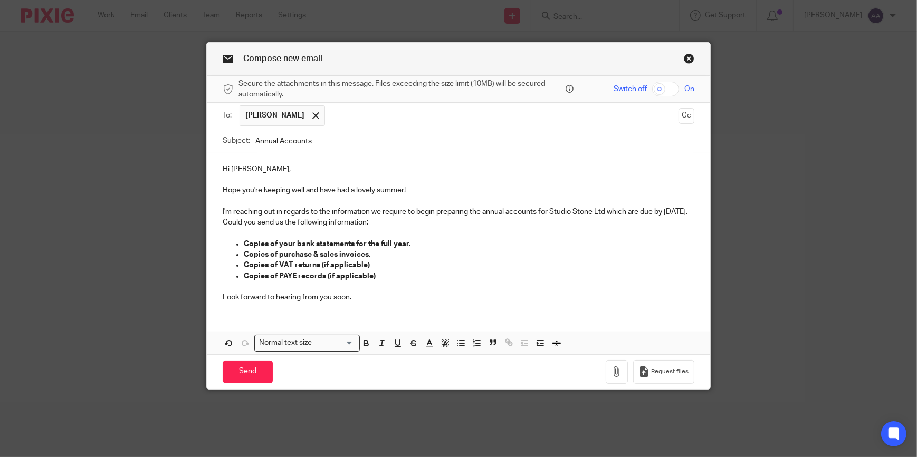
click at [604, 209] on p "I'm reaching out in regards to the information we require to begin preparing th…" at bounding box center [459, 218] width 472 height 22
click at [601, 209] on p "I'm reaching out in regards to the information we require to begin preparing th…" at bounding box center [459, 218] width 472 height 22
click at [367, 285] on p at bounding box center [459, 287] width 472 height 11
click at [366, 300] on p "Look forward to hearing from you soon." at bounding box center [459, 297] width 472 height 11
click at [619, 211] on p "I'm reaching out in regards to the information we require to begin preparing th…" at bounding box center [459, 218] width 472 height 22
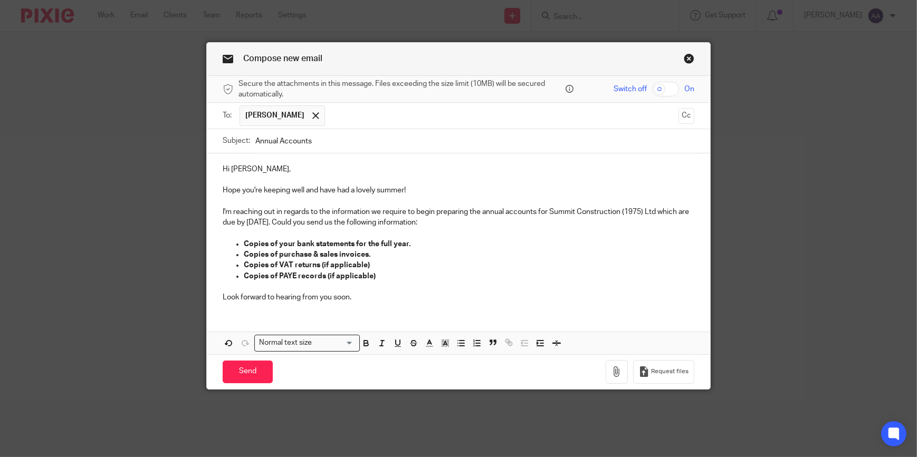
click at [251, 221] on p "I'm reaching out in regards to the information we require to begin preparing th…" at bounding box center [459, 218] width 472 height 22
click at [363, 297] on p "Look forward to hearing from you soon." at bounding box center [459, 297] width 472 height 11
click at [358, 295] on p "Look forward to hearing from you soon." at bounding box center [459, 297] width 472 height 11
click at [358, 301] on p "Look forward to hearing from you soon." at bounding box center [459, 297] width 472 height 11
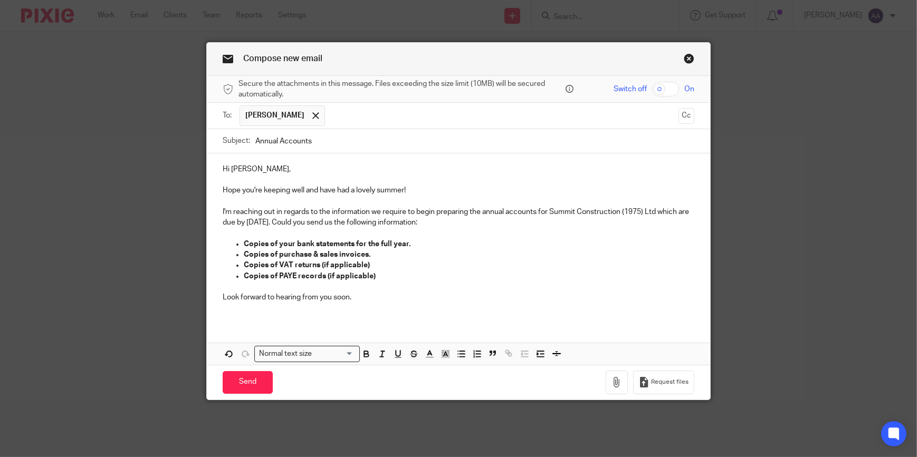
click at [242, 329] on div "Hi Barry, Hope you're keeping well and have had a lovely summer! I'm reaching o…" at bounding box center [458, 259] width 503 height 212
click at [359, 301] on p "Look forward to hearing from you soon." at bounding box center [459, 297] width 472 height 11
click at [267, 313] on p at bounding box center [459, 308] width 472 height 11
click at [234, 374] on input "Send" at bounding box center [248, 382] width 50 height 23
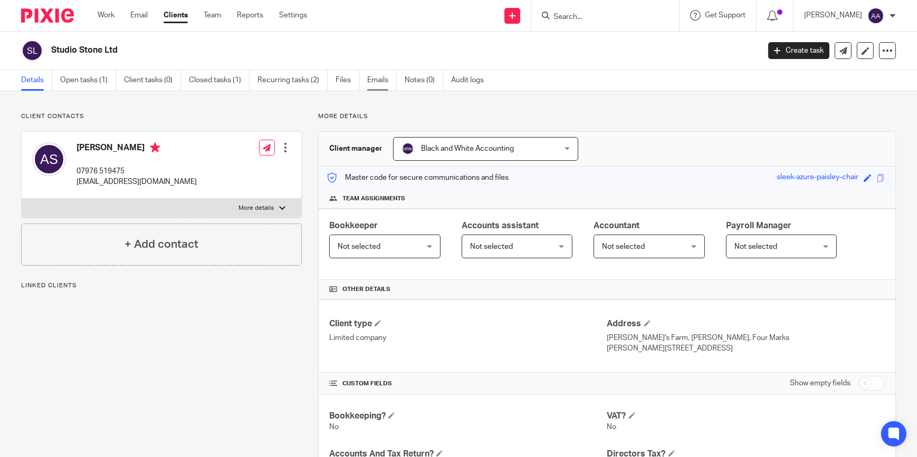
click at [376, 77] on link "Emails" at bounding box center [382, 80] width 30 height 21
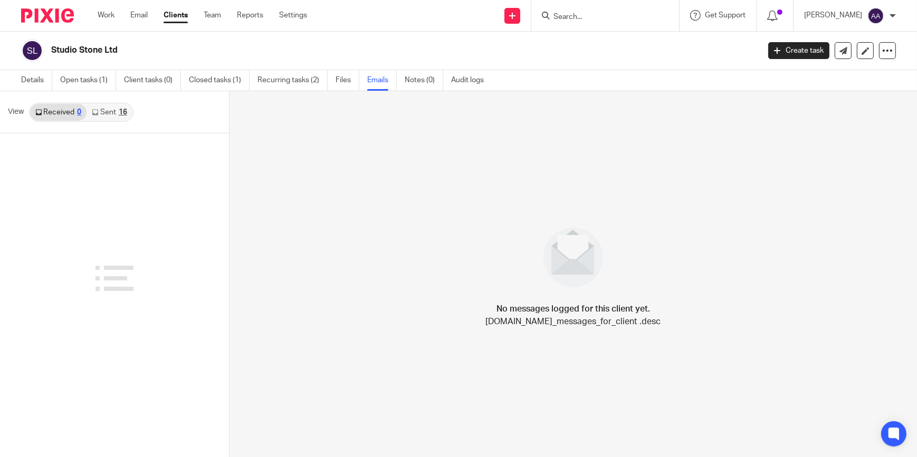
click at [103, 111] on link "Sent 16" at bounding box center [109, 112] width 45 height 17
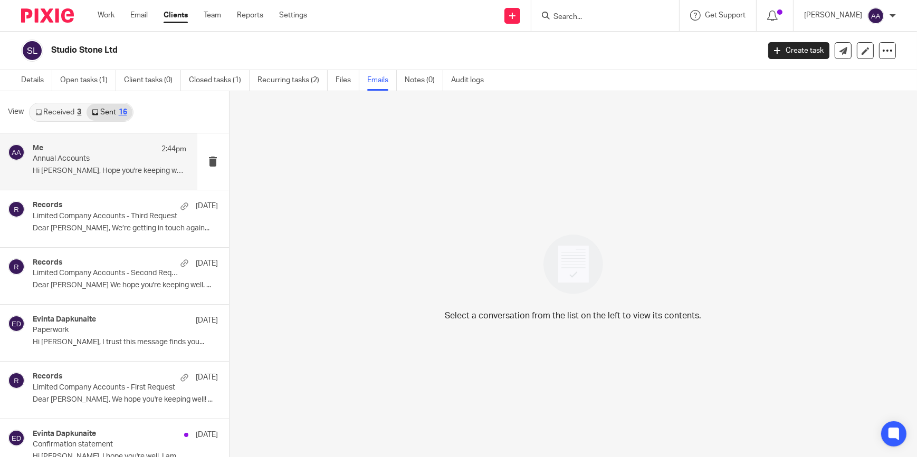
click at [109, 160] on p "Annual Accounts" at bounding box center [94, 159] width 123 height 9
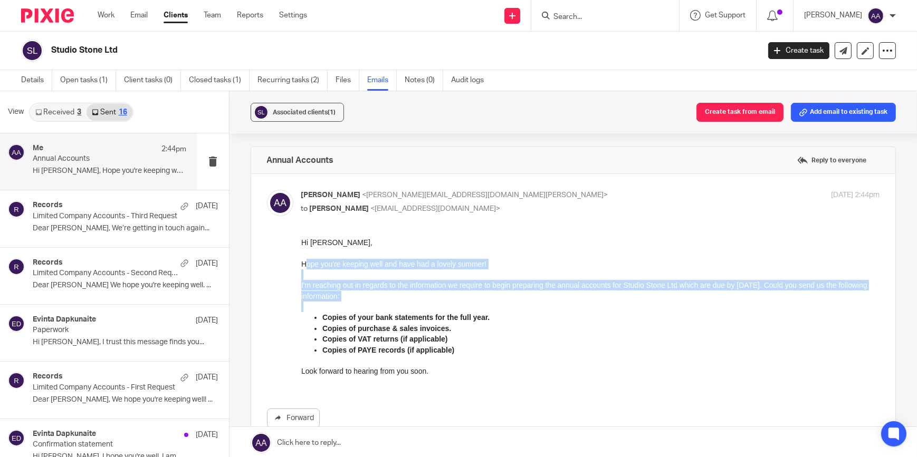
drag, startPoint x: 304, startPoint y: 263, endPoint x: 335, endPoint y: 305, distance: 52.1
click at [335, 305] on div "Hi Alexis, Hope you're keeping well and have had a lovely summer! I'm reaching …" at bounding box center [590, 312] width 579 height 150
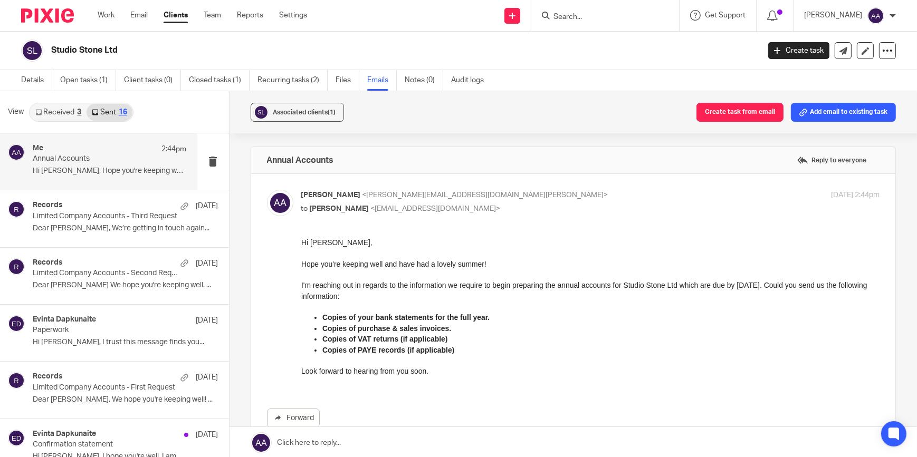
drag, startPoint x: 335, startPoint y: 305, endPoint x: 301, endPoint y: 263, distance: 53.6
click at [303, 268] on p "Hope you're keeping well and have had a lovely summer!" at bounding box center [590, 263] width 579 height 11
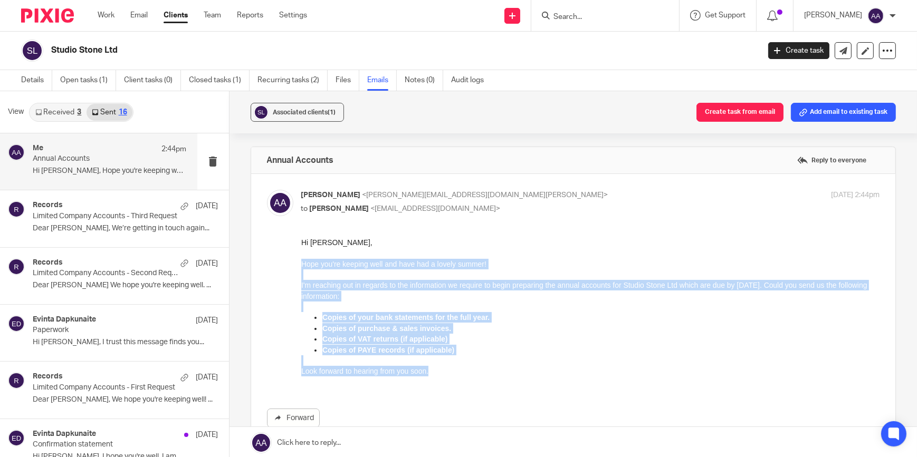
drag, startPoint x: 301, startPoint y: 263, endPoint x: 439, endPoint y: 368, distance: 172.8
click at [439, 368] on div "Hi Alexis, Hope you're keeping well and have had a lovely summer! I'm reaching …" at bounding box center [590, 312] width 579 height 150
copy div "Hope you're keeping well and have had a lovely summer! I'm reaching out in rega…"
